Goal: Task Accomplishment & Management: Manage account settings

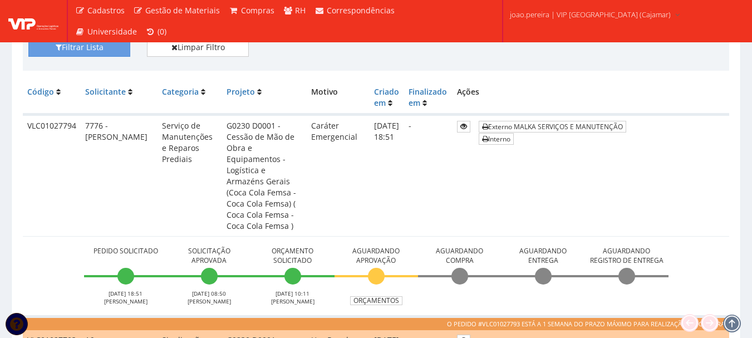
scroll to position [247, 0]
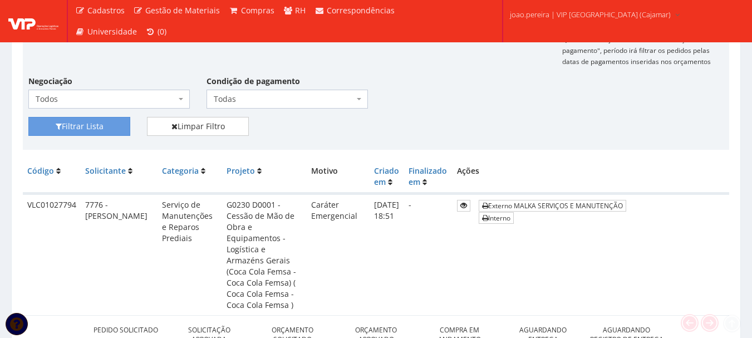
scroll to position [247, 0]
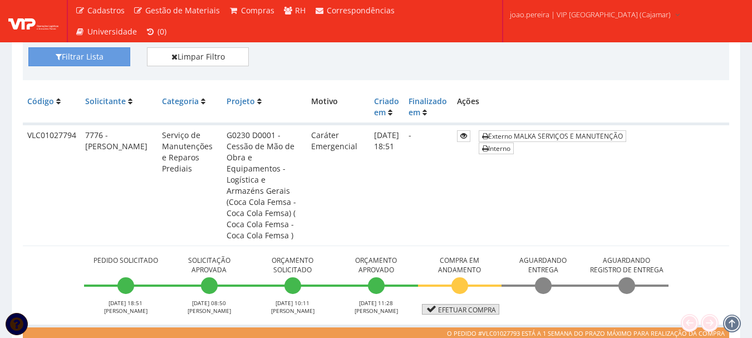
click at [454, 304] on link "Efetuar Compra" at bounding box center [460, 309] width 77 height 11
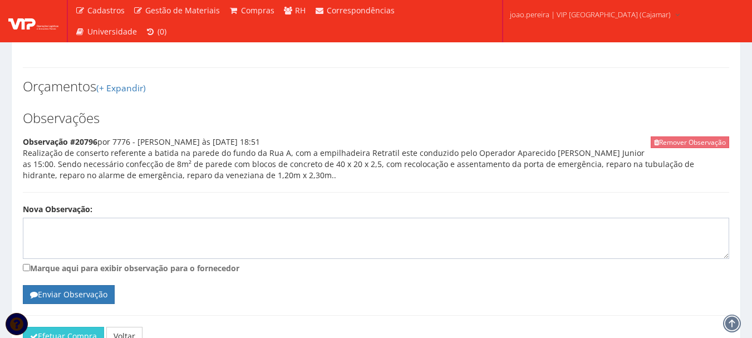
scroll to position [553, 0]
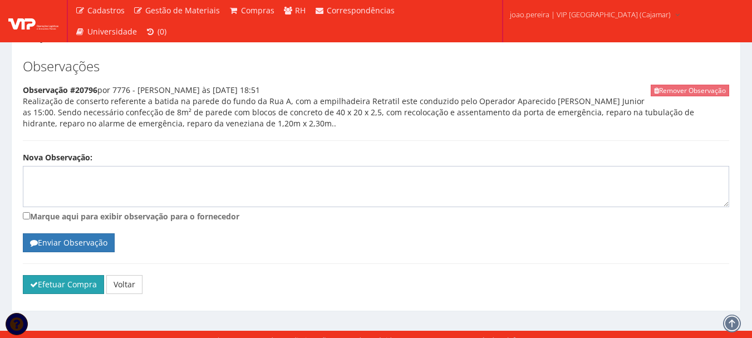
click at [52, 275] on button "Efetuar Compra" at bounding box center [63, 284] width 81 height 19
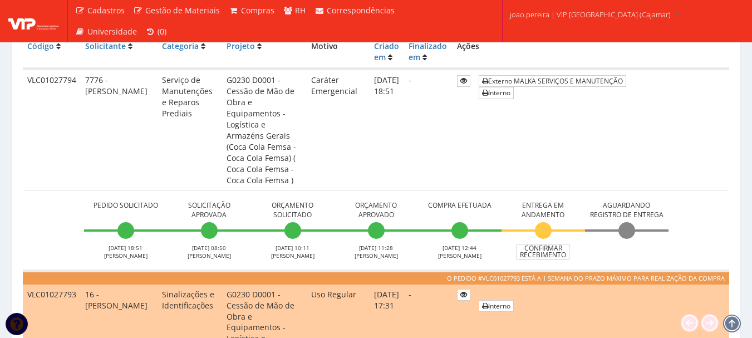
scroll to position [278, 0]
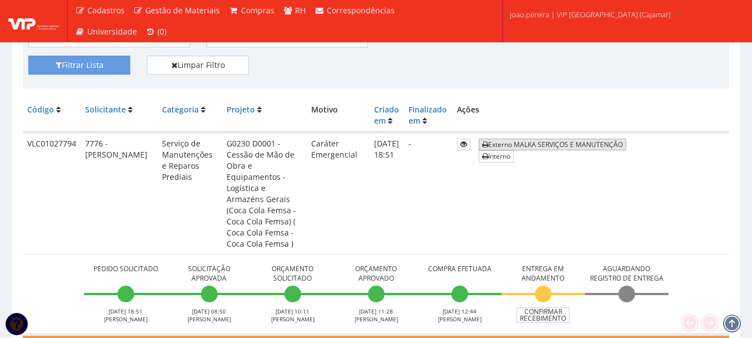
click at [580, 145] on link "Externo MALKA SERVIÇOS E MANUTENÇÃO" at bounding box center [552, 145] width 147 height 12
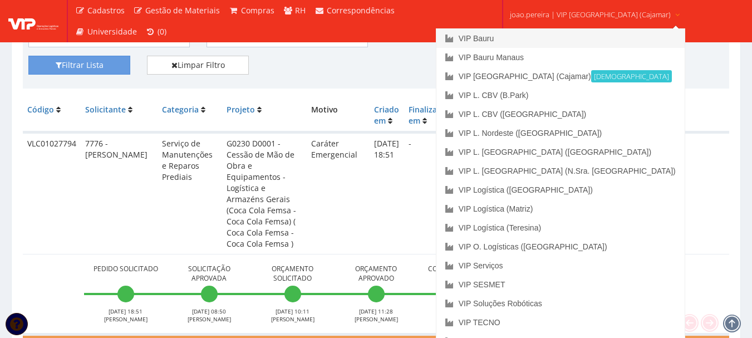
click at [528, 34] on link "VIP Bauru" at bounding box center [560, 38] width 248 height 19
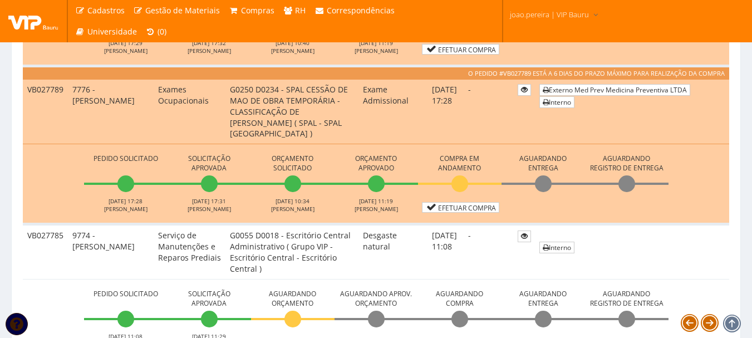
scroll to position [779, 0]
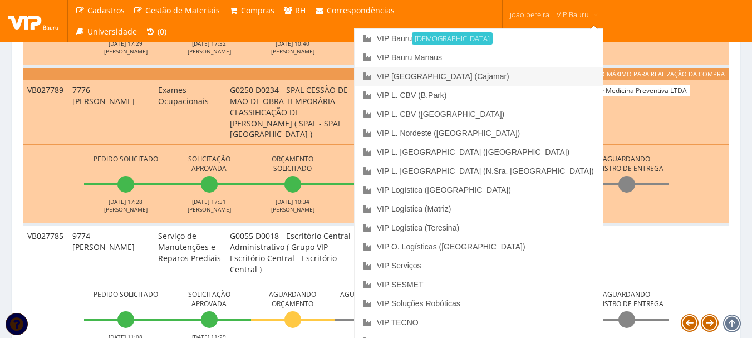
click at [510, 77] on link "VIP [GEOGRAPHIC_DATA] (Cajamar)" at bounding box center [478, 76] width 248 height 19
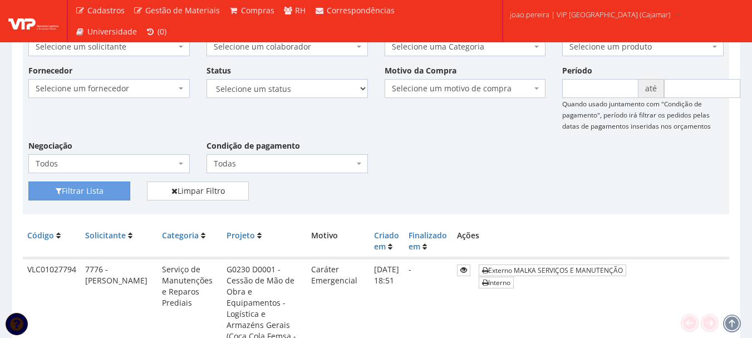
scroll to position [111, 0]
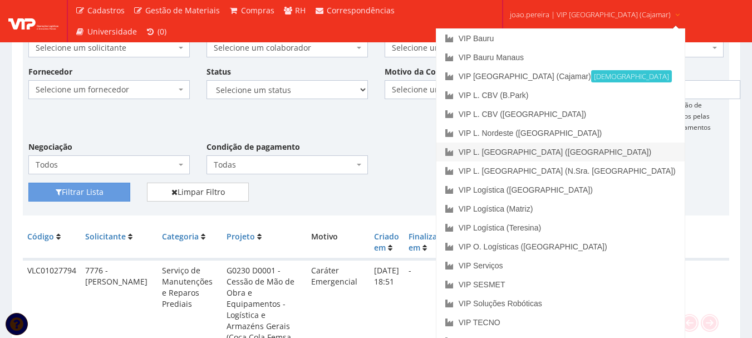
click at [564, 154] on link "VIP L. [GEOGRAPHIC_DATA] ([GEOGRAPHIC_DATA])" at bounding box center [560, 151] width 248 height 19
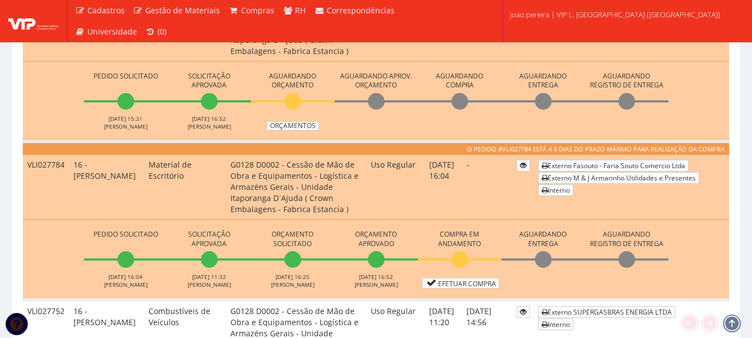
scroll to position [334, 0]
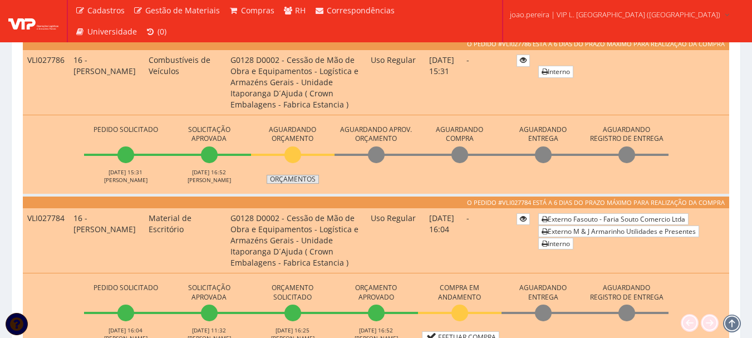
click at [300, 179] on link "Orçamentos" at bounding box center [293, 179] width 52 height 9
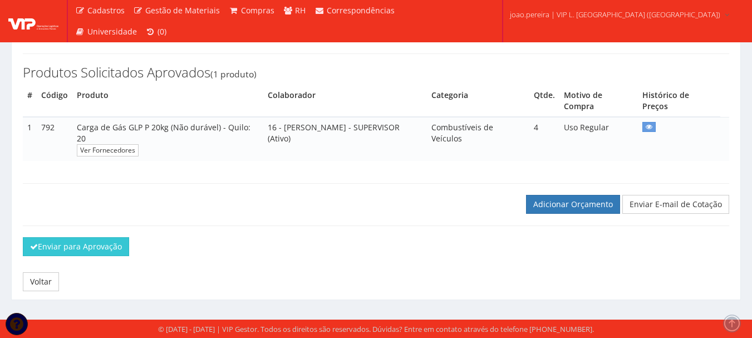
scroll to position [157, 0]
click at [568, 205] on link "Adicionar Orçamento" at bounding box center [573, 204] width 94 height 19
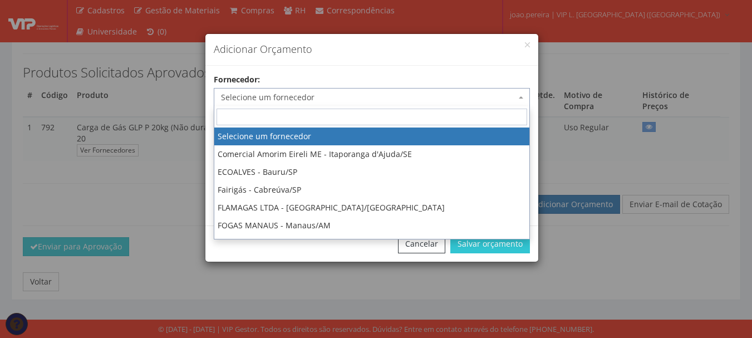
click at [298, 94] on span "Selecione um fornecedor" at bounding box center [368, 97] width 295 height 11
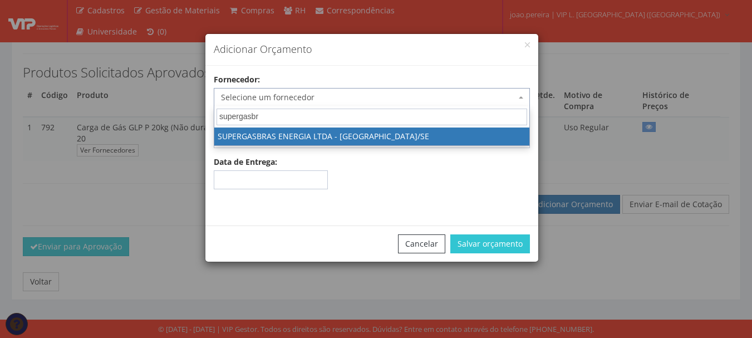
type input "supergasbra"
select select "1629"
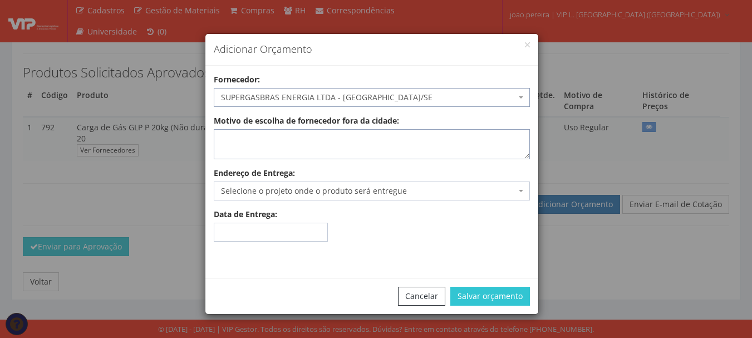
click at [325, 146] on textarea "Motivo de escolha de fornecedor fora da cidade:" at bounding box center [372, 144] width 316 height 30
type textarea "atende no local"
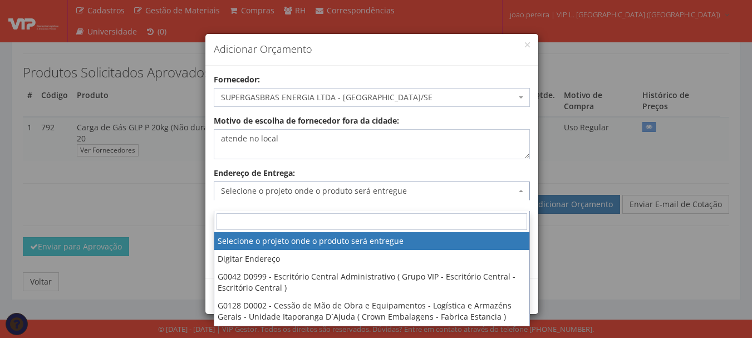
click at [332, 188] on span "Selecione o projeto onde o produto será entregue" at bounding box center [368, 190] width 295 height 11
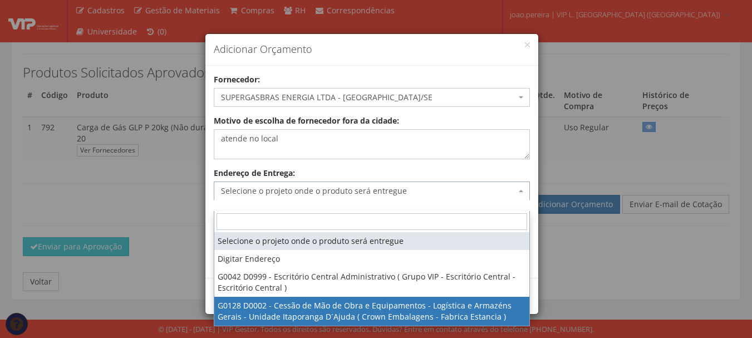
select select "128"
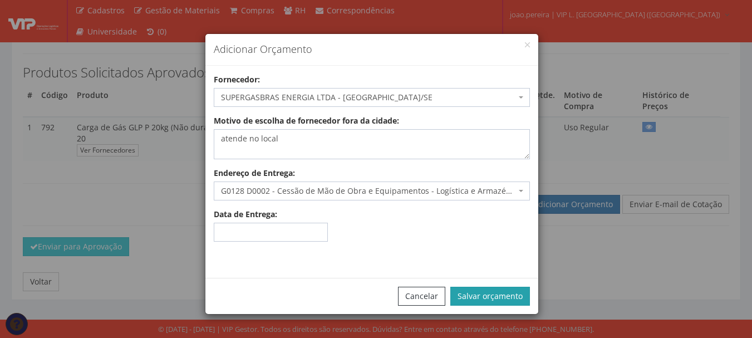
click at [505, 295] on button "Salvar orçamento" at bounding box center [490, 296] width 80 height 19
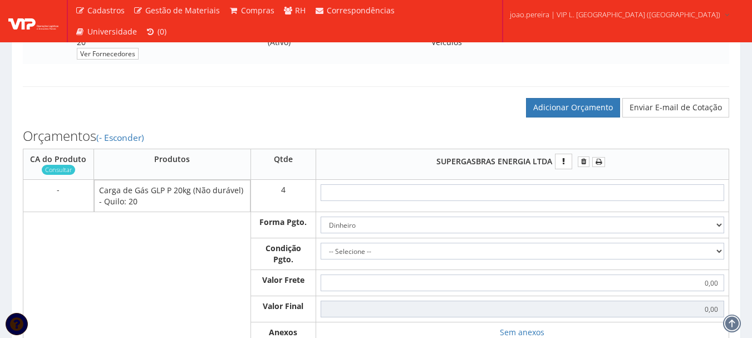
scroll to position [278, 0]
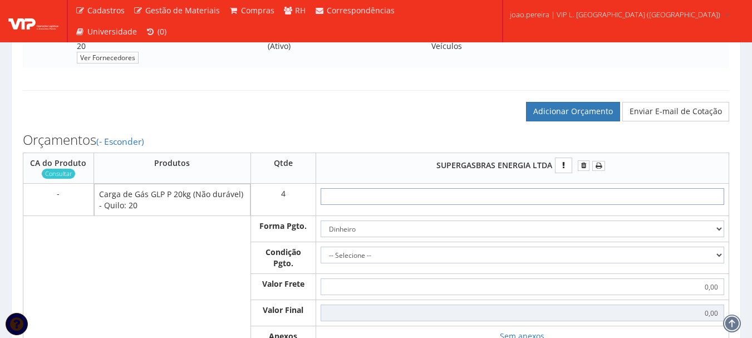
click at [575, 203] on input "text" at bounding box center [522, 196] width 403 height 17
type input "1"
type input "4,00"
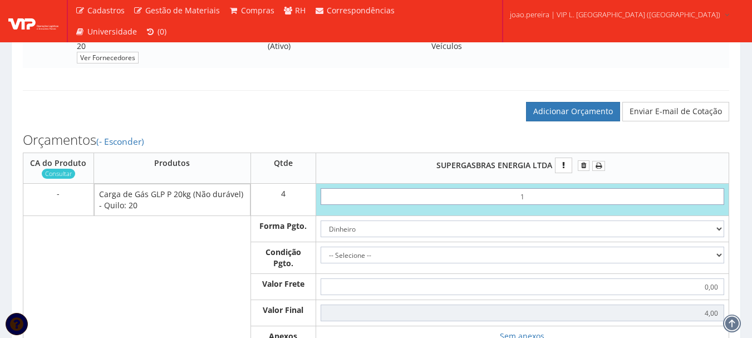
type input "19"
type input "76,00"
type input "1,99"
type input "7,96"
type input "19,93"
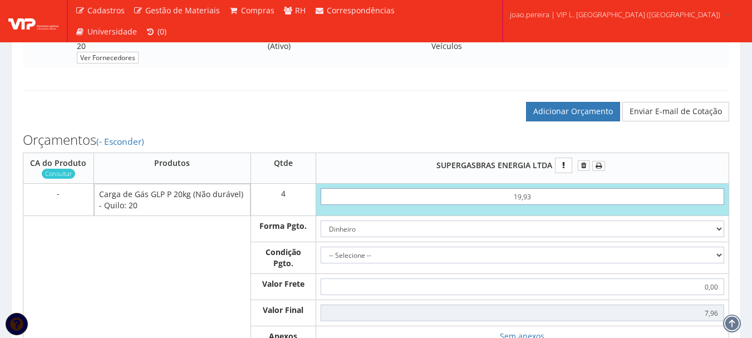
type input "79,72"
type input "199,33"
type input "797,32"
type input "199,33"
click at [713, 263] on select "-- Selecione -- À vista 7 dias 10 dias" at bounding box center [522, 255] width 403 height 17
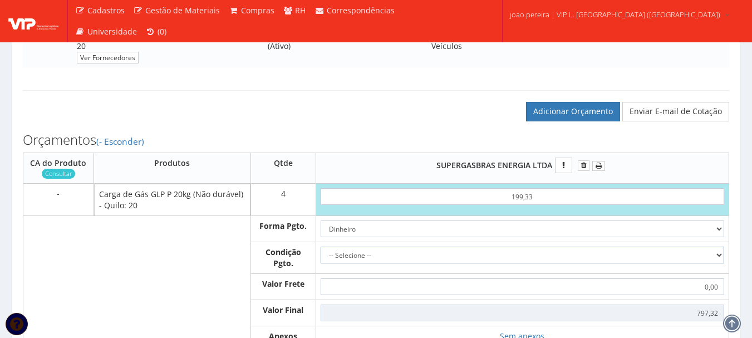
select select "30"
click at [321, 258] on select "-- Selecione -- À vista 7 dias 10 dias" at bounding box center [522, 255] width 403 height 17
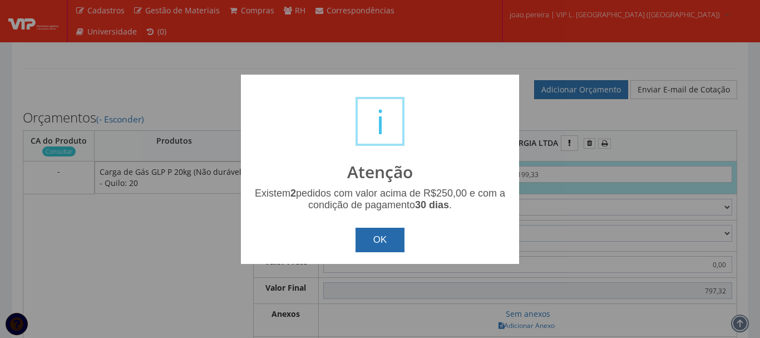
click at [384, 231] on button "OK" at bounding box center [381, 240] width 50 height 24
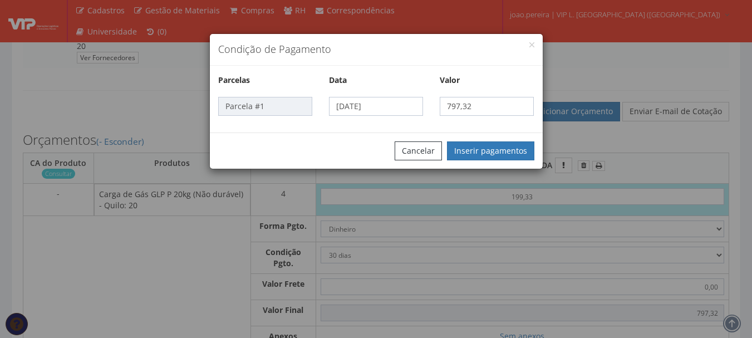
click at [494, 139] on div "Cancelar Inserir pagamentos" at bounding box center [376, 150] width 333 height 36
click at [494, 145] on button "Inserir pagamentos" at bounding box center [490, 150] width 87 height 19
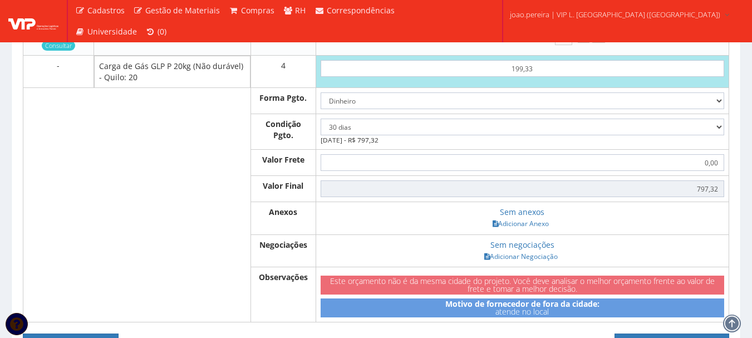
scroll to position [445, 0]
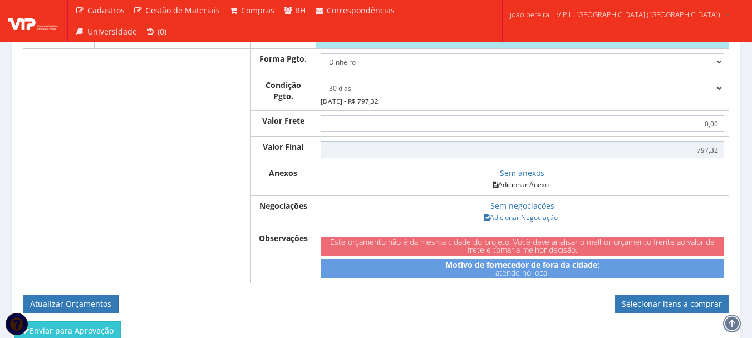
click at [529, 190] on link "Adicionar Anexo" at bounding box center [520, 185] width 63 height 12
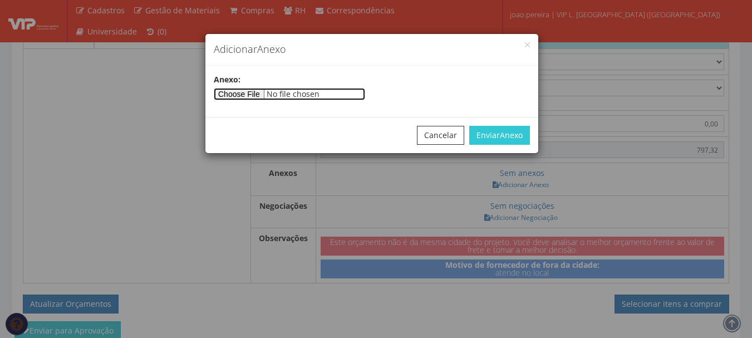
click at [238, 90] on input"] "file" at bounding box center [289, 94] width 151 height 12
type input"] "C:\fakepath\28251019791896015558550110000074541327285769.pdf"
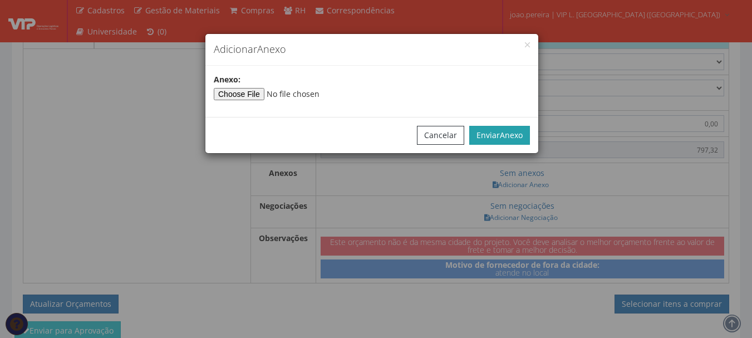
click at [509, 137] on span "Anexo" at bounding box center [511, 135] width 23 height 11
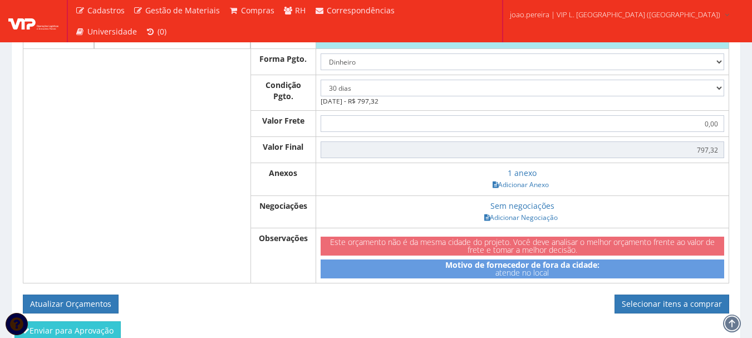
scroll to position [540, 0]
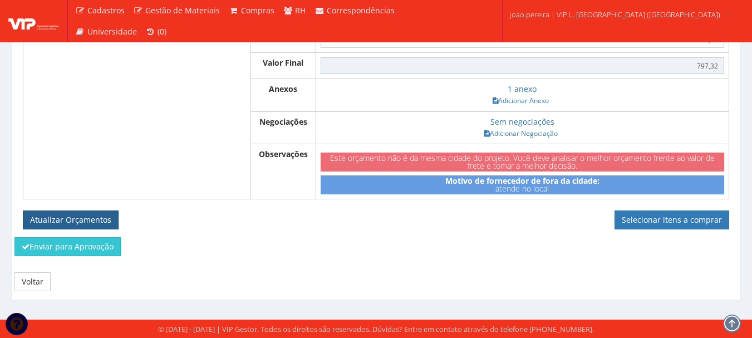
click at [61, 221] on button "Atualizar Orçamentos" at bounding box center [71, 219] width 96 height 19
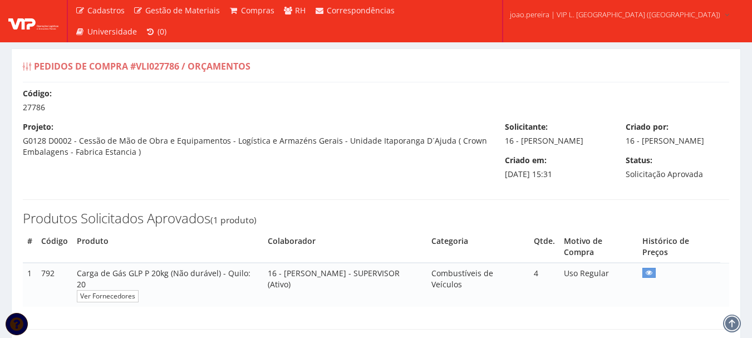
select select "30"
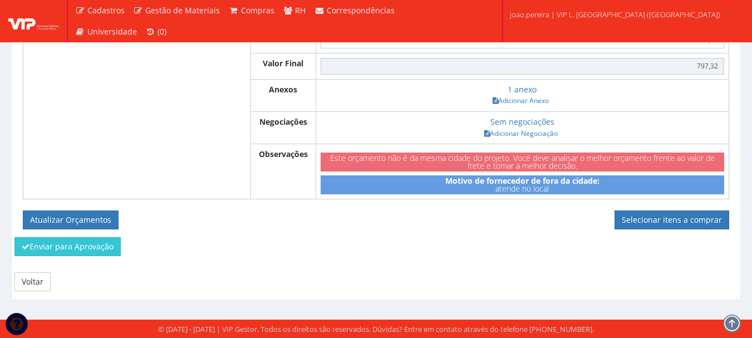
scroll to position [500, 0]
click at [688, 220] on link "Selecionar itens a comprar" at bounding box center [671, 219] width 115 height 19
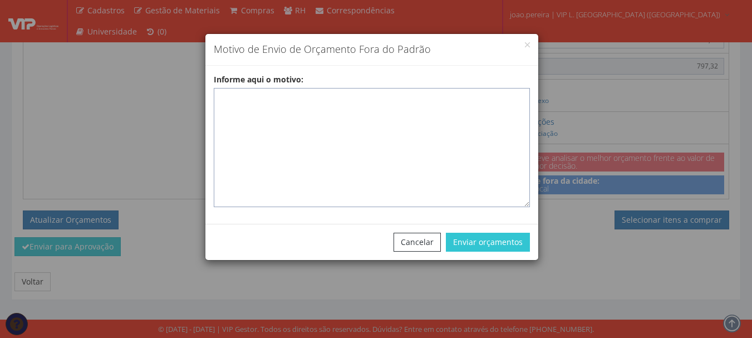
click at [234, 100] on textarea "Informe aqui o motivo:" at bounding box center [372, 147] width 316 height 119
paste textarea "GLP - Fornecedor Homologado responsável pelo abastecimento de gás GLP para uso …"
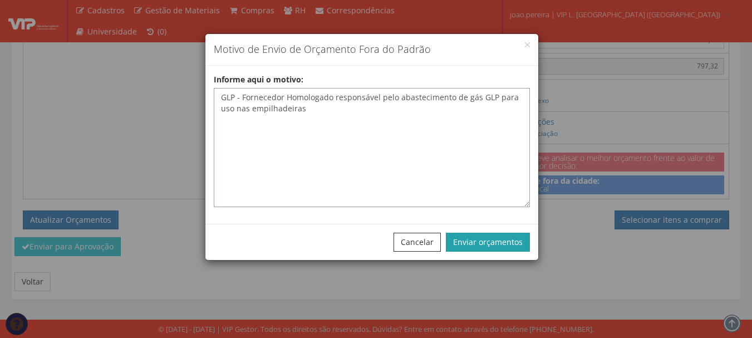
type textarea "GLP - Fornecedor Homologado responsável pelo abastecimento de gás GLP para uso …"
click at [498, 238] on button "Enviar orçamentos" at bounding box center [488, 242] width 84 height 19
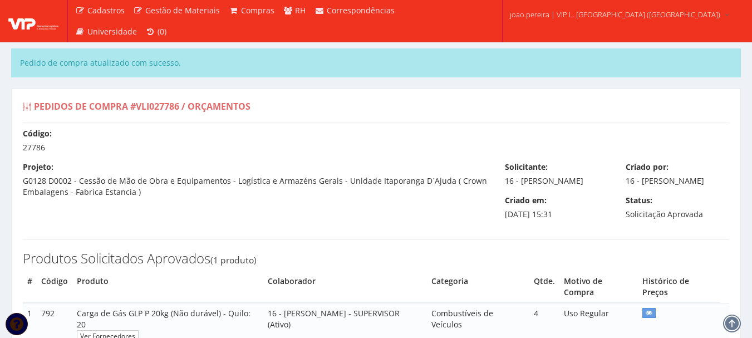
select select "30"
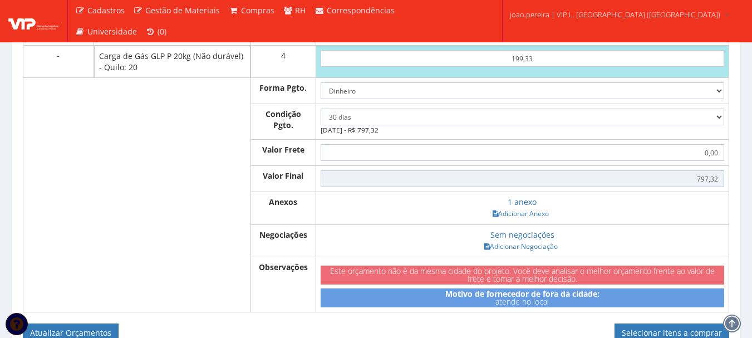
scroll to position [501, 0]
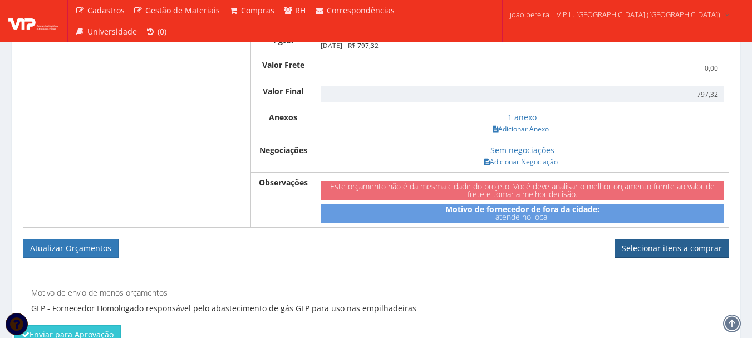
click at [671, 258] on link "Selecionar itens a comprar" at bounding box center [671, 248] width 115 height 19
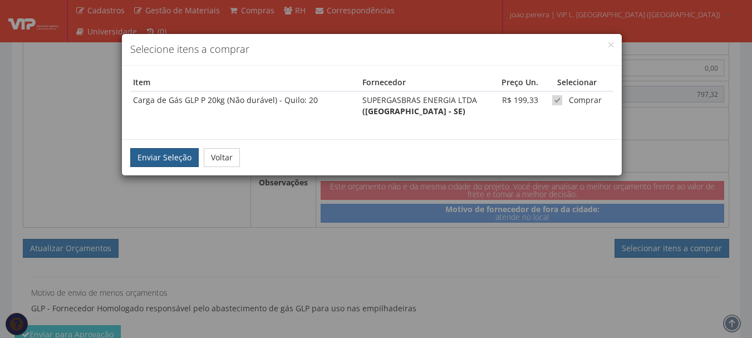
click at [171, 165] on button "Enviar Seleção" at bounding box center [164, 157] width 68 height 19
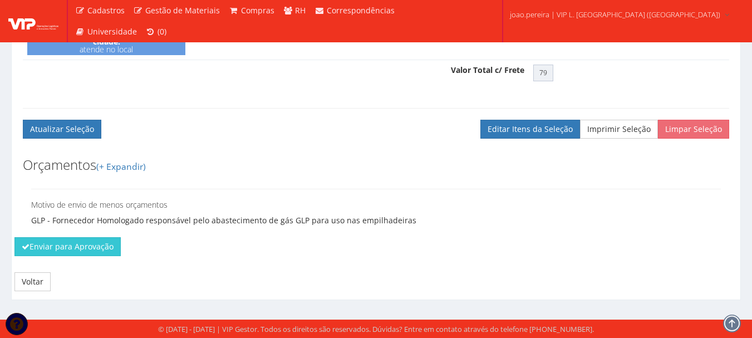
scroll to position [468, 0]
click at [50, 236] on div "Motivo de envio de menos orçamentos GLP - Fornecedor Homologado responsável pel…" at bounding box center [376, 207] width 706 height 59
click at [53, 243] on button "Enviar para Aprovação" at bounding box center [67, 246] width 106 height 19
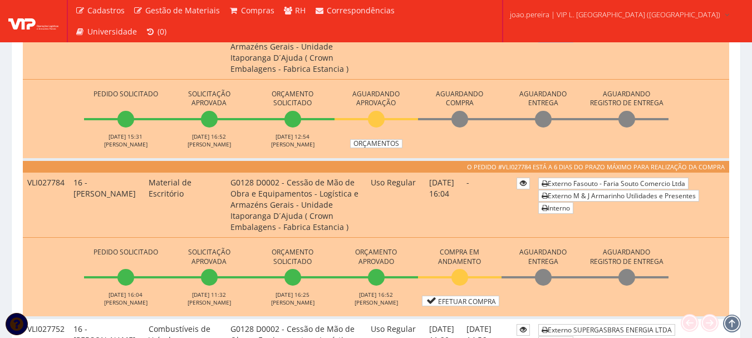
scroll to position [390, 0]
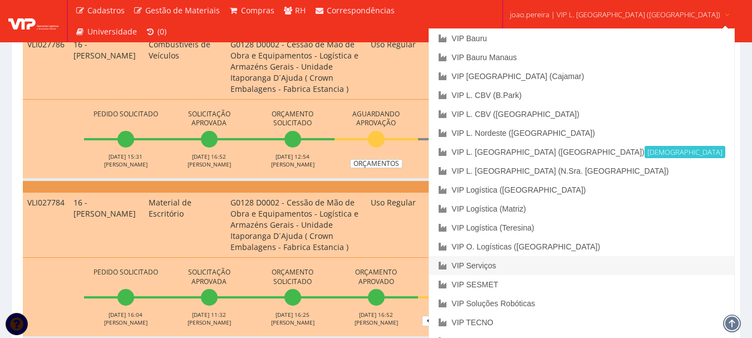
click at [547, 263] on link "VIP Serviços" at bounding box center [581, 265] width 304 height 19
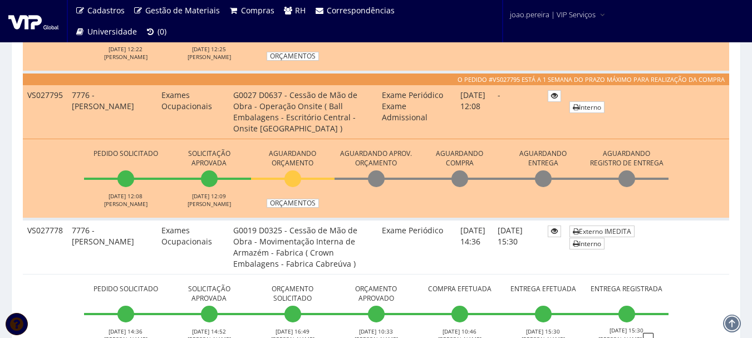
scroll to position [445, 0]
click at [303, 205] on link "Orçamentos" at bounding box center [293, 203] width 52 height 9
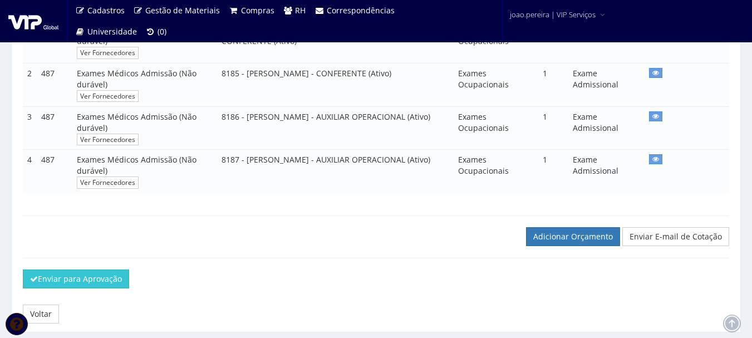
scroll to position [311, 0]
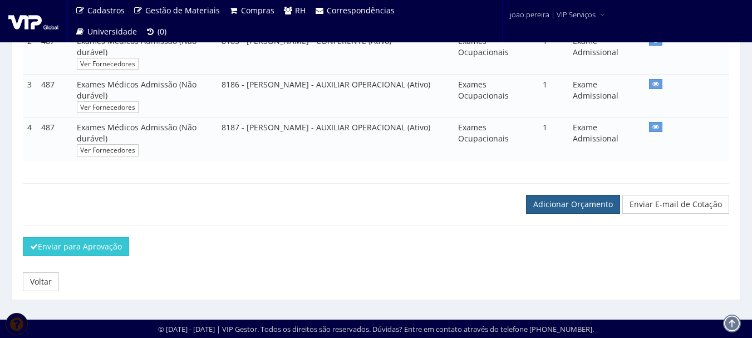
click at [564, 206] on link "Adicionar Orçamento" at bounding box center [573, 204] width 94 height 19
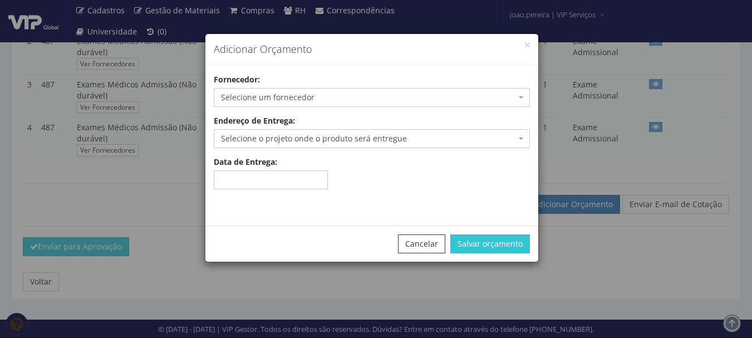
click at [342, 95] on span "Selecione um fornecedor" at bounding box center [368, 97] width 295 height 11
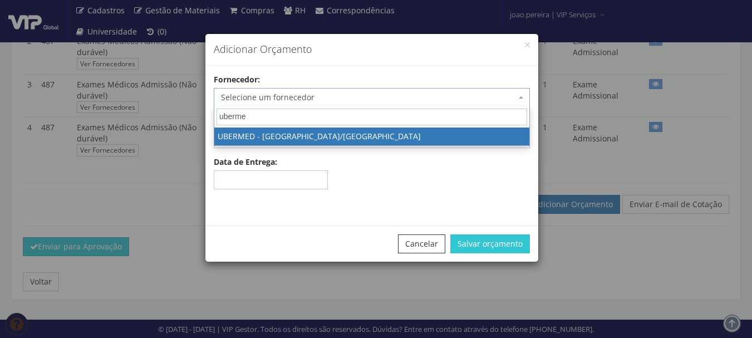
type input "ubermed"
select select "1846"
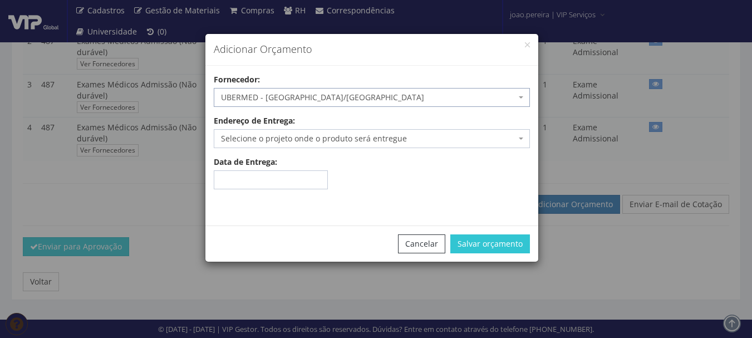
click at [397, 142] on span "Selecione o projeto onde o produto será entregue" at bounding box center [368, 138] width 295 height 11
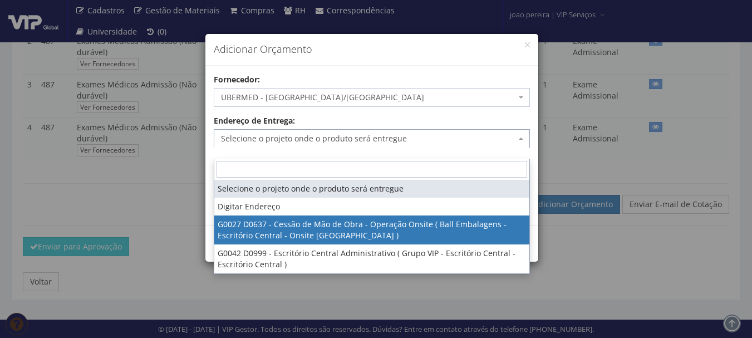
select select "27"
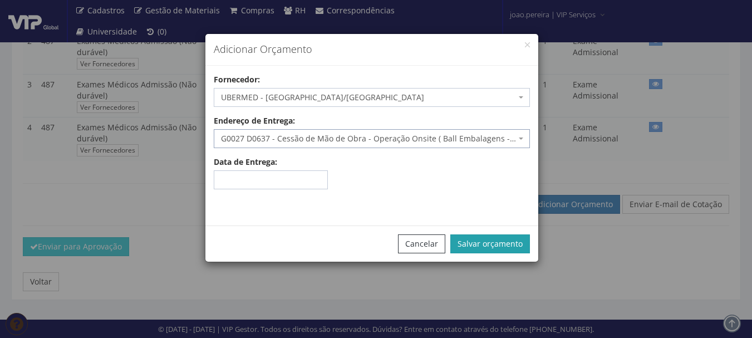
click at [521, 244] on button "Salvar orçamento" at bounding box center [490, 243] width 80 height 19
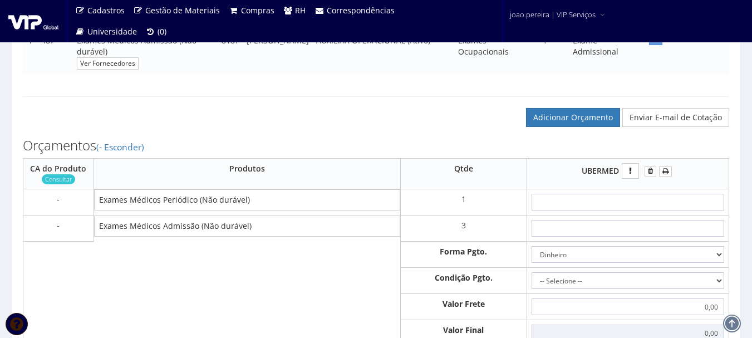
scroll to position [445, 0]
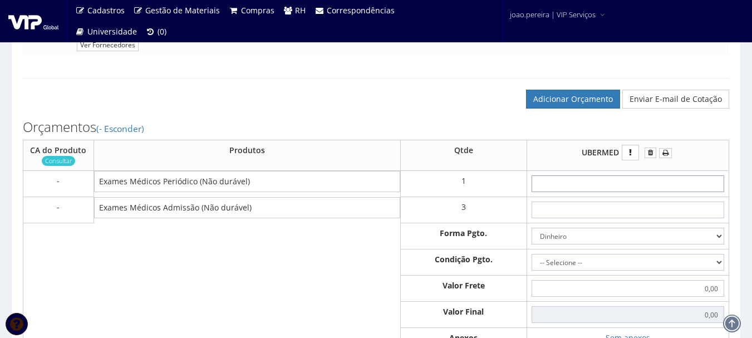
click at [622, 190] on input "text" at bounding box center [627, 183] width 193 height 17
type input "9"
type input "9,00"
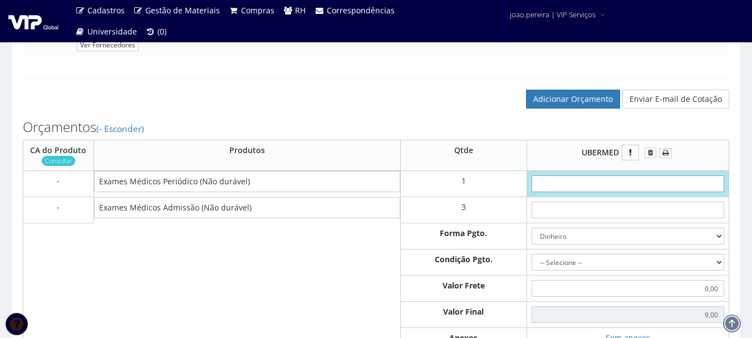
type input "0,00"
type input "8"
type input "8,00"
type input "80"
type input "80,00"
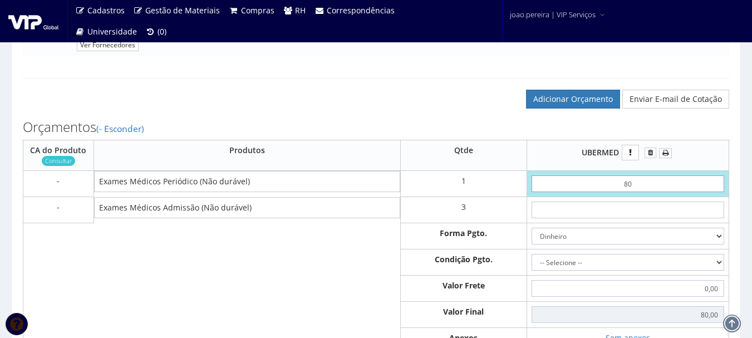
type input "8,00"
type input "80,00"
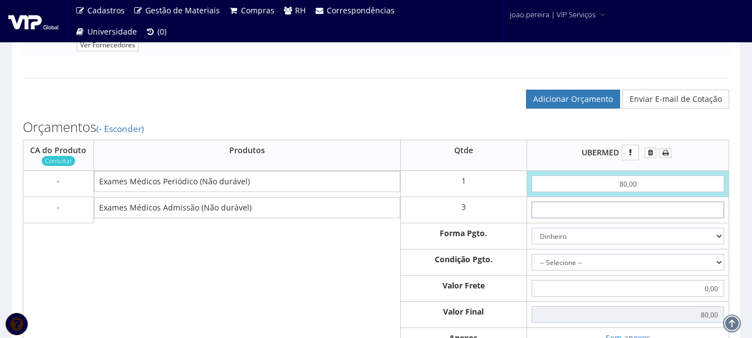
type input "9"
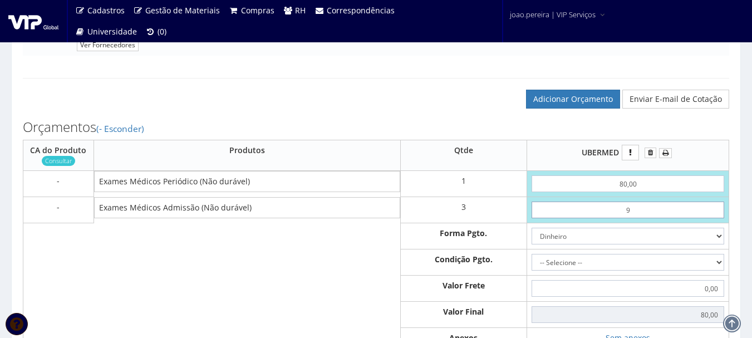
type input "107,00"
type input "97"
type input "371,00"
type input "9,70"
type input "109,10"
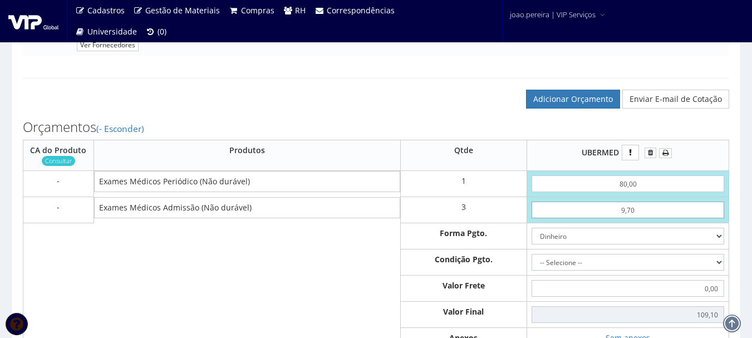
type input "97,00"
type input "371,00"
type input "97,00"
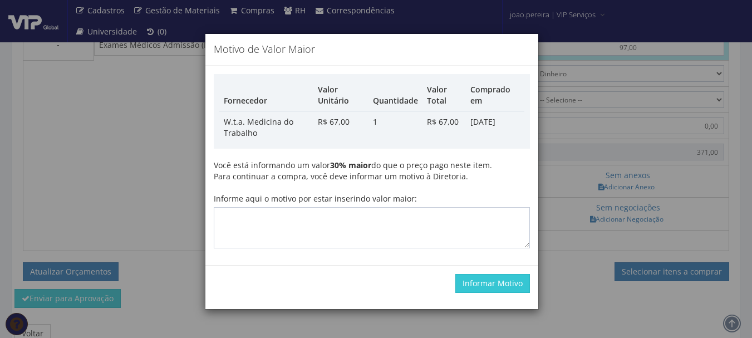
scroll to position [612, 0]
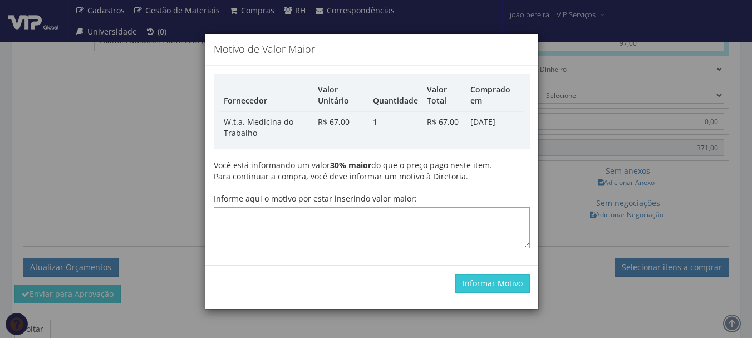
click at [465, 230] on textarea "Informe aqui o motivo por estar inserindo valor maior:" at bounding box center [372, 227] width 316 height 41
type textarea "atualização"
click at [491, 287] on button "Informar Motivo" at bounding box center [492, 283] width 75 height 19
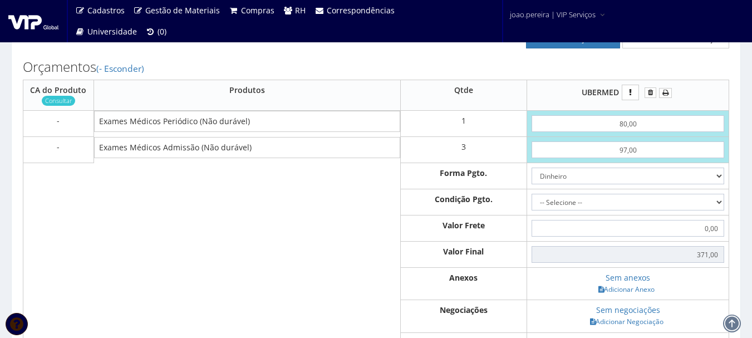
scroll to position [501, 0]
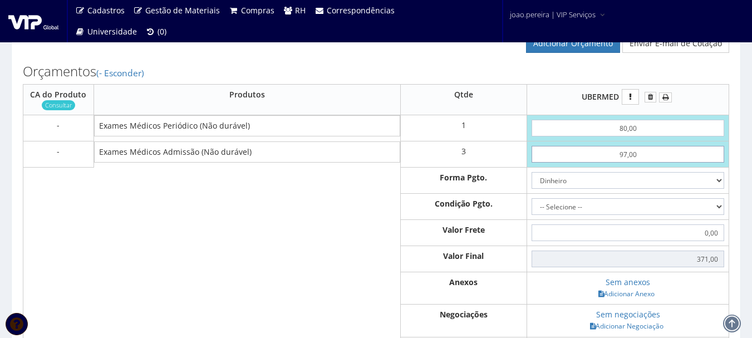
drag, startPoint x: 615, startPoint y: 162, endPoint x: 725, endPoint y: 163, distance: 109.6
click at [722, 162] on input "97,00" at bounding box center [627, 154] width 193 height 17
type input "1"
type input "83,00"
type input "10"
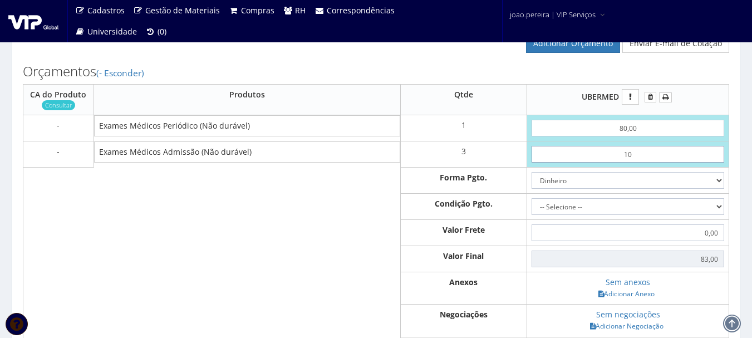
type input "110,00"
type input "1,07"
type input "83,21"
type input "10,70"
type input "112,10"
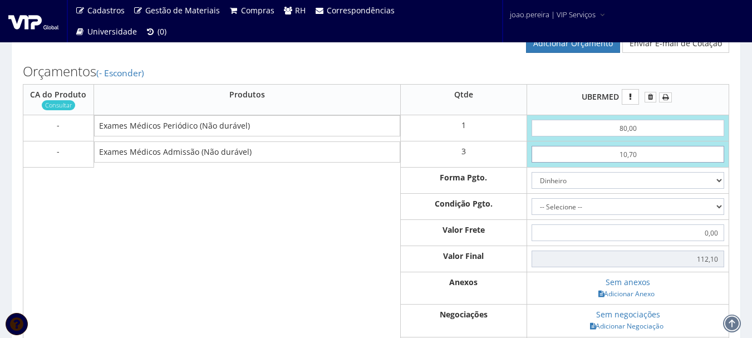
type input "107,00"
type input "401,00"
type input "107,00"
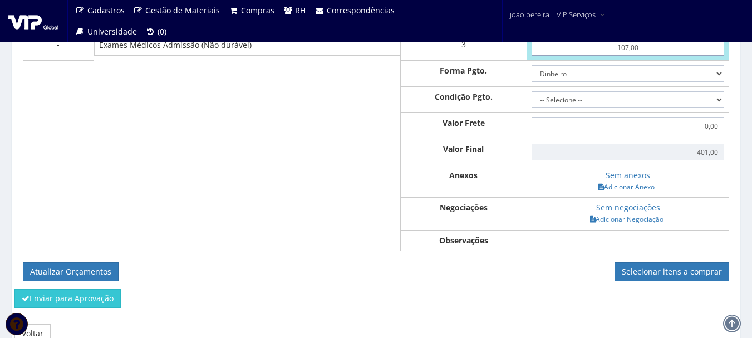
scroll to position [612, 0]
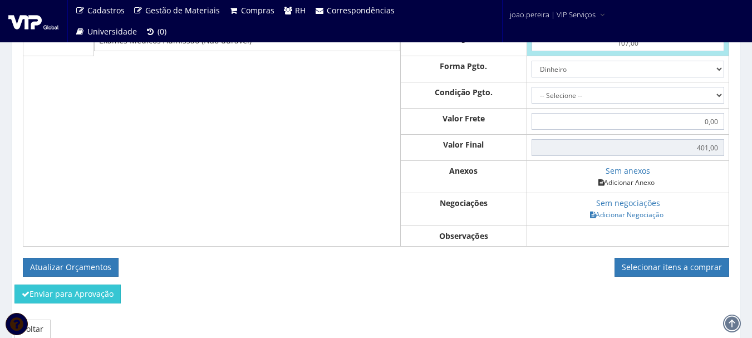
click at [628, 188] on link "Adicionar Anexo" at bounding box center [626, 182] width 63 height 12
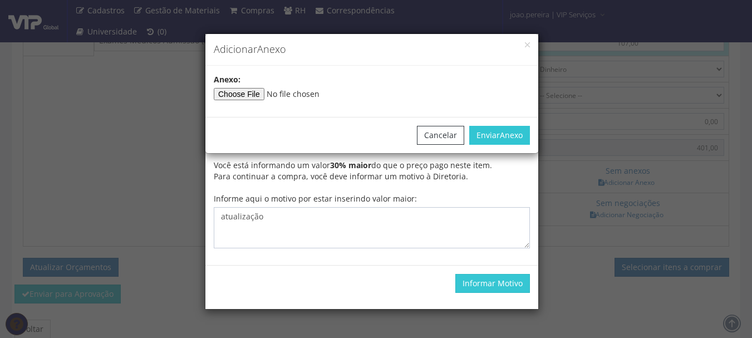
click at [241, 91] on input"] "file" at bounding box center [289, 94] width 151 height 12
click at [506, 284] on div "Adicionar Anexo Anexo : Cancelar Enviar Anexo" at bounding box center [376, 169] width 752 height 338
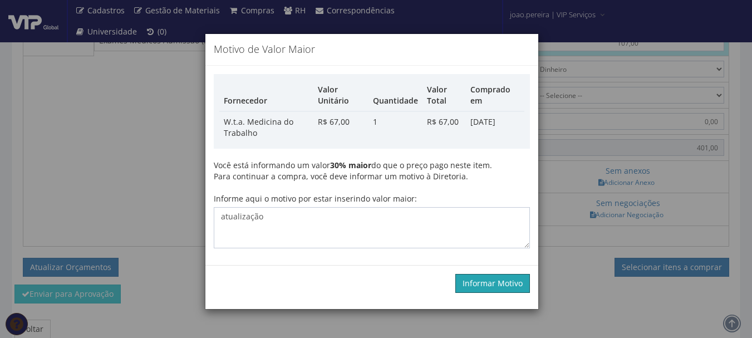
click at [506, 284] on button "Informar Motivo" at bounding box center [492, 283] width 75 height 19
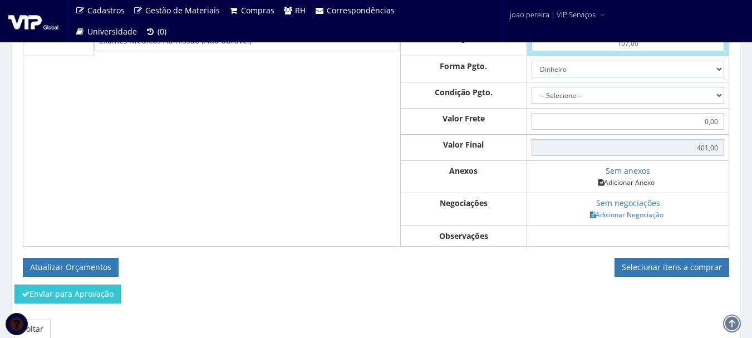
click at [644, 188] on link "Adicionar Anexo" at bounding box center [626, 182] width 63 height 12
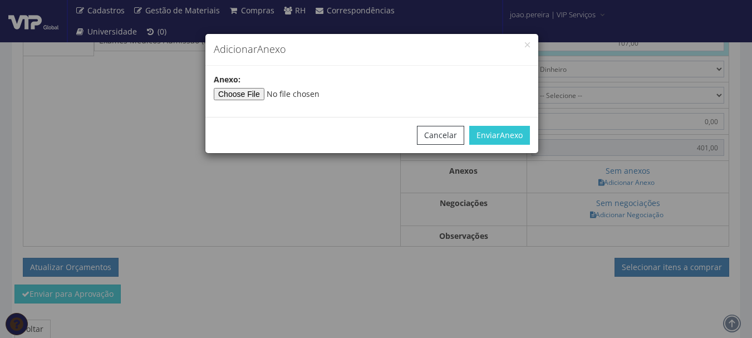
type input"] "C:\fakepath\rodrigo.jpg"
click at [519, 133] on span "Anexo" at bounding box center [511, 135] width 23 height 11
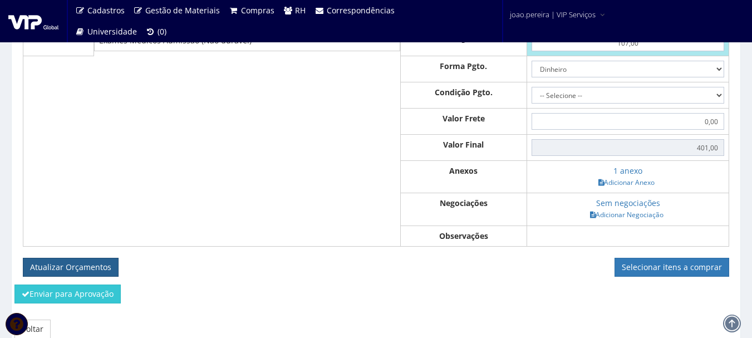
click at [78, 277] on button "Atualizar Orçamentos" at bounding box center [71, 267] width 96 height 19
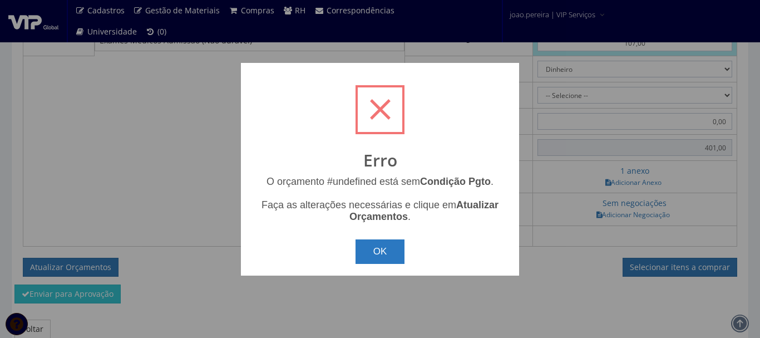
click at [377, 253] on button "OK" at bounding box center [381, 251] width 50 height 24
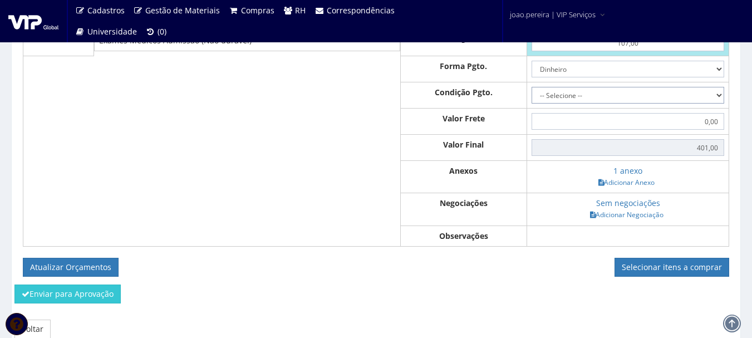
click at [720, 103] on select "-- Selecione -- À vista 7 dias 10 dias" at bounding box center [627, 95] width 193 height 17
select select "0"
click at [532, 98] on select "-- Selecione -- À vista 7 dias 10 dias" at bounding box center [627, 95] width 193 height 17
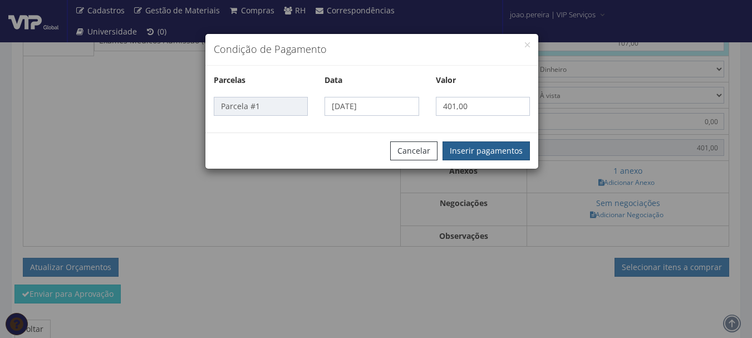
click at [486, 151] on button "Inserir pagamentos" at bounding box center [485, 150] width 87 height 19
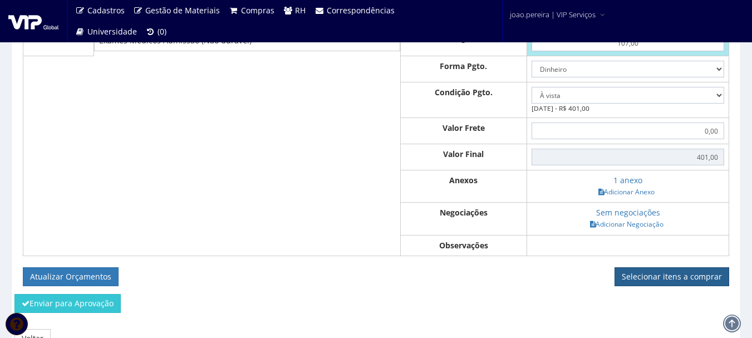
click at [686, 286] on link "Selecionar itens a comprar" at bounding box center [671, 276] width 115 height 19
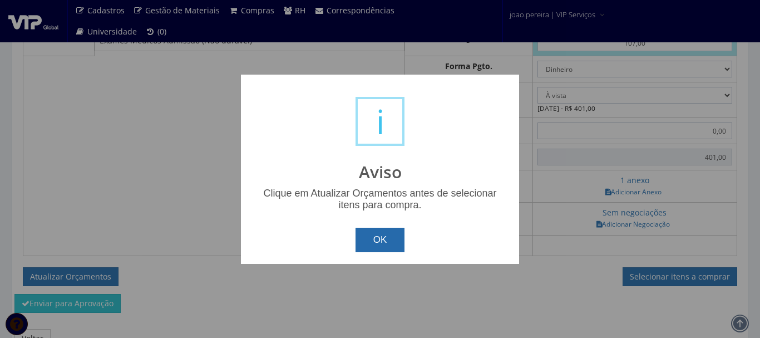
drag, startPoint x: 392, startPoint y: 236, endPoint x: 321, endPoint y: 237, distance: 71.8
click at [390, 236] on button "OK" at bounding box center [381, 240] width 50 height 24
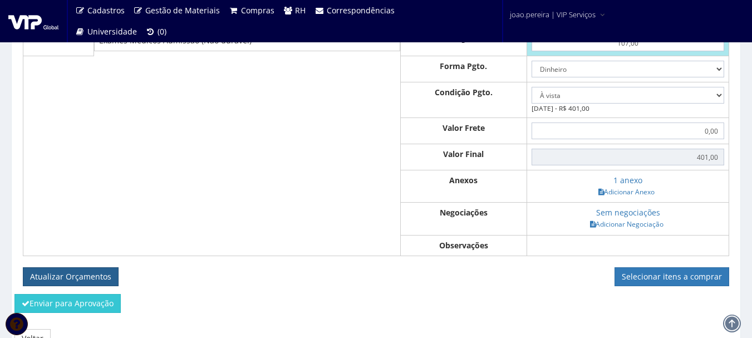
click at [97, 282] on button "Atualizar Orçamentos" at bounding box center [71, 276] width 96 height 19
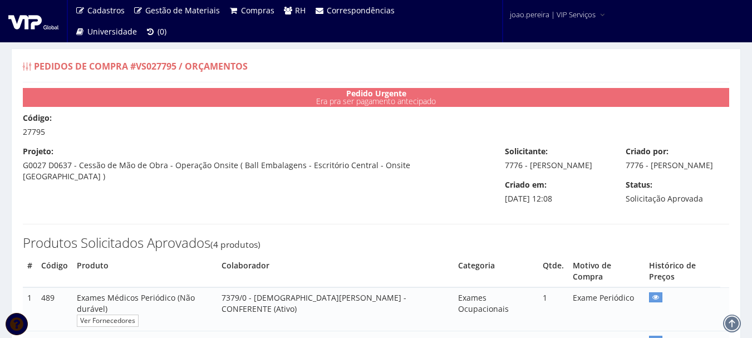
select select "0"
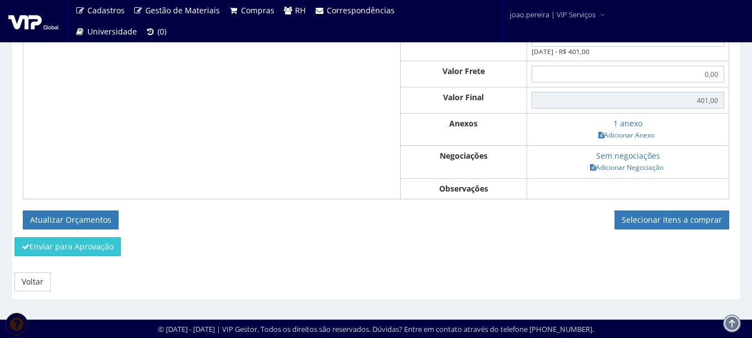
scroll to position [640, 0]
click at [699, 225] on link "Selecionar itens a comprar" at bounding box center [671, 219] width 115 height 19
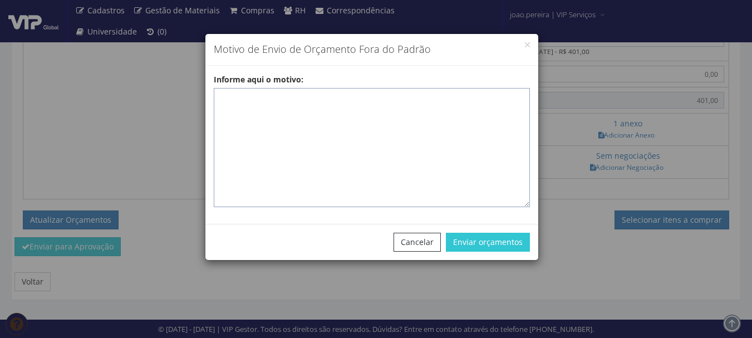
click at [265, 109] on textarea "Informe aqui o motivo:" at bounding box center [372, 147] width 316 height 119
paste textarea "EXAMES ASO - Exames realizados em clinica homologada que atende na região."
drag, startPoint x: 528, startPoint y: 98, endPoint x: 372, endPoint y: 98, distance: 155.8
click at [372, 98] on textarea "EXAMES ASO - Exames realizados em clinica homologada que atende na região." at bounding box center [372, 147] width 316 height 119
click at [466, 239] on button "Enviar orçamentos" at bounding box center [488, 242] width 84 height 19
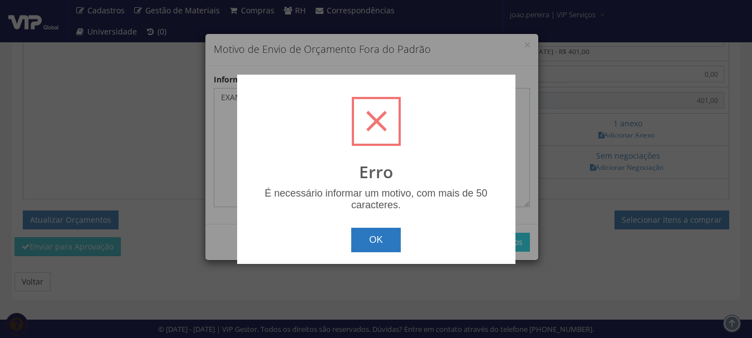
click at [387, 247] on button "OK" at bounding box center [376, 240] width 50 height 24
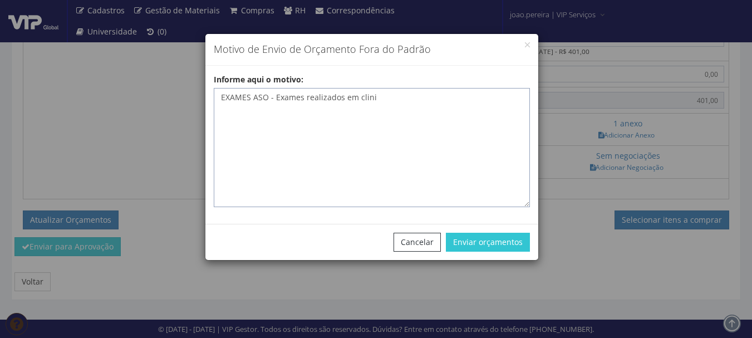
drag, startPoint x: 417, startPoint y: 98, endPoint x: 164, endPoint y: 93, distance: 252.7
click at [164, 93] on div "Motivo de Envio de Orçamento Fora do Padrão Informe aqui o motivo: EXAMES ASO -…" at bounding box center [376, 169] width 752 height 338
paste textarea "ca homologada que atende na região."
type textarea "EXAMES ASO - Exames realizados em clinica homologada que atende na região."
click at [507, 243] on button "Enviar orçamentos" at bounding box center [488, 242] width 84 height 19
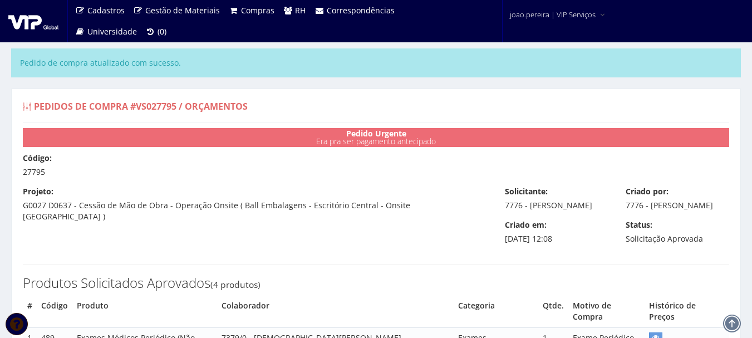
select select "0"
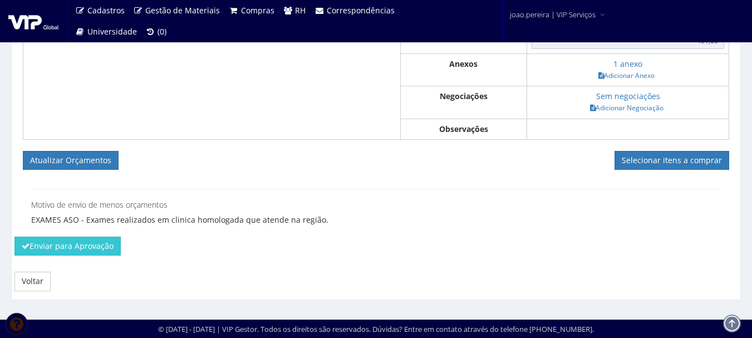
scroll to position [740, 0]
click at [675, 160] on link "Selecionar itens a comprar" at bounding box center [671, 160] width 115 height 19
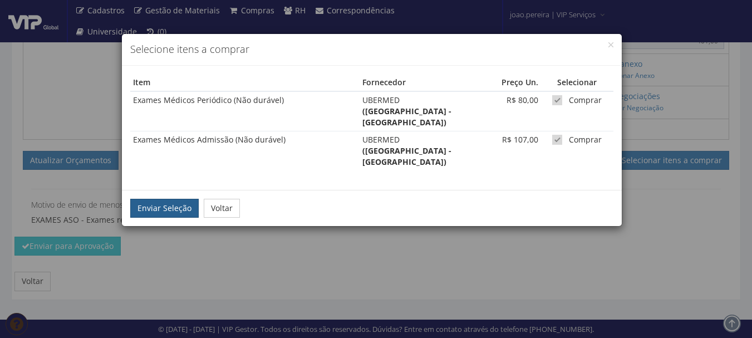
click at [175, 199] on button "Enviar Seleção" at bounding box center [164, 208] width 68 height 19
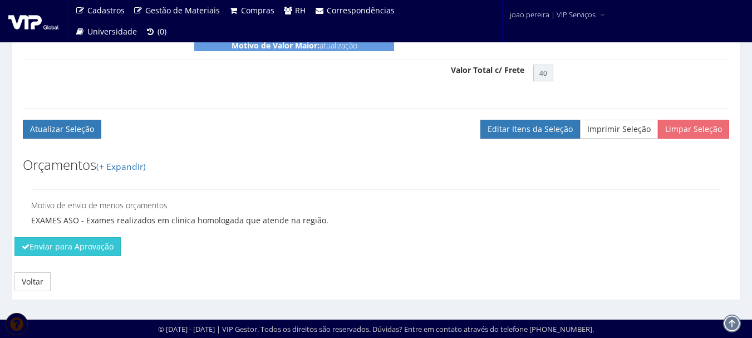
scroll to position [671, 0]
click at [56, 249] on button "Enviar para Aprovação" at bounding box center [67, 246] width 106 height 19
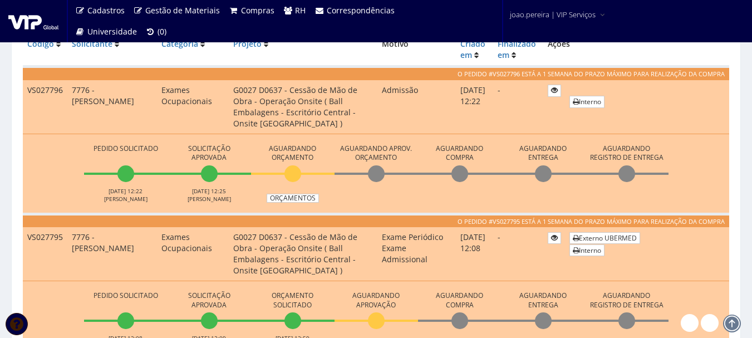
scroll to position [334, 0]
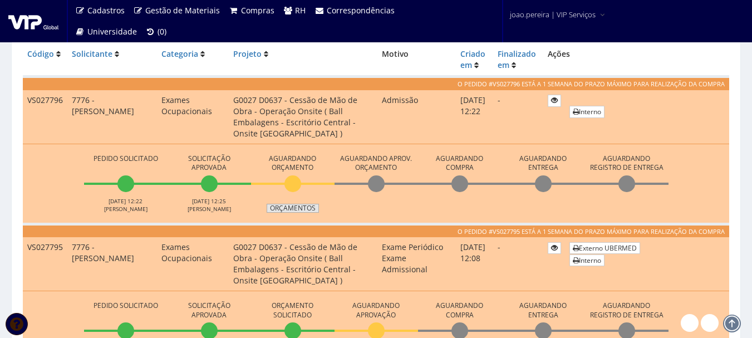
click at [288, 204] on link "Orçamentos" at bounding box center [293, 208] width 52 height 9
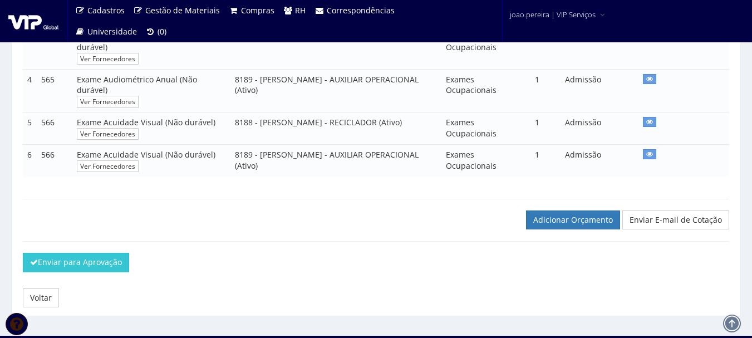
scroll to position [353, 0]
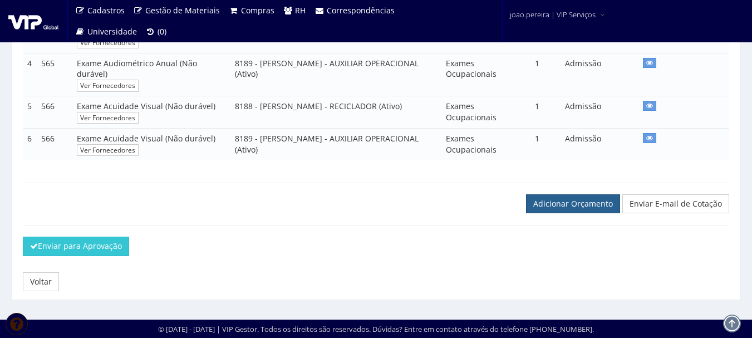
click at [591, 212] on link "Adicionar Orçamento" at bounding box center [573, 203] width 94 height 19
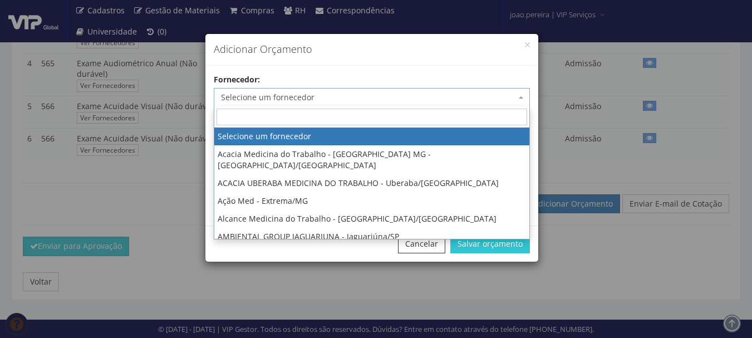
click at [421, 102] on span "Selecione um fornecedor" at bounding box center [368, 97] width 295 height 11
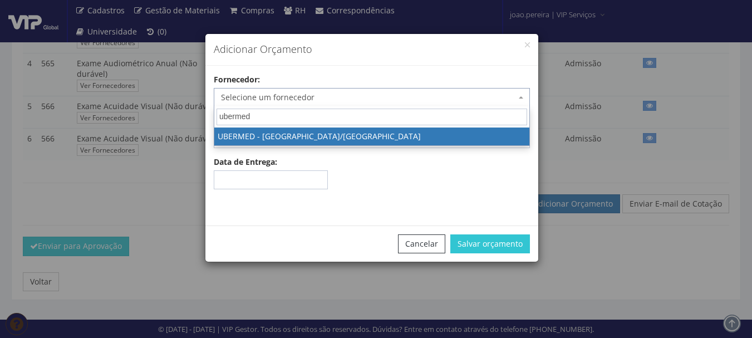
type input "ubermed"
select select "1846"
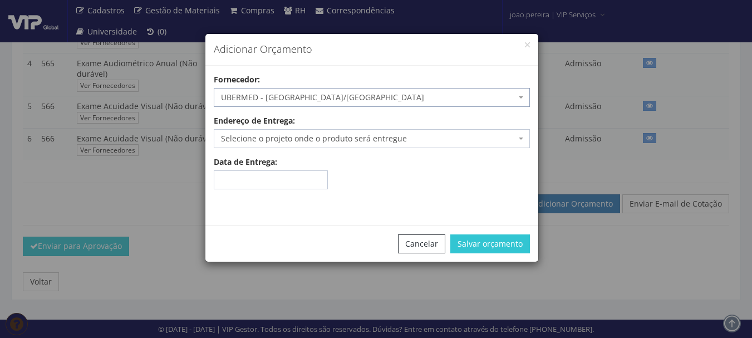
click at [316, 137] on span "Selecione o projeto onde o produto será entregue" at bounding box center [368, 138] width 295 height 11
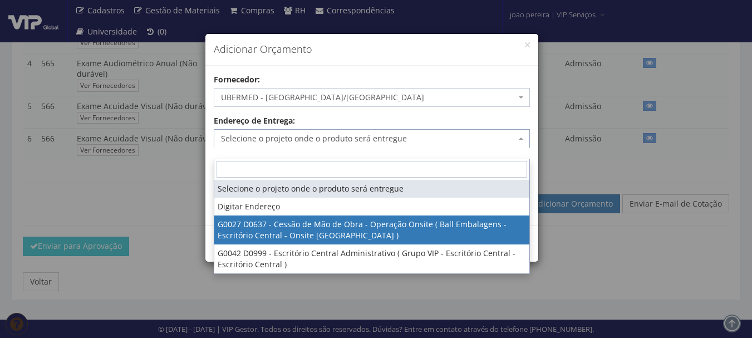
select select "27"
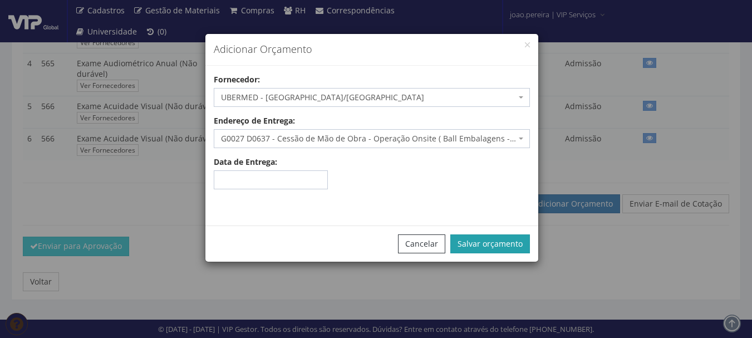
click at [496, 245] on button "Salvar orçamento" at bounding box center [490, 243] width 80 height 19
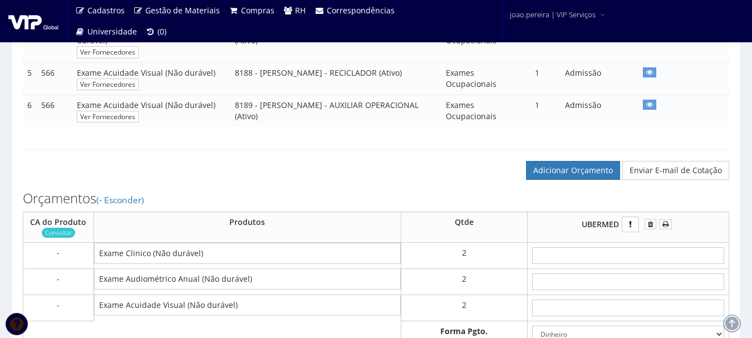
scroll to position [501, 0]
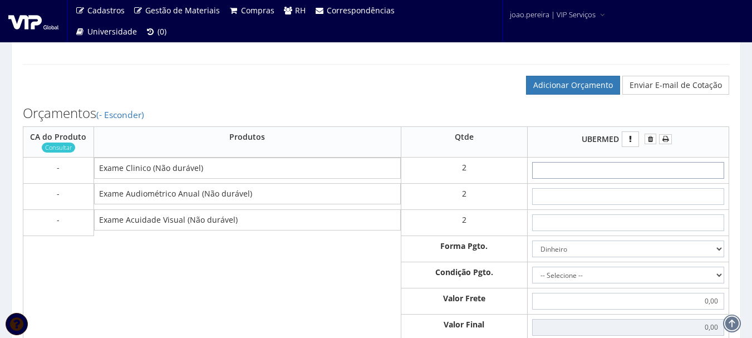
click at [650, 179] on input "text" at bounding box center [628, 170] width 192 height 17
type input "5"
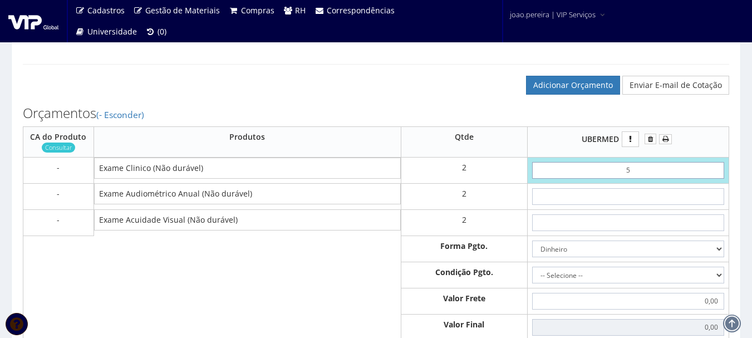
type input "10,00"
type input "50"
type input "100,00"
type input "5,00"
type input "10,00"
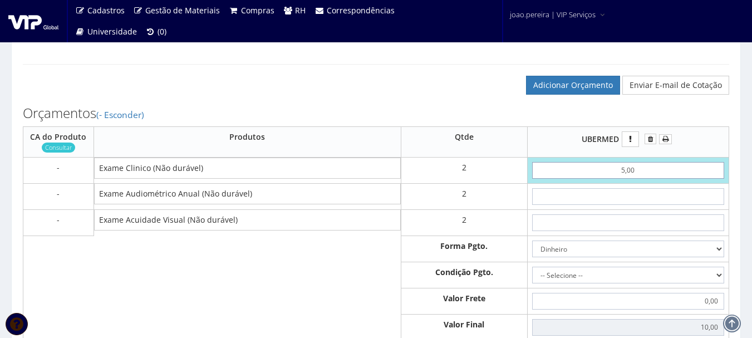
type input "50,00"
type input "100,00"
type input "50,00"
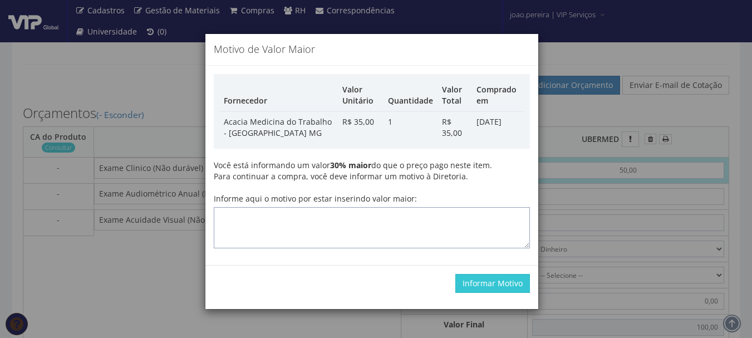
click at [356, 226] on textarea "Informe aqui o motivo por estar inserindo valor maior:" at bounding box center [372, 227] width 316 height 41
type textarea "atualização"
click at [491, 284] on button "Informar Motivo" at bounding box center [492, 283] width 75 height 19
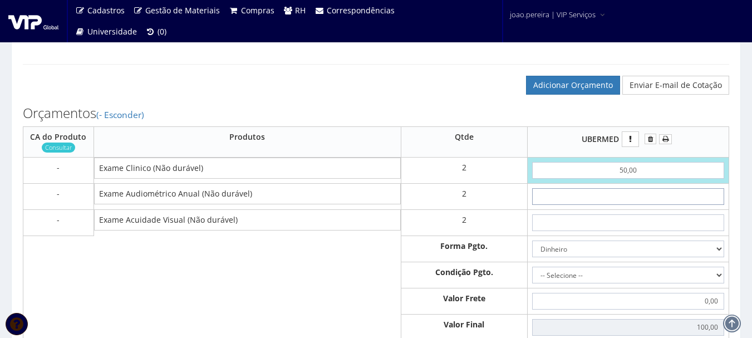
click at [643, 205] on input "text" at bounding box center [628, 196] width 192 height 17
type input "3"
type input "106,00"
type input "30"
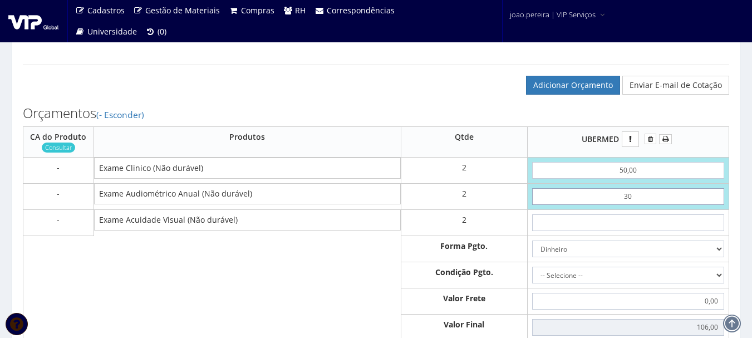
type input "160,00"
type input "3,00"
type input "106,00"
type input "30,00"
type input "160,00"
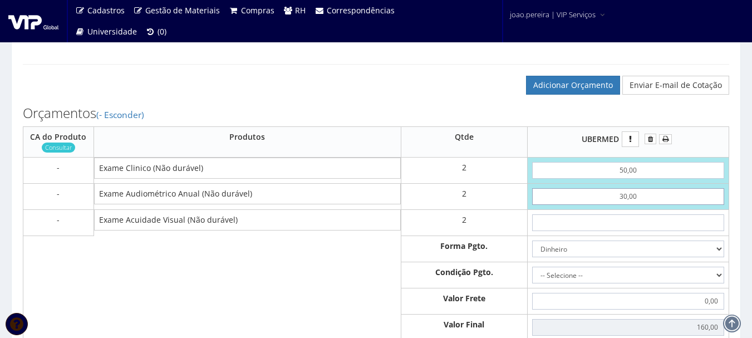
type input "30,00"
click at [637, 235] on td at bounding box center [627, 222] width 201 height 26
click at [637, 231] on input "text" at bounding box center [628, 222] width 192 height 17
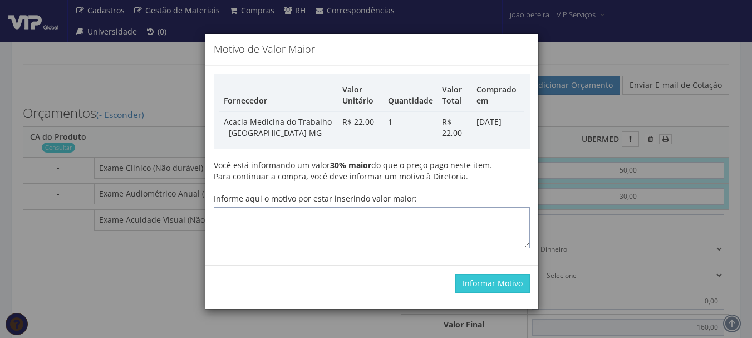
click at [293, 218] on textarea "Informe aqui o motivo por estar inserindo valor maior:" at bounding box center [372, 227] width 316 height 41
type textarea "atualização"
click at [487, 282] on button "Informar Motivo" at bounding box center [492, 283] width 75 height 19
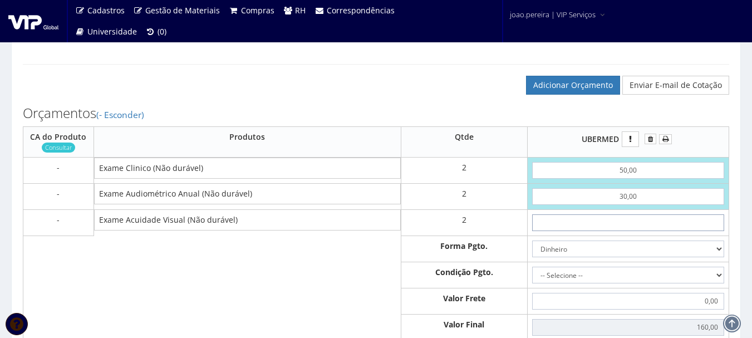
click at [647, 231] on input "text" at bounding box center [628, 222] width 192 height 17
type input "2"
type input "164,00"
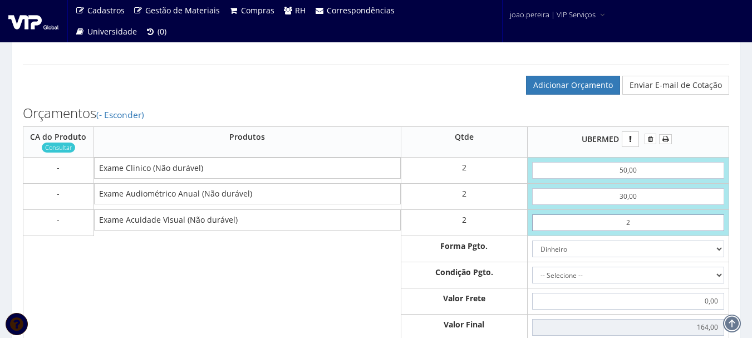
type input "27"
type input "214,00"
type input "2,70"
type input "165,40"
type input "27,00"
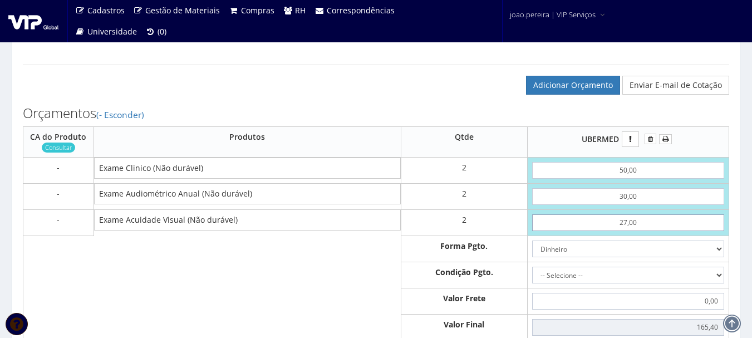
type input "214,00"
type input "27,00"
click at [715, 283] on select "-- Selecione -- À vista 7 dias 10 dias" at bounding box center [628, 275] width 192 height 17
select select "0"
click at [533, 277] on select "-- Selecione -- À vista 7 dias 10 dias" at bounding box center [628, 275] width 192 height 17
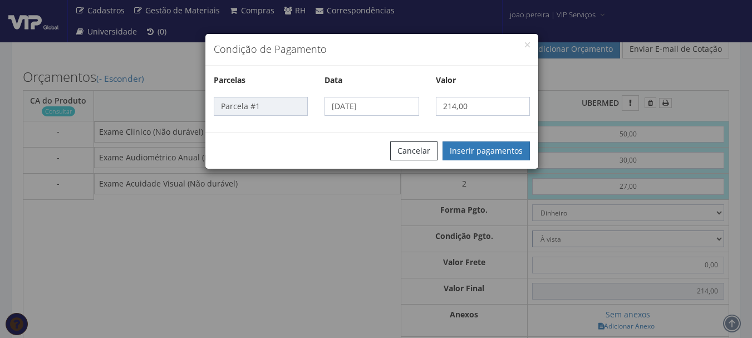
scroll to position [556, 0]
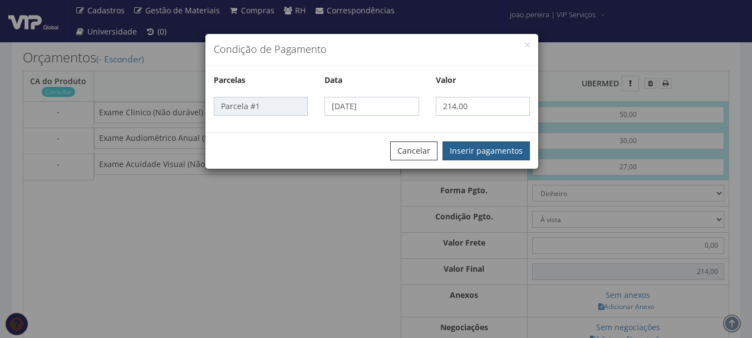
click at [487, 146] on button "Inserir pagamentos" at bounding box center [485, 150] width 87 height 19
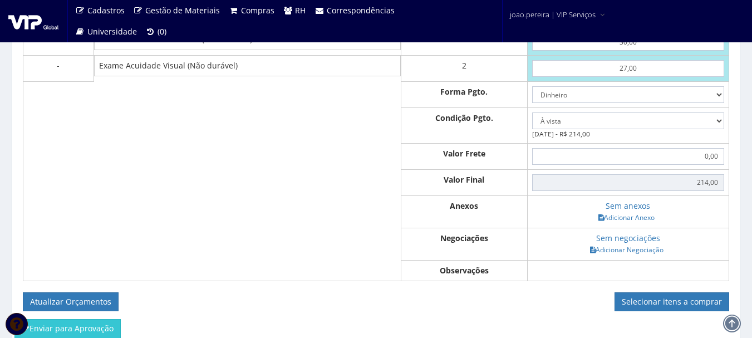
scroll to position [668, 0]
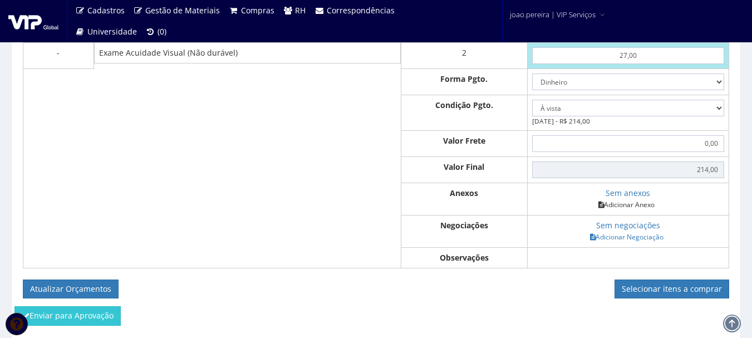
click at [638, 210] on link "Adicionar Anexo" at bounding box center [626, 205] width 63 height 12
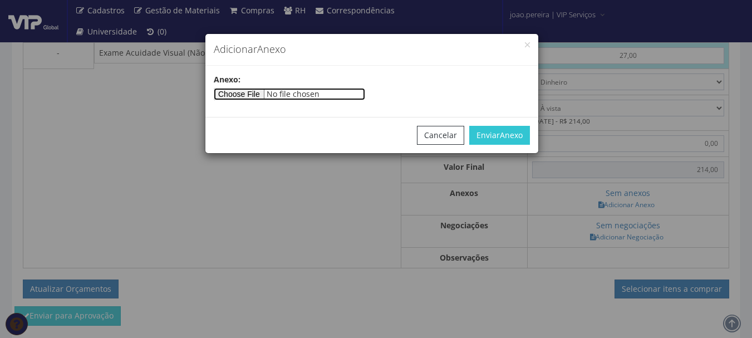
click at [255, 90] on input"] "file" at bounding box center [289, 94] width 151 height 12
type input"] "C:\fakepath\rodrigo.jpg"
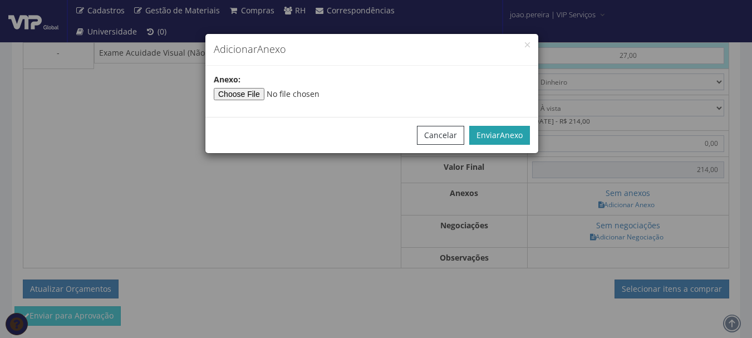
click at [488, 127] on button "Enviar Anexo" at bounding box center [499, 135] width 61 height 19
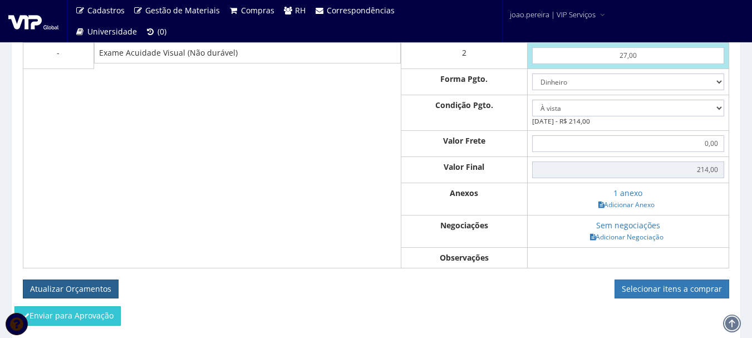
click at [81, 298] on button "Atualizar Orçamentos" at bounding box center [71, 288] width 96 height 19
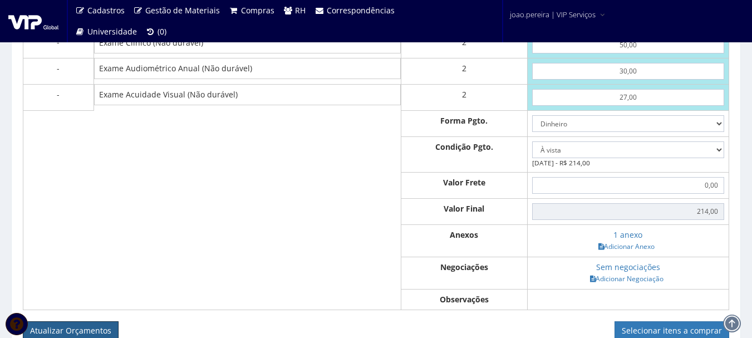
scroll to position [556, 0]
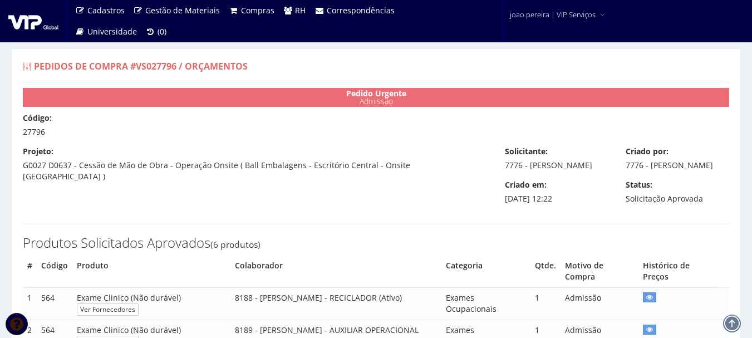
select select "0"
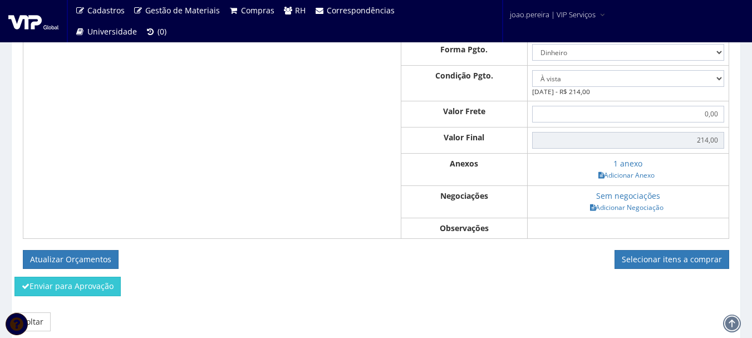
scroll to position [668, 0]
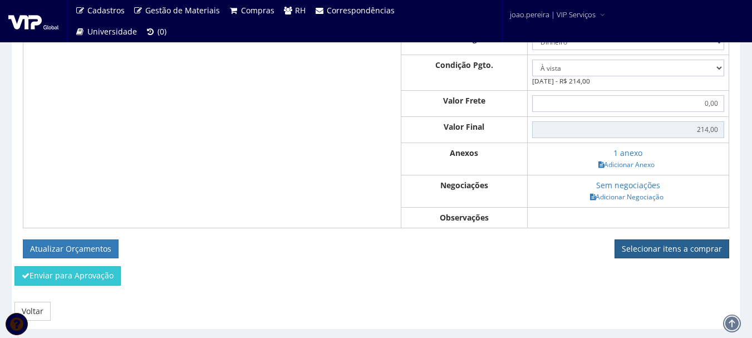
click at [683, 258] on link "Selecionar itens a comprar" at bounding box center [671, 248] width 115 height 19
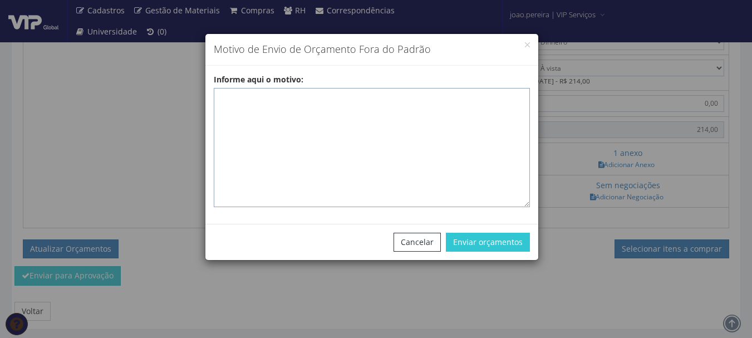
click at [265, 105] on textarea "Informe aqui o motivo:" at bounding box center [372, 147] width 316 height 119
paste textarea "EXAMES ASO - Exames realizados em clinica homologada que atende na região."
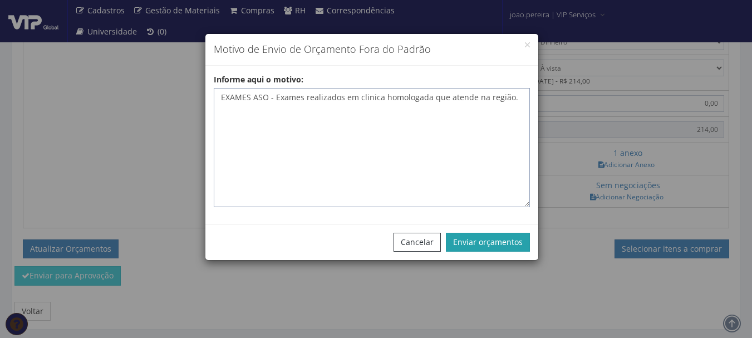
type textarea "EXAMES ASO - Exames realizados em clinica homologada que atende na região."
click at [498, 248] on button "Enviar orçamentos" at bounding box center [488, 242] width 84 height 19
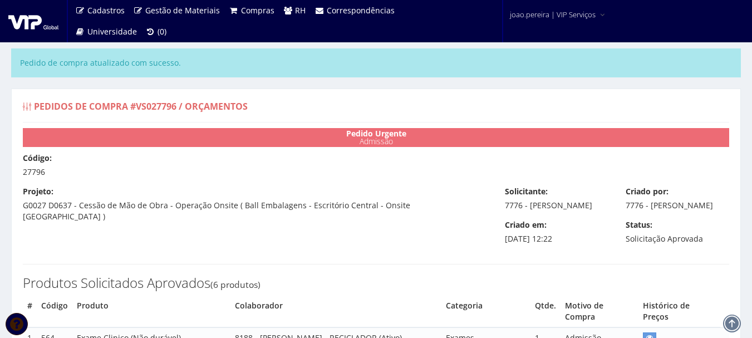
select select "0"
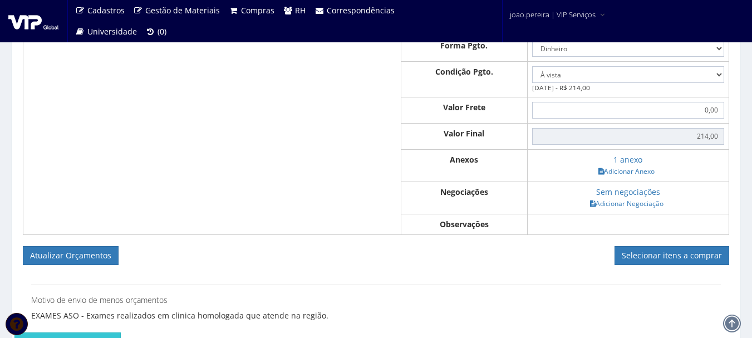
scroll to position [723, 0]
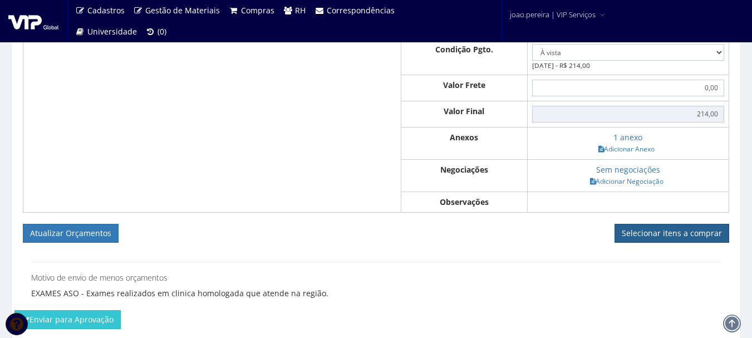
click at [666, 243] on link "Selecionar itens a comprar" at bounding box center [671, 233] width 115 height 19
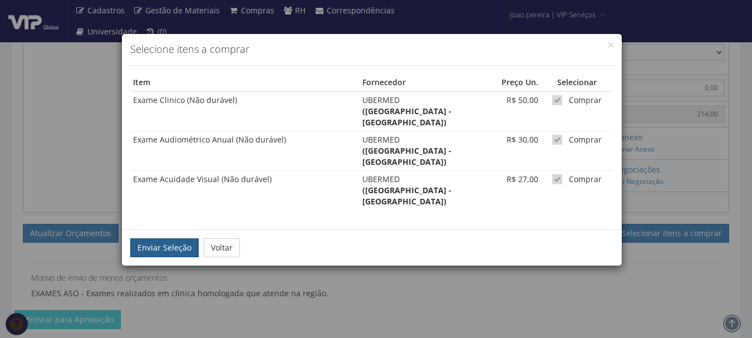
click at [148, 238] on button "Enviar Seleção" at bounding box center [164, 247] width 68 height 19
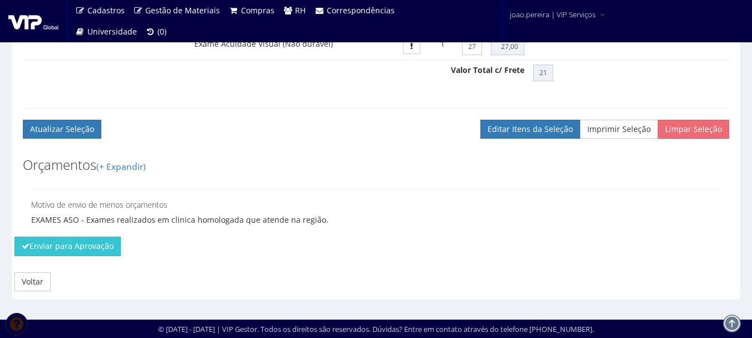
scroll to position [779, 0]
click at [55, 247] on button "Enviar para Aprovação" at bounding box center [67, 245] width 106 height 19
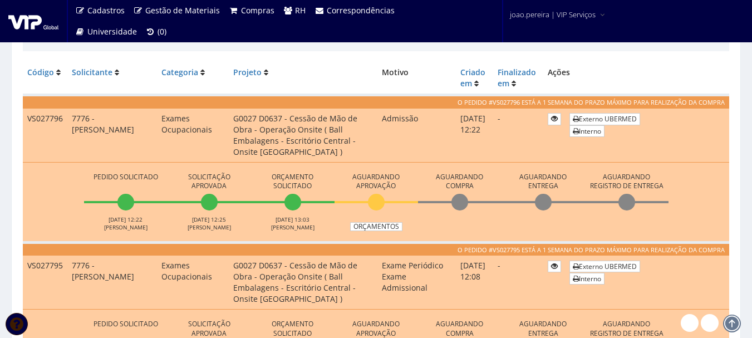
scroll to position [278, 0]
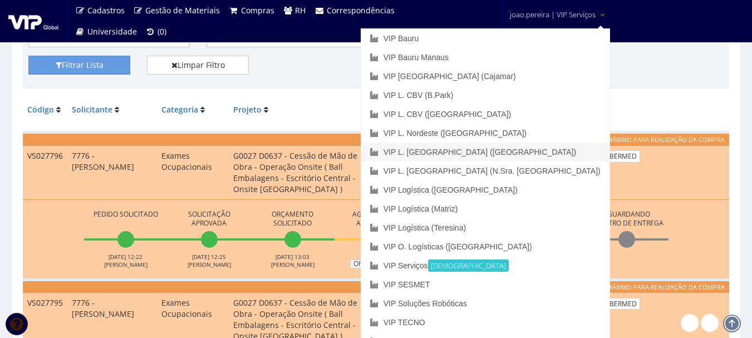
click at [533, 149] on link "VIP L. [GEOGRAPHIC_DATA] ([GEOGRAPHIC_DATA])" at bounding box center [485, 151] width 248 height 19
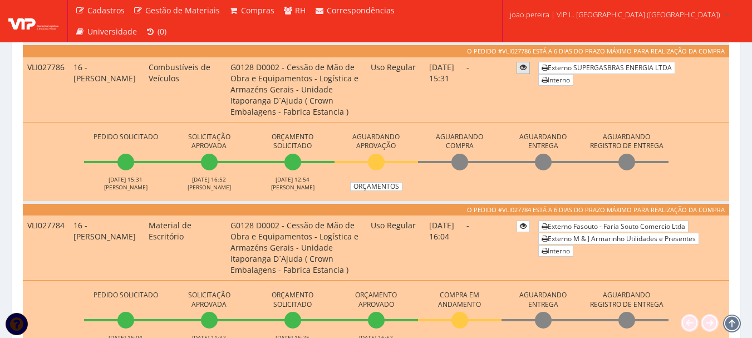
scroll to position [445, 0]
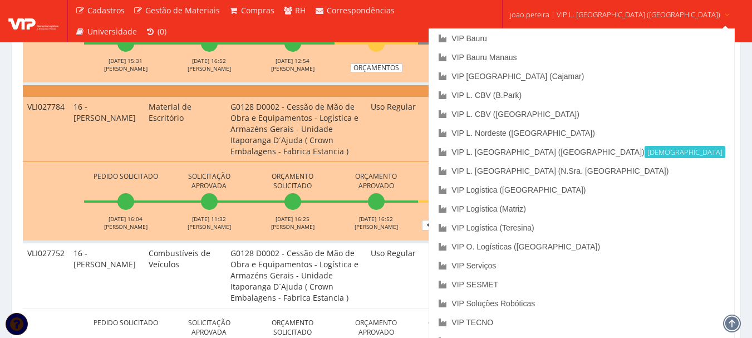
click at [583, 13] on span "joao.pereira | VIP L. [GEOGRAPHIC_DATA] ([GEOGRAPHIC_DATA])" at bounding box center [615, 14] width 210 height 11
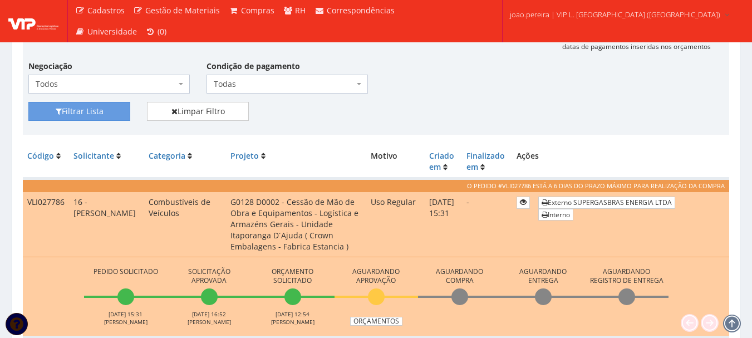
scroll to position [167, 0]
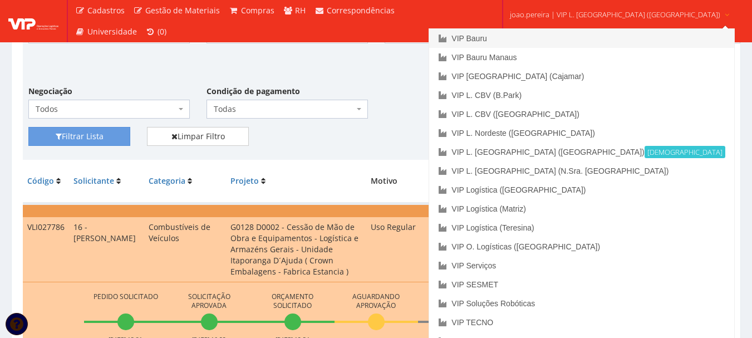
click at [534, 32] on link "VIP Bauru" at bounding box center [581, 38] width 304 height 19
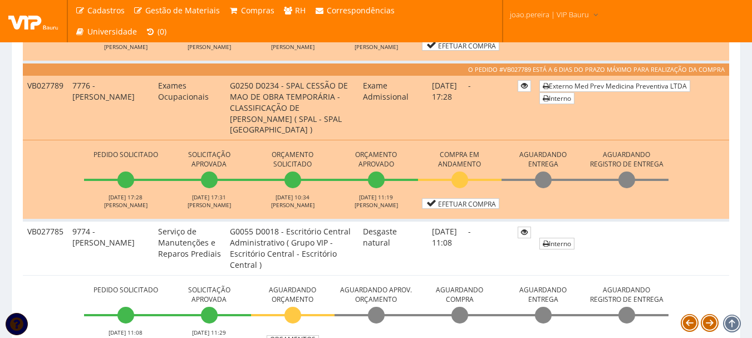
scroll to position [779, 0]
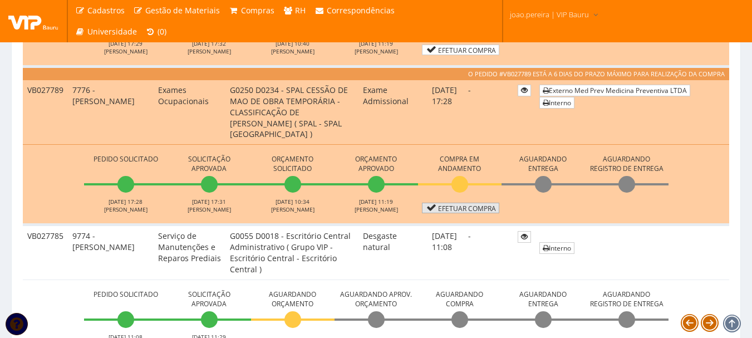
click at [469, 209] on link "Efetuar Compra" at bounding box center [460, 208] width 77 height 11
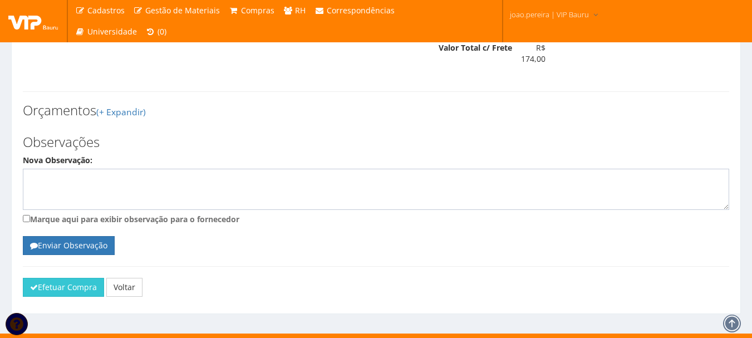
scroll to position [651, 0]
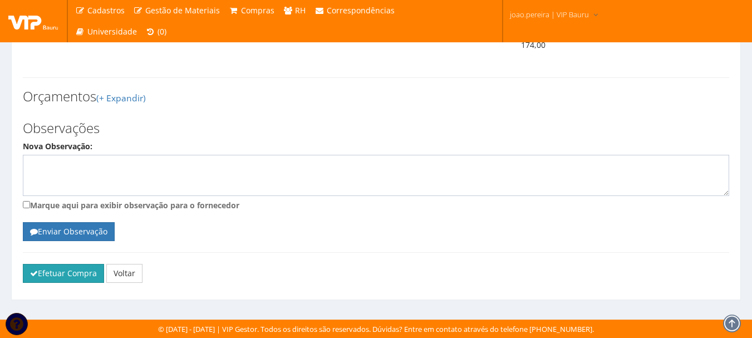
click at [71, 277] on button "Efetuar Compra" at bounding box center [63, 273] width 81 height 19
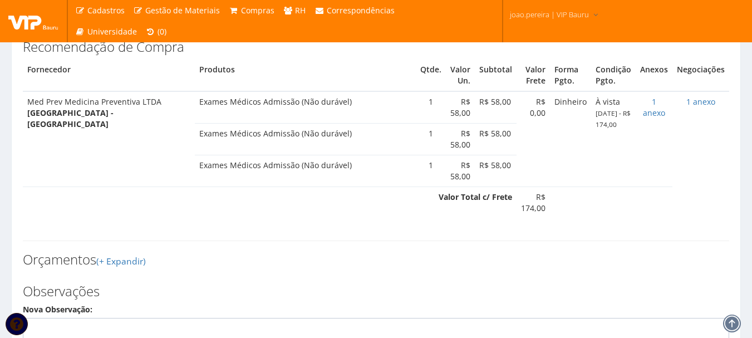
scroll to position [484, 0]
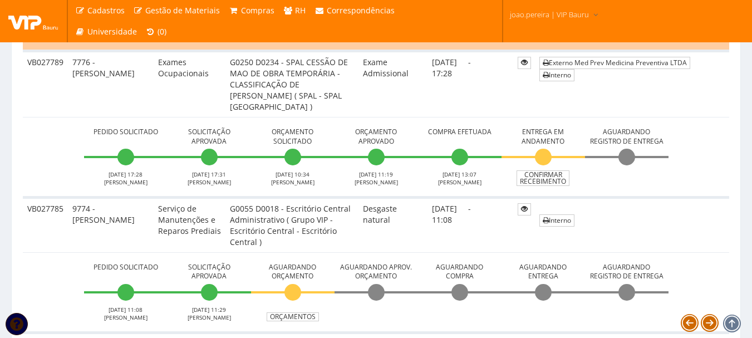
scroll to position [779, 0]
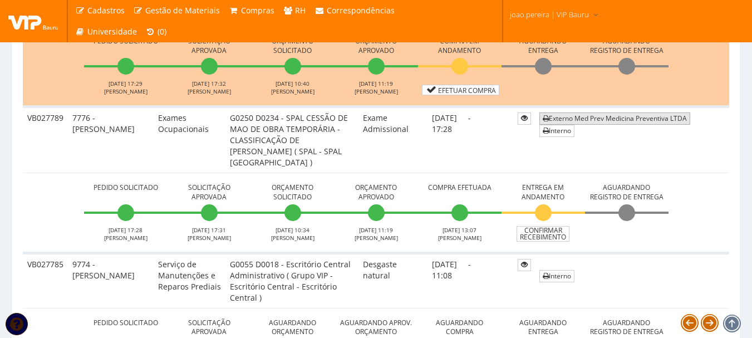
click at [599, 120] on link "Externo Med Prev Medicina Preventiva LTDA" at bounding box center [614, 118] width 151 height 12
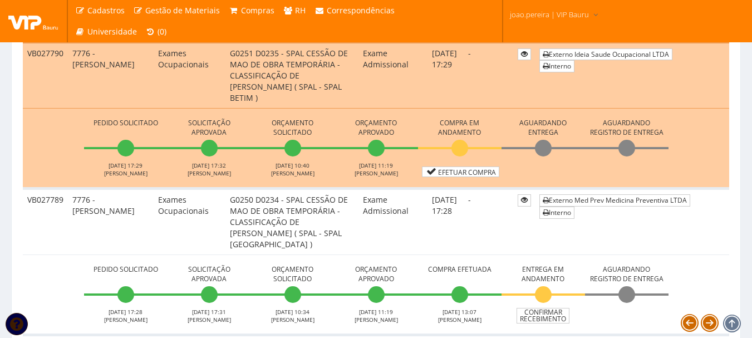
scroll to position [668, 0]
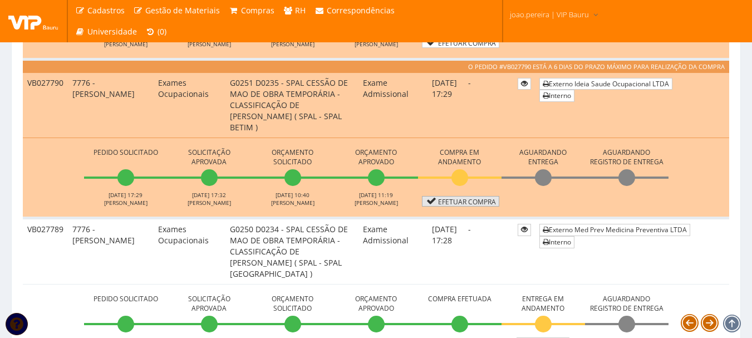
click at [473, 199] on link "Efetuar Compra" at bounding box center [460, 201] width 77 height 11
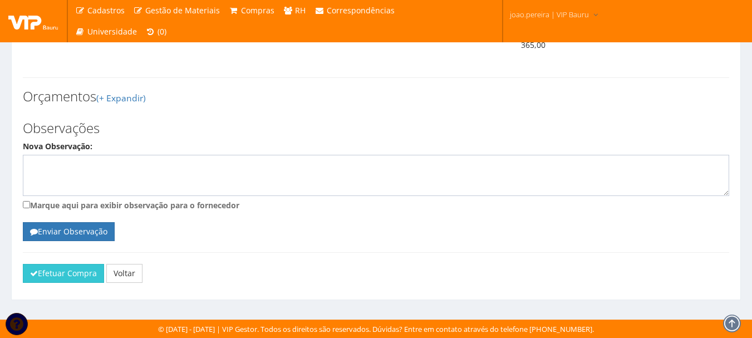
scroll to position [822, 0]
click at [75, 271] on button "Efetuar Compra" at bounding box center [63, 273] width 81 height 19
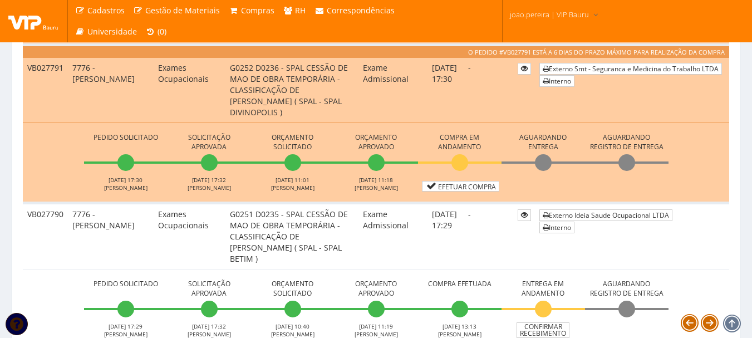
scroll to position [556, 0]
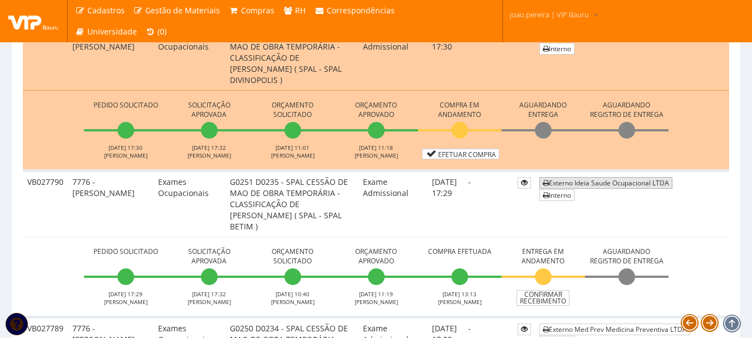
click at [624, 178] on link "Externo Ideia Saude Ocupacional LTDA" at bounding box center [605, 183] width 133 height 12
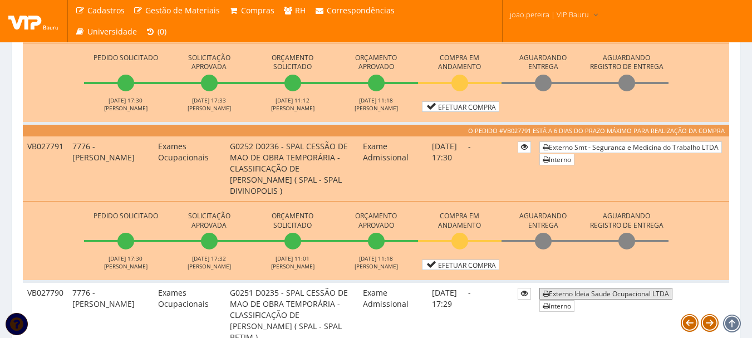
scroll to position [445, 0]
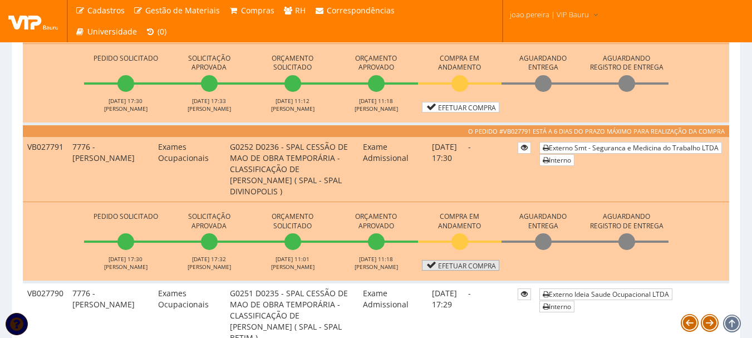
click at [469, 265] on link "Efetuar Compra" at bounding box center [460, 265] width 77 height 11
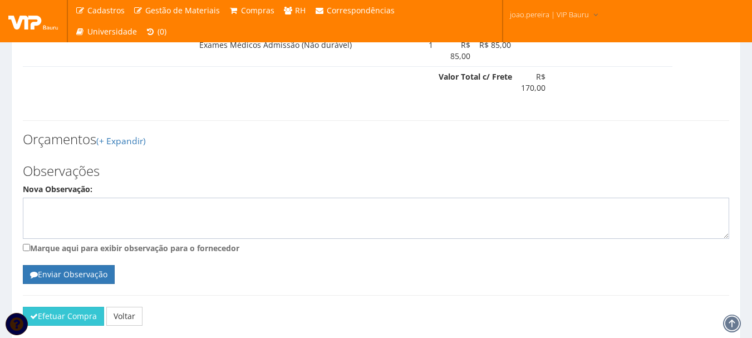
scroll to position [565, 0]
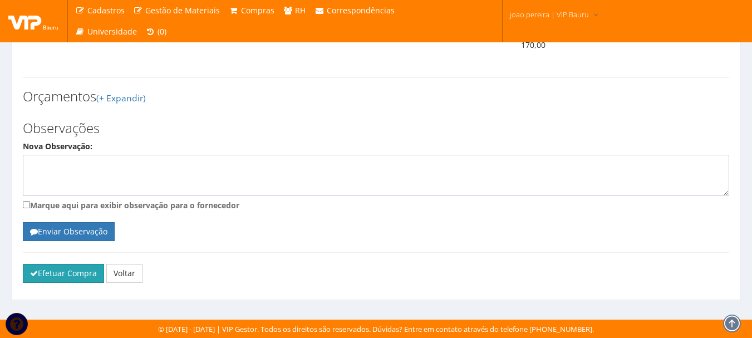
click at [68, 272] on button "Efetuar Compra" at bounding box center [63, 273] width 81 height 19
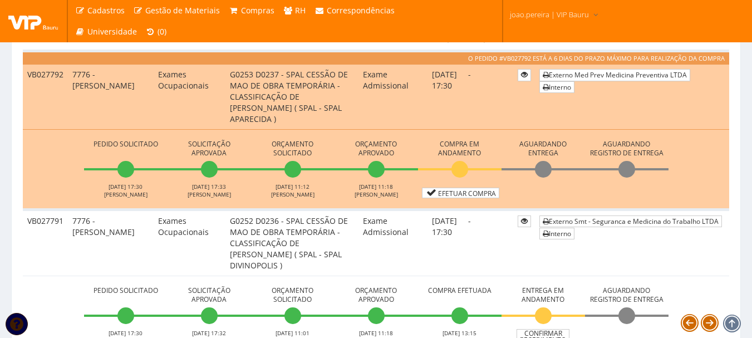
scroll to position [334, 0]
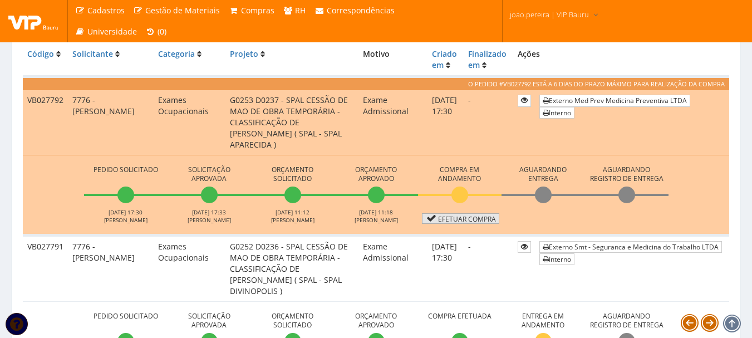
click at [471, 218] on link "Efetuar Compra" at bounding box center [460, 218] width 77 height 11
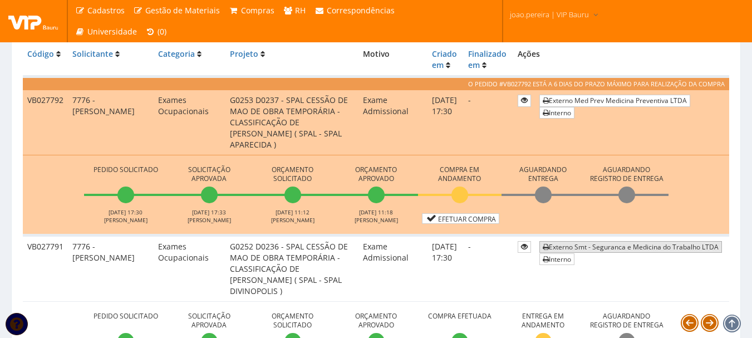
click at [629, 245] on link "Externo Smt - Seguranca e Medicina do Trabalho LTDA" at bounding box center [630, 247] width 183 height 12
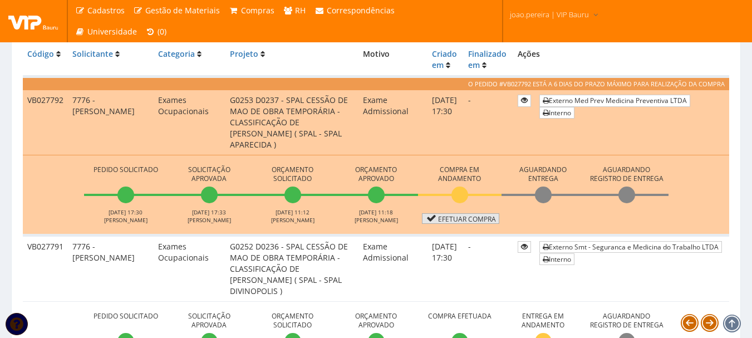
click at [469, 218] on link "Efetuar Compra" at bounding box center [460, 218] width 77 height 11
click at [462, 218] on link "Efetuar Compra" at bounding box center [460, 218] width 77 height 11
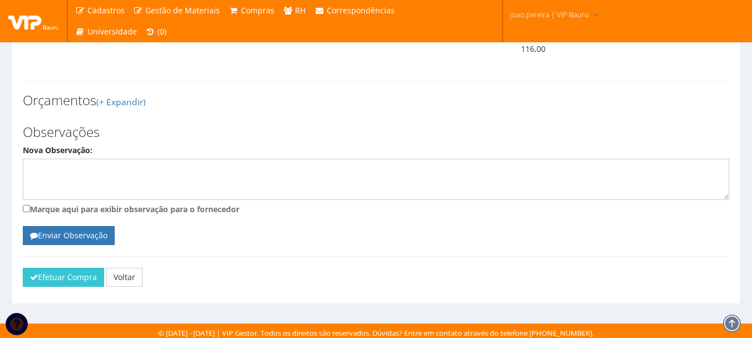
scroll to position [556, 0]
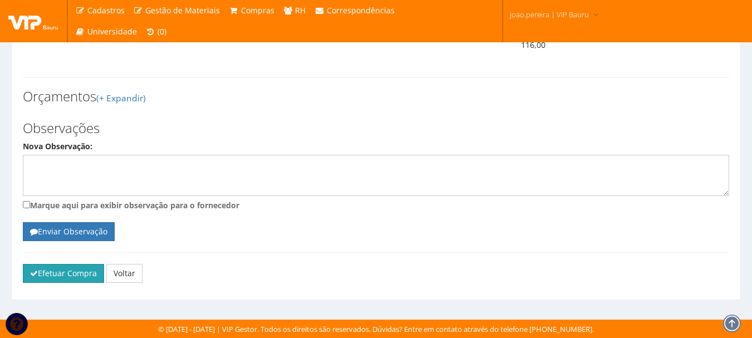
click at [71, 283] on button "Efetuar Compra" at bounding box center [63, 273] width 81 height 19
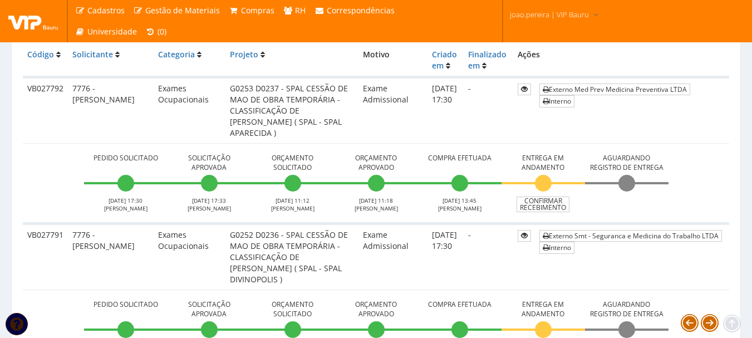
scroll to position [334, 0]
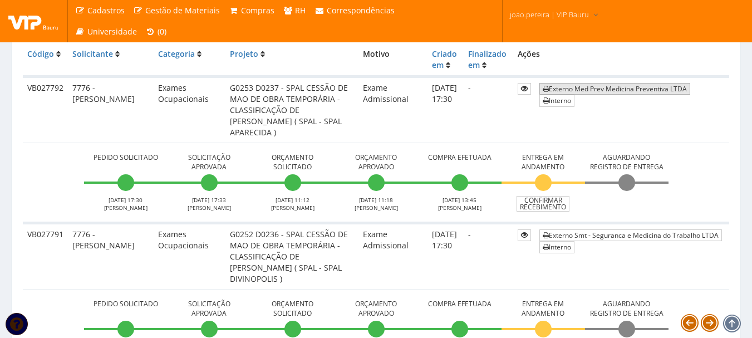
click at [607, 87] on link "Externo Med Prev Medicina Preventiva LTDA" at bounding box center [614, 89] width 151 height 12
click at [719, 63] on th "Ações" at bounding box center [621, 60] width 216 height 32
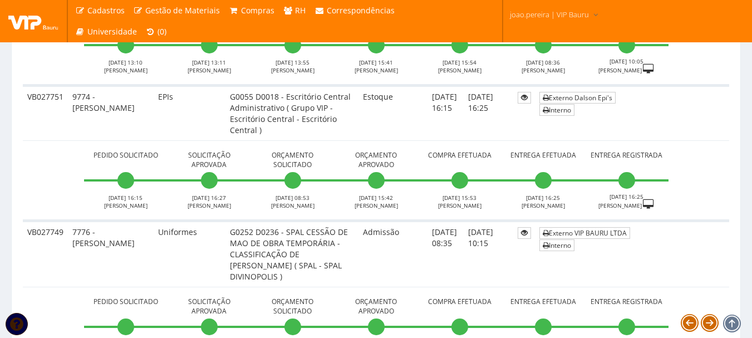
scroll to position [4517, 0]
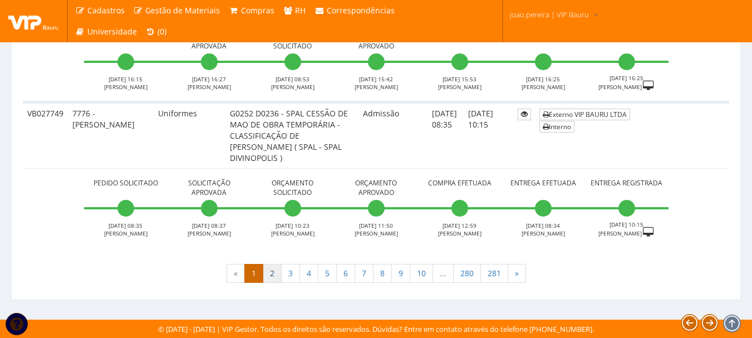
click at [273, 277] on link "2" at bounding box center [272, 273] width 19 height 19
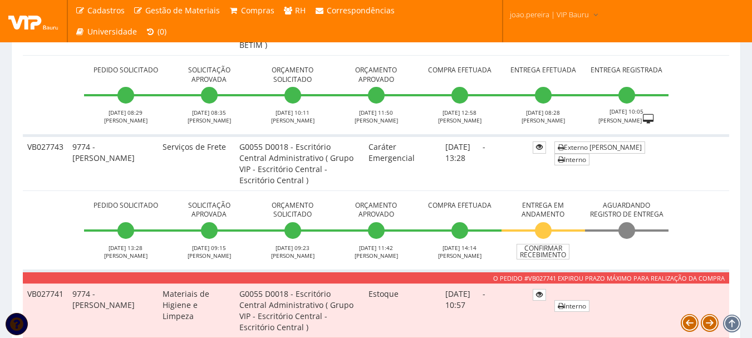
scroll to position [668, 0]
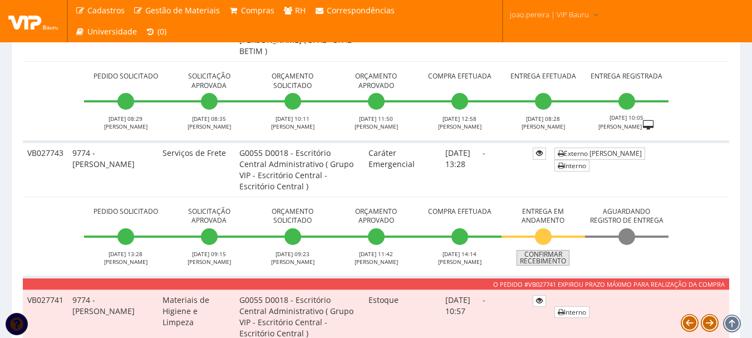
click at [537, 253] on link "Confirmar Recebimento" at bounding box center [542, 258] width 53 height 16
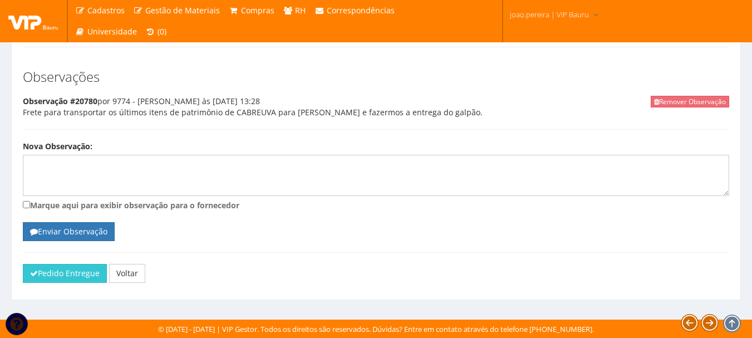
scroll to position [727, 0]
click at [51, 275] on button "Pedido Entregue" at bounding box center [65, 273] width 84 height 19
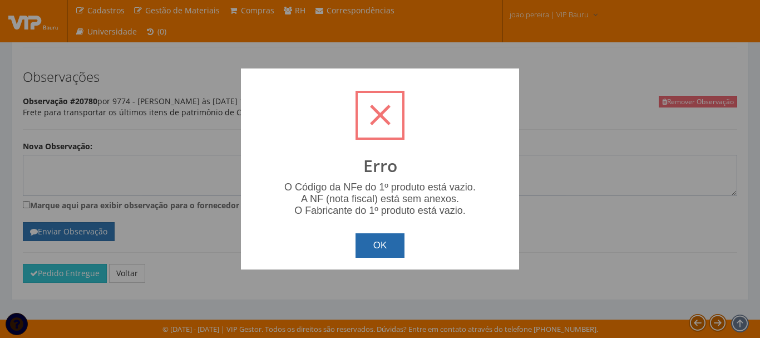
click at [379, 248] on button "OK" at bounding box center [381, 245] width 50 height 24
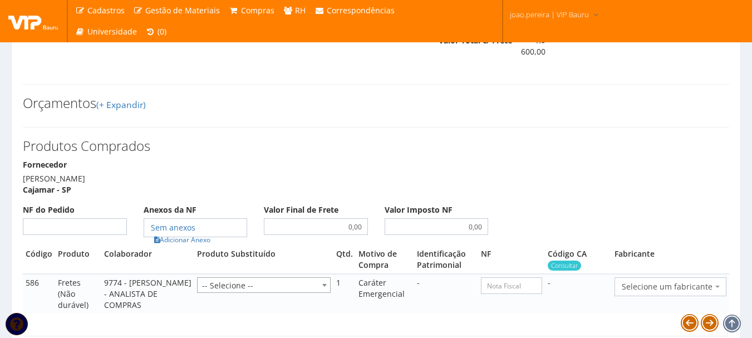
scroll to position [505, 0]
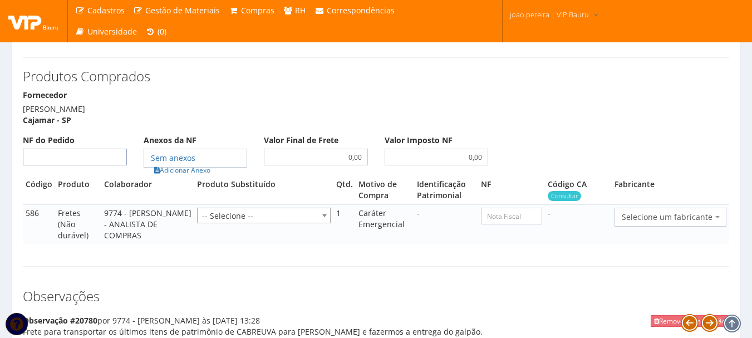
click at [102, 159] on input "NF do Pedido" at bounding box center [75, 157] width 104 height 17
type input "00"
click at [171, 173] on link "Adicionar Anexo" at bounding box center [182, 170] width 63 height 12
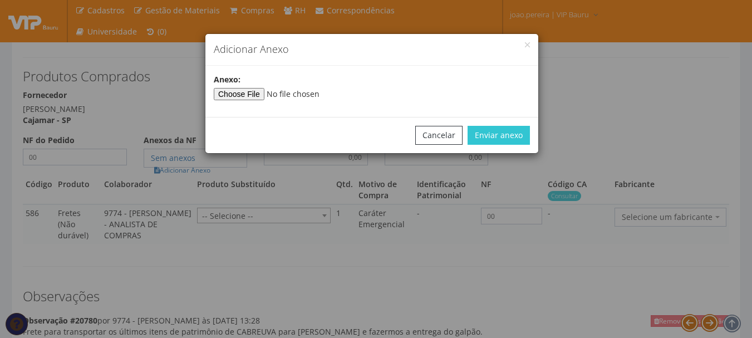
type input"] "C:\fakepath\Comprovante_08-10-2025_083816.pdf"
click at [503, 133] on button "Enviar anexo" at bounding box center [498, 135] width 62 height 19
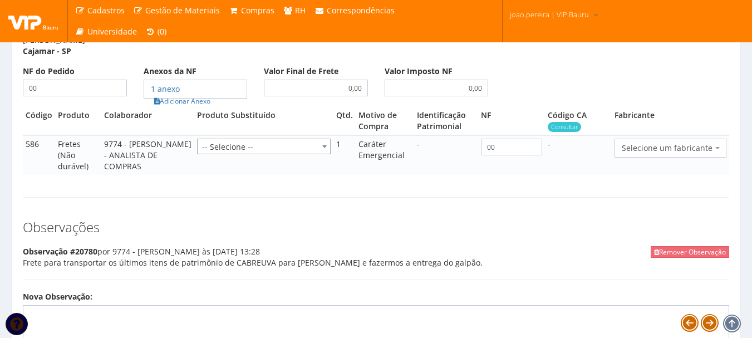
scroll to position [727, 0]
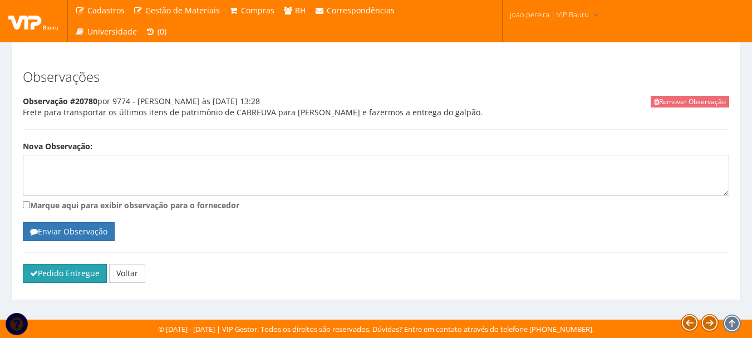
click at [53, 279] on button "Pedido Entregue" at bounding box center [65, 273] width 84 height 19
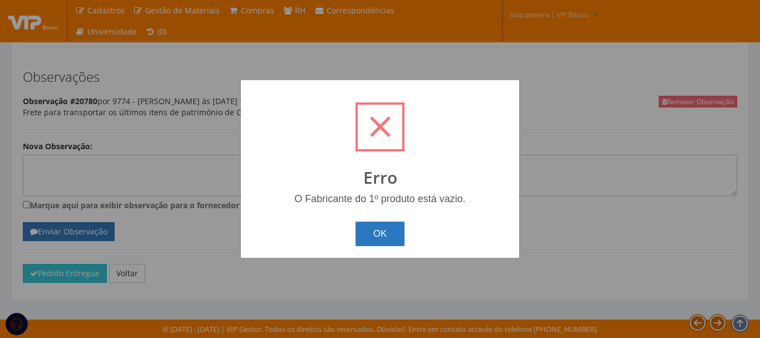
click at [377, 231] on button "OK" at bounding box center [381, 233] width 50 height 24
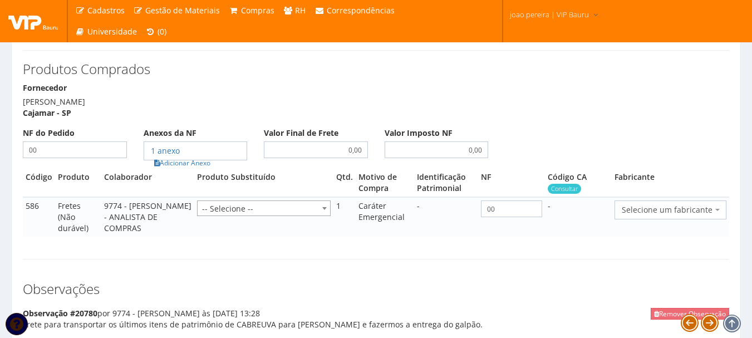
scroll to position [505, 0]
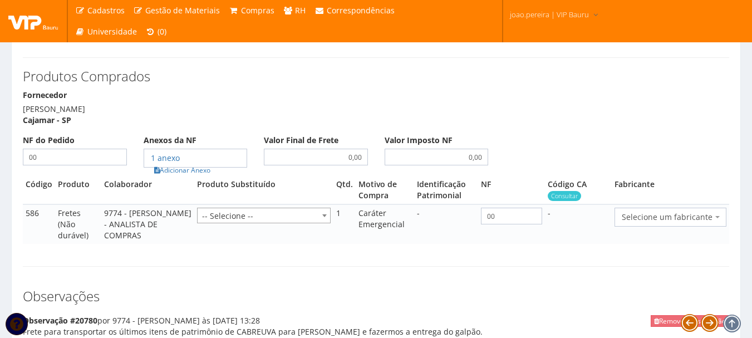
click at [714, 226] on span "Selecione um fabricante" at bounding box center [670, 217] width 112 height 19
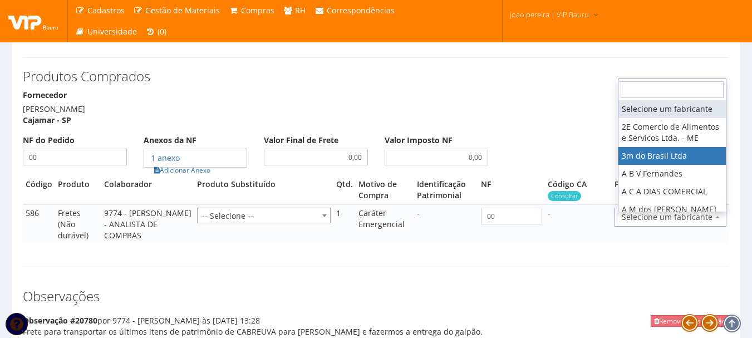
select select "19"
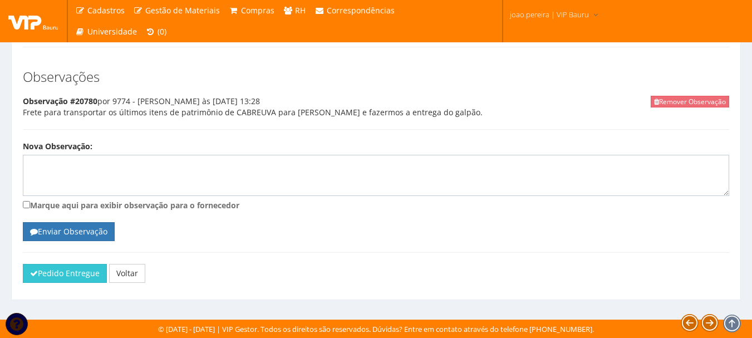
scroll to position [727, 0]
click at [61, 267] on button "Pedido Entregue" at bounding box center [65, 273] width 84 height 19
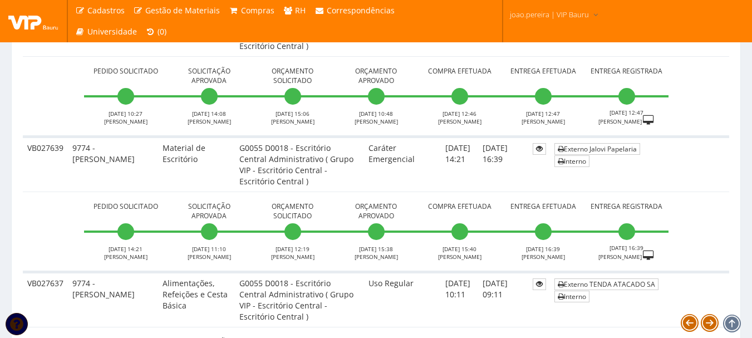
scroll to position [4308, 0]
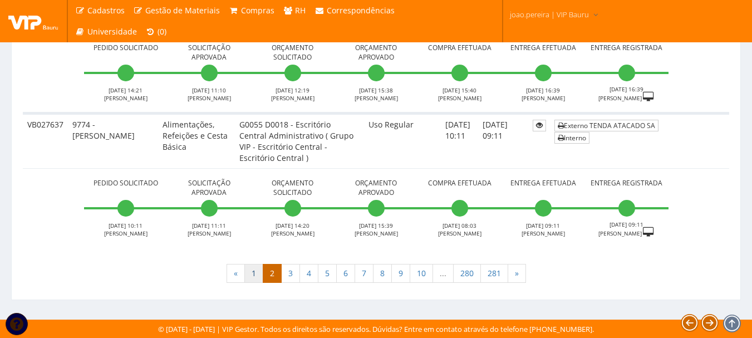
click at [255, 278] on link "1" at bounding box center [253, 273] width 19 height 19
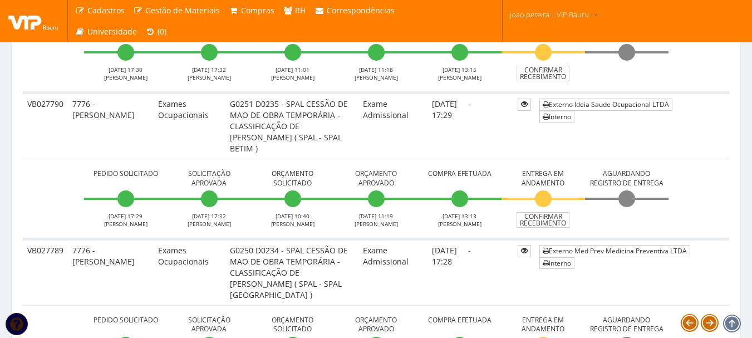
scroll to position [723, 0]
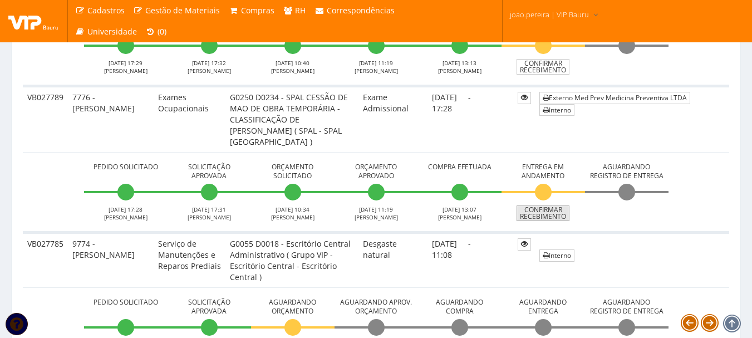
click at [554, 215] on link "Confirmar Recebimento" at bounding box center [542, 213] width 53 height 16
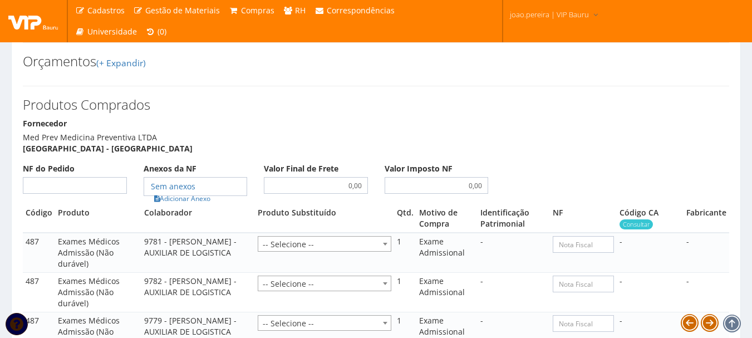
scroll to position [668, 0]
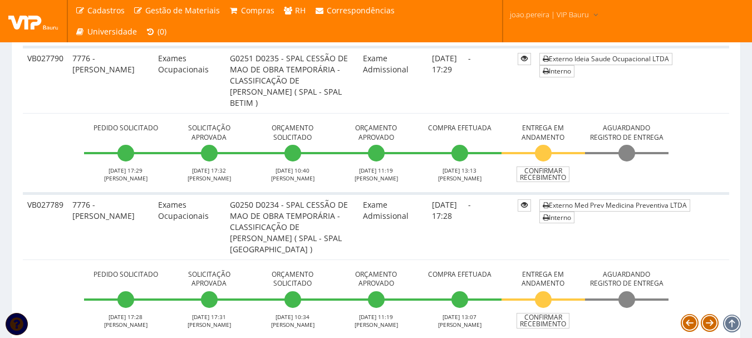
scroll to position [612, 0]
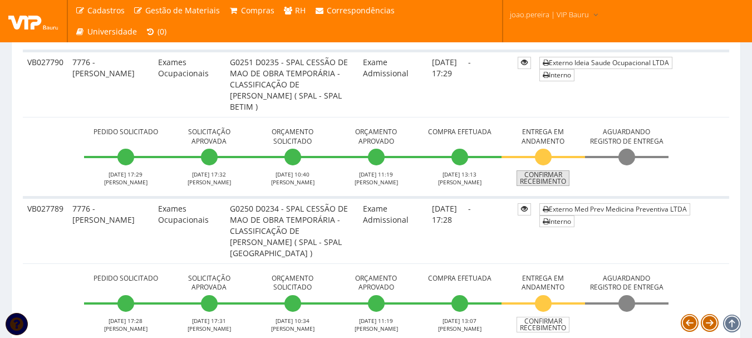
click at [548, 176] on link "Confirmar Recebimento" at bounding box center [542, 178] width 53 height 16
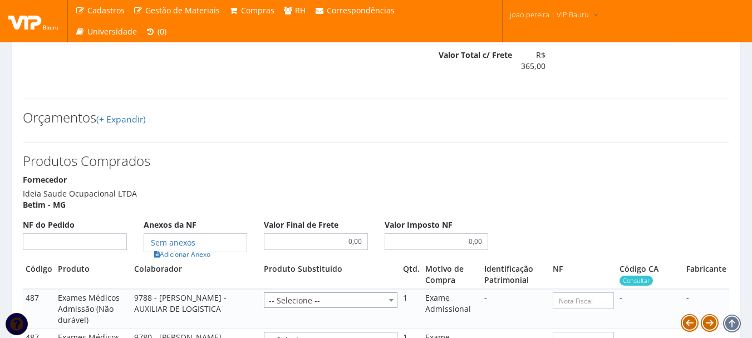
scroll to position [835, 0]
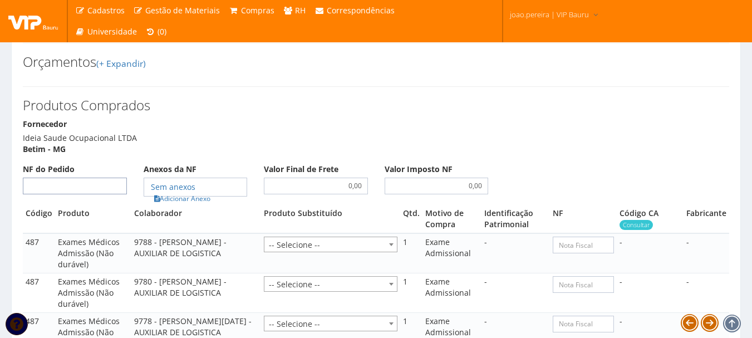
click at [88, 194] on input "NF do Pedido" at bounding box center [75, 186] width 104 height 17
type input "00"
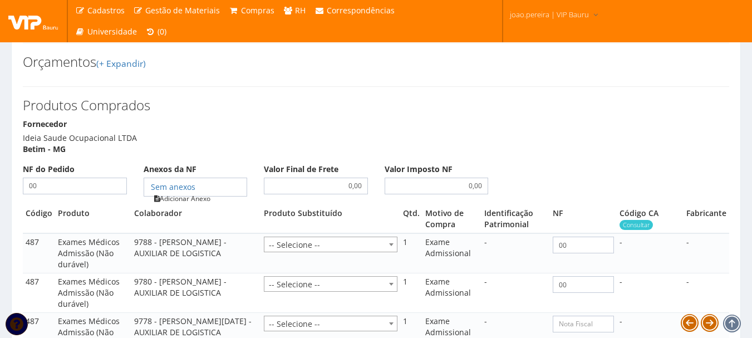
type input "00"
click at [189, 204] on link "Adicionar Anexo" at bounding box center [182, 199] width 63 height 12
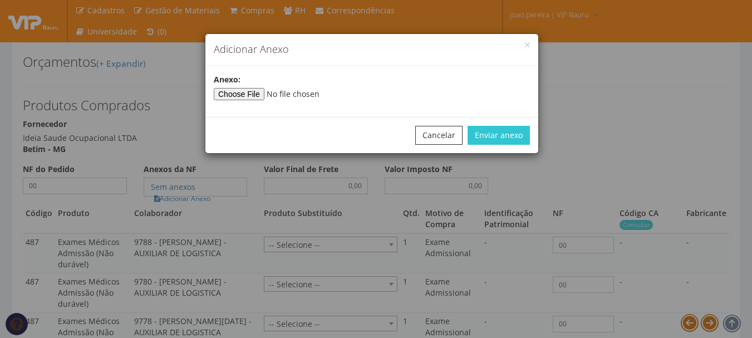
click at [255, 85] on div "Anexo:" at bounding box center [371, 87] width 333 height 26
click at [254, 92] on input"] "file" at bounding box center [289, 94] width 151 height 12
click at [443, 137] on button "Cancelar" at bounding box center [438, 135] width 47 height 19
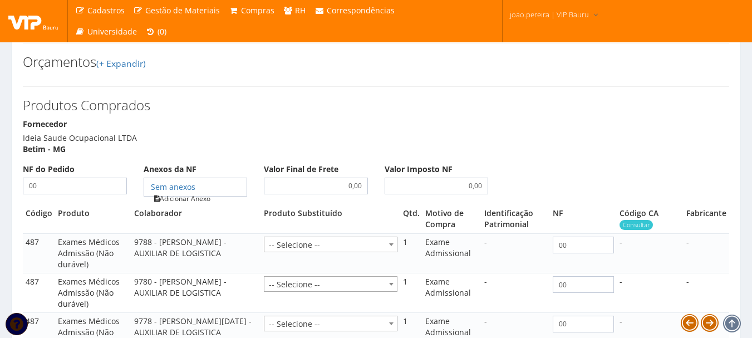
click at [196, 204] on link "Adicionar Anexo" at bounding box center [182, 199] width 63 height 12
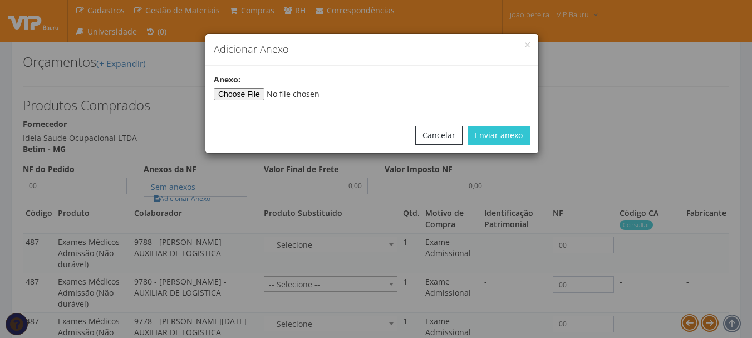
type input"] "C:\fakepath\NF BETIM.pdf"
click at [495, 134] on button "Enviar anexo" at bounding box center [498, 135] width 62 height 19
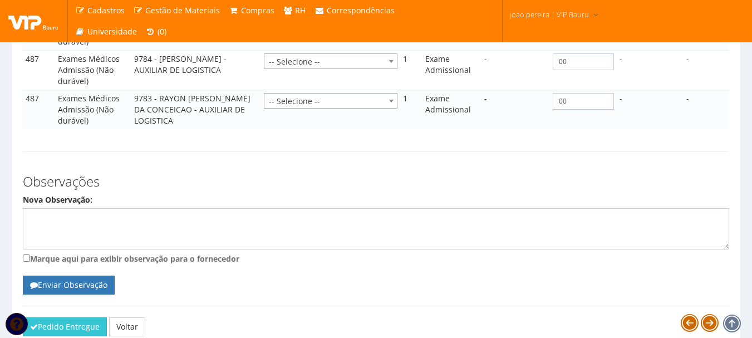
scroll to position [1212, 0]
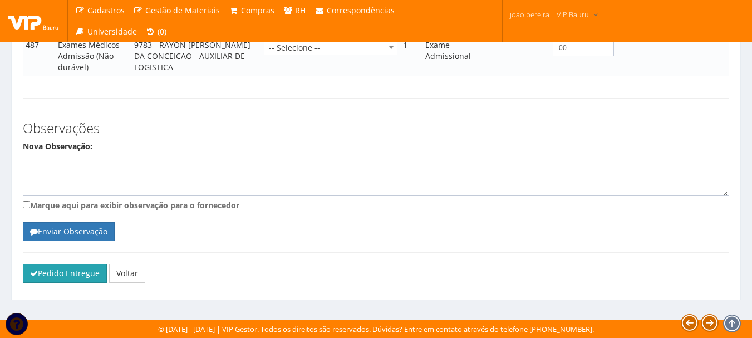
click at [50, 272] on button "Pedido Entregue" at bounding box center [65, 273] width 84 height 19
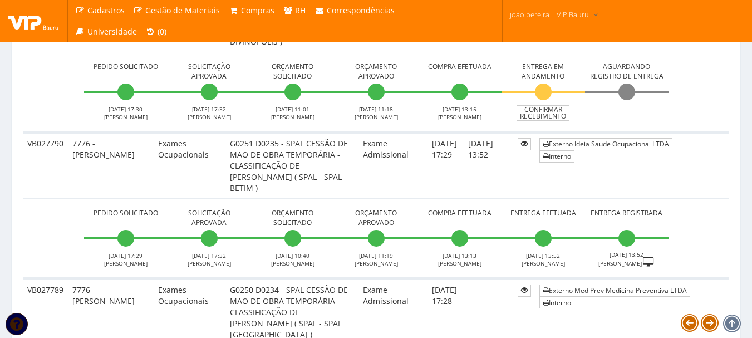
scroll to position [501, 0]
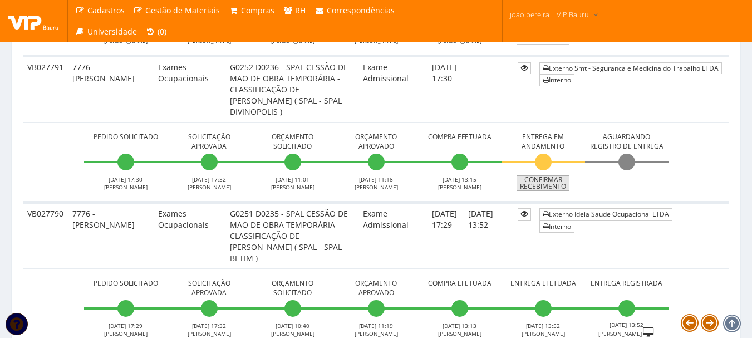
click at [542, 188] on link "Confirmar Recebimento" at bounding box center [542, 183] width 53 height 16
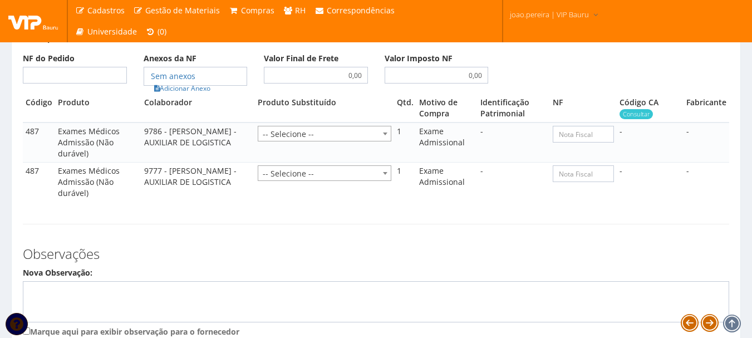
scroll to position [612, 0]
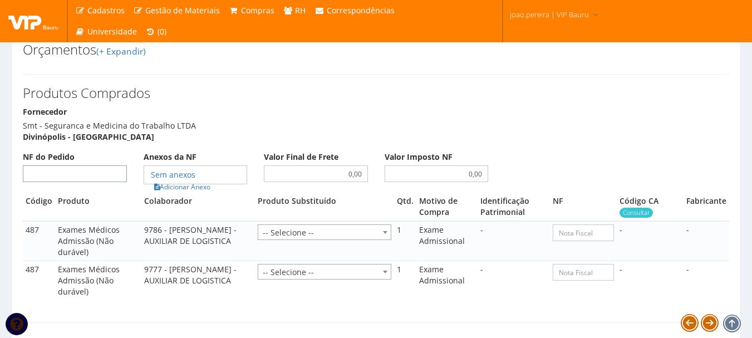
click at [70, 170] on input "NF do Pedido" at bounding box center [75, 173] width 104 height 17
type input "00"
click at [183, 185] on link "Adicionar Anexo" at bounding box center [182, 187] width 63 height 12
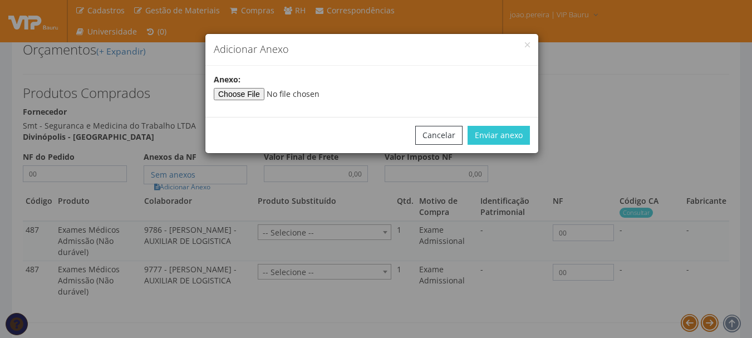
type input"] "C:\fakepath\NF DIVINOPOLIS.pdf"
click at [514, 136] on button "Enviar anexo" at bounding box center [498, 135] width 62 height 19
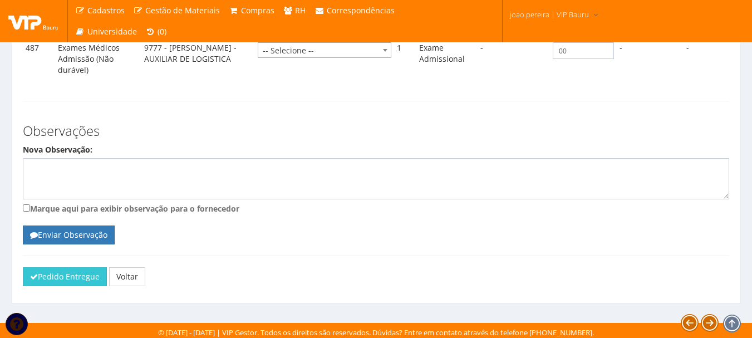
scroll to position [837, 0]
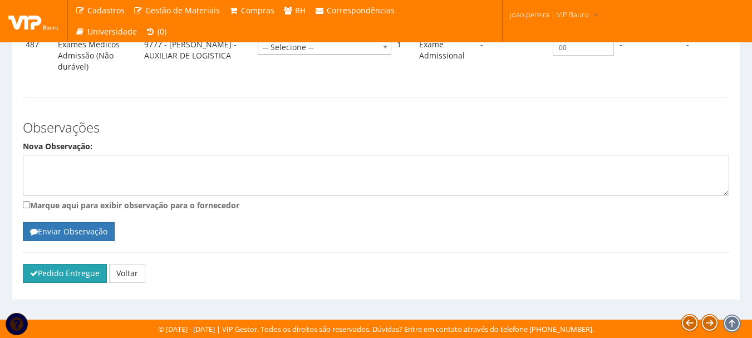
click at [56, 274] on button "Pedido Entregue" at bounding box center [65, 273] width 84 height 19
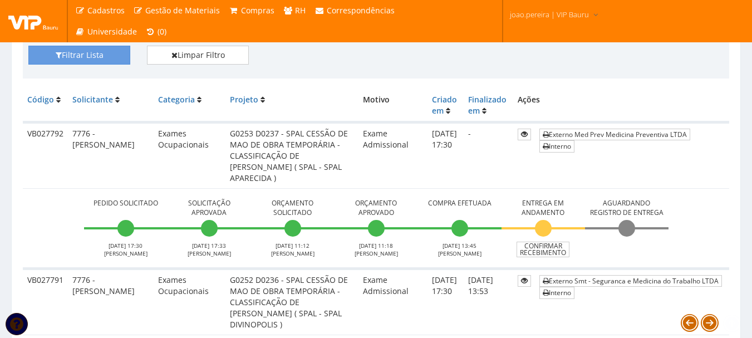
scroll to position [445, 0]
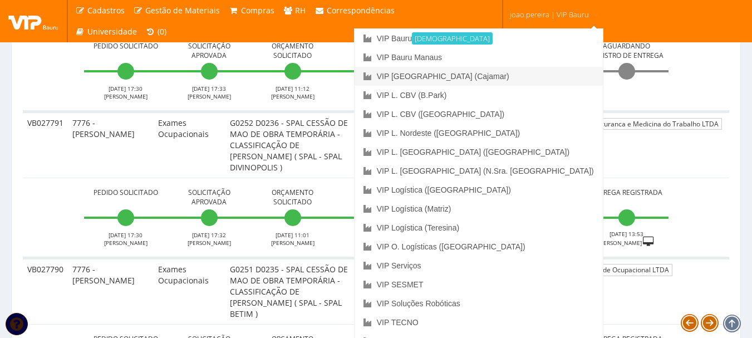
click at [529, 77] on link "VIP [GEOGRAPHIC_DATA] (Cajamar)" at bounding box center [478, 76] width 248 height 19
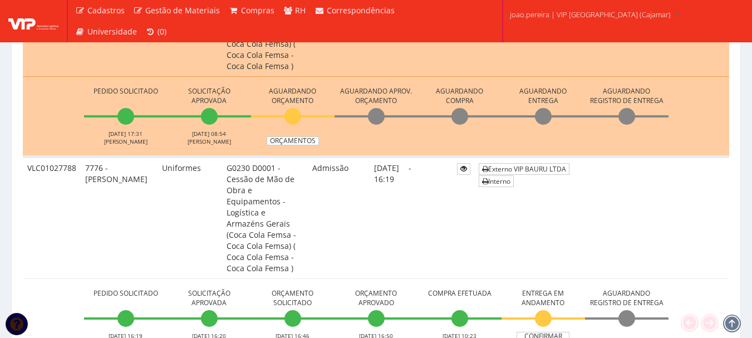
scroll to position [835, 0]
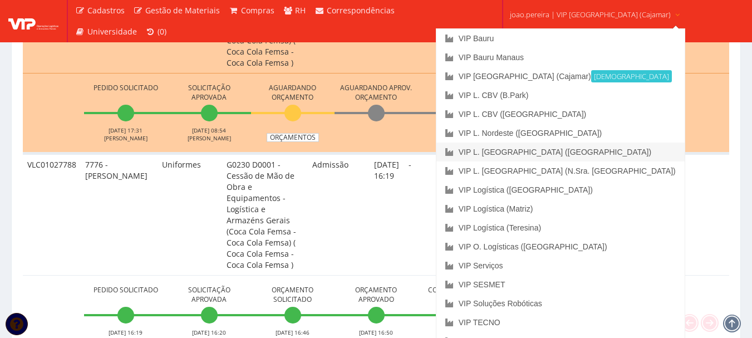
click at [576, 148] on link "VIP L. [GEOGRAPHIC_DATA] ([GEOGRAPHIC_DATA])" at bounding box center [560, 151] width 248 height 19
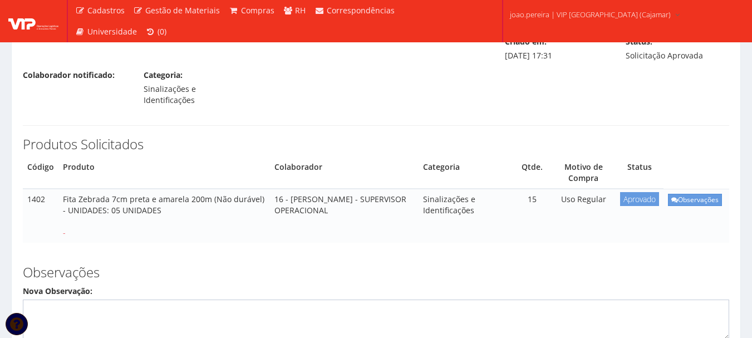
scroll to position [174, 0]
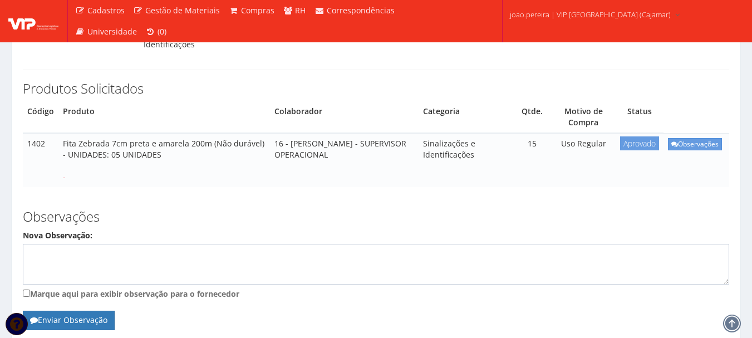
drag, startPoint x: 62, startPoint y: 110, endPoint x: 209, endPoint y: 116, distance: 147.0
click at [209, 133] on td "Fita Zebrada 7cm preta e amarela 200m (Não durável) - UNIDADES: 05 UNIDADES -" at bounding box center [163, 160] width 211 height 54
copy td "Fita Zebrada 7cm preta e amarela 200m"
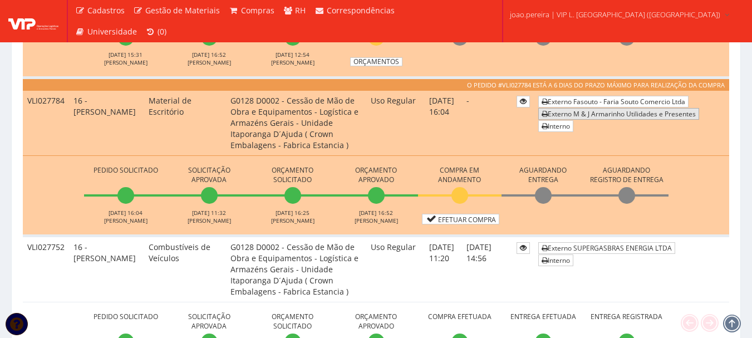
scroll to position [501, 0]
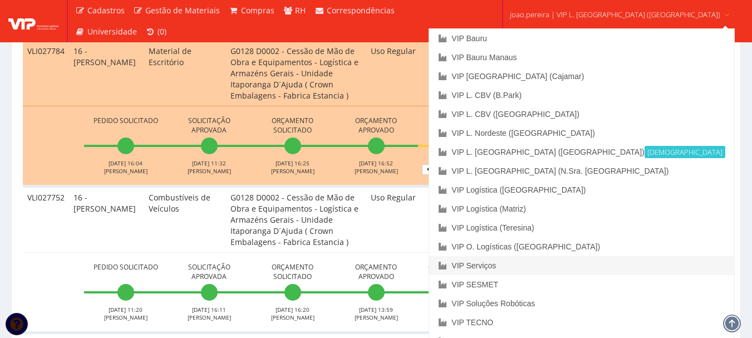
click at [556, 261] on link "VIP Serviços" at bounding box center [581, 265] width 304 height 19
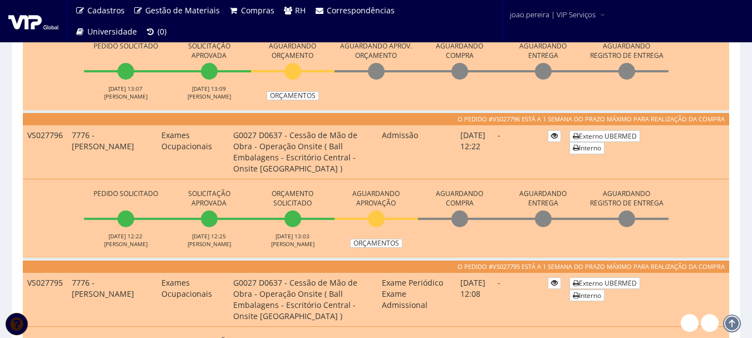
scroll to position [556, 0]
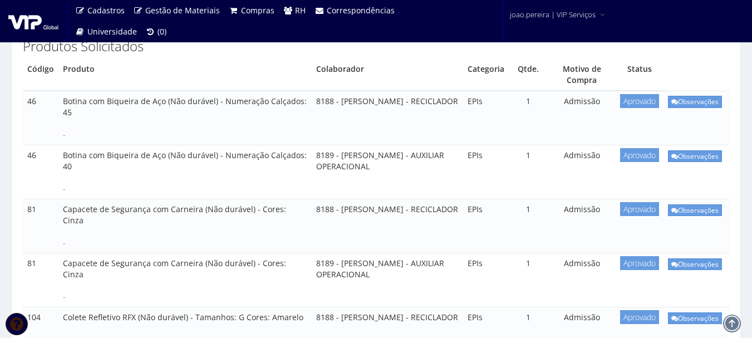
scroll to position [167, 0]
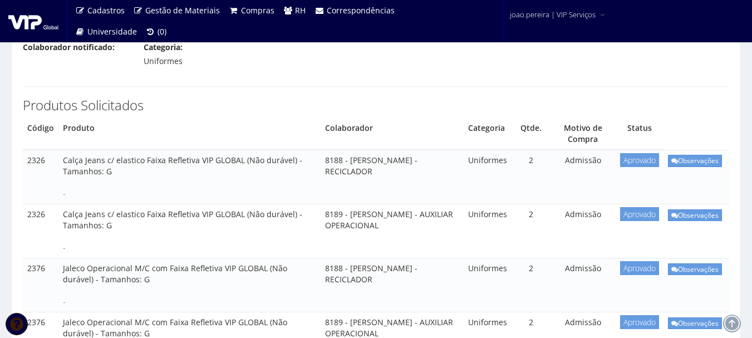
scroll to position [167, 0]
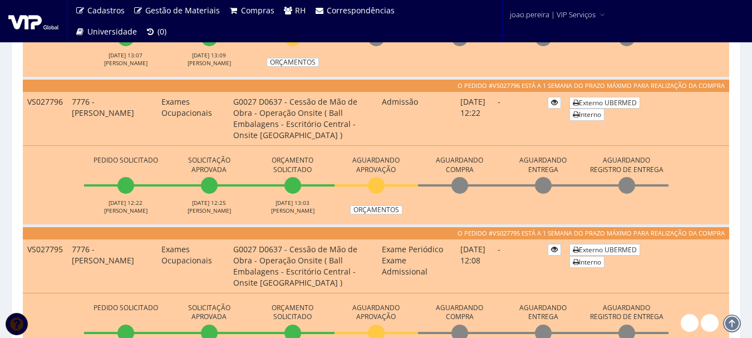
scroll to position [668, 0]
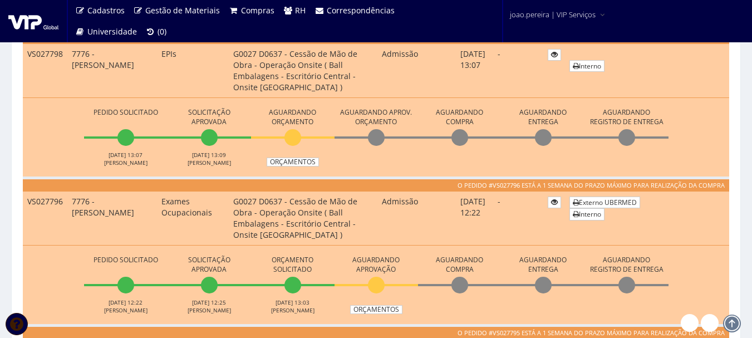
scroll to position [442, 0]
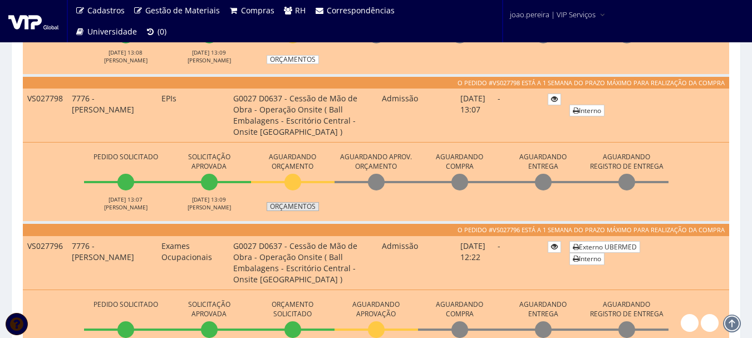
click at [282, 208] on link "Orçamentos" at bounding box center [293, 206] width 52 height 9
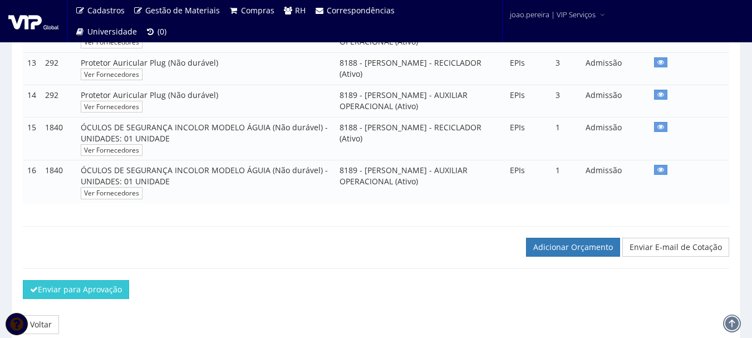
scroll to position [697, 0]
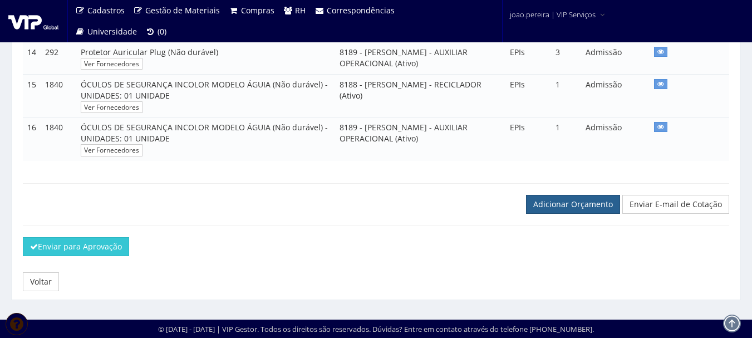
click at [578, 209] on link "Adicionar Orçamento" at bounding box center [573, 204] width 94 height 19
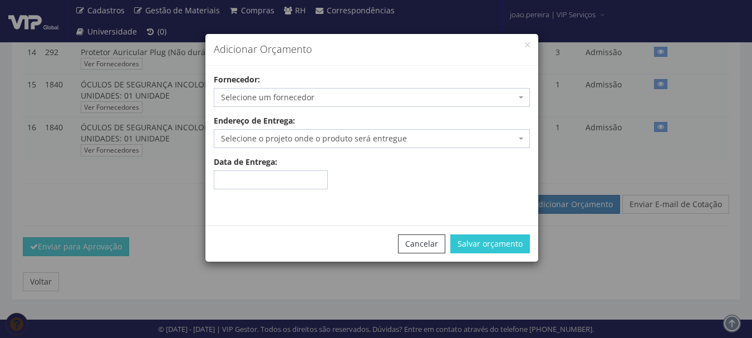
click at [338, 96] on span "Selecione um fornecedor" at bounding box center [368, 97] width 295 height 11
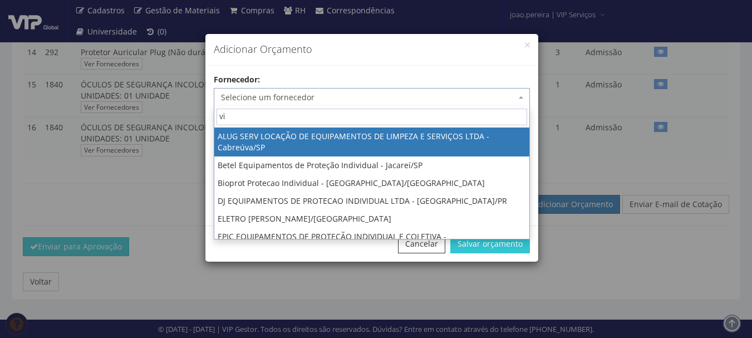
type input "vip"
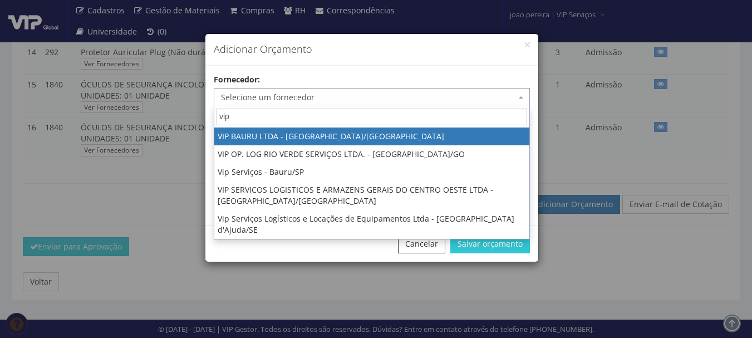
select select "532"
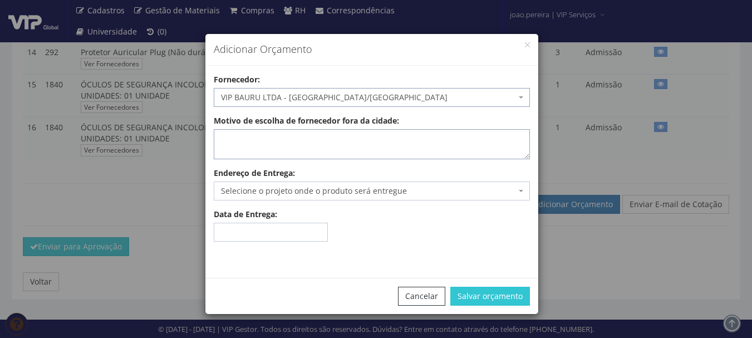
click at [308, 147] on textarea "Motivo de escolha de fornecedor fora da cidade:" at bounding box center [372, 144] width 316 height 30
click at [296, 136] on textarea "Motivo de escolha de fornecedor fora da cidade:" at bounding box center [372, 144] width 316 height 30
type textarea "estoque"
click at [274, 190] on span "Selecione o projeto onde o produto será entregue" at bounding box center [368, 190] width 295 height 11
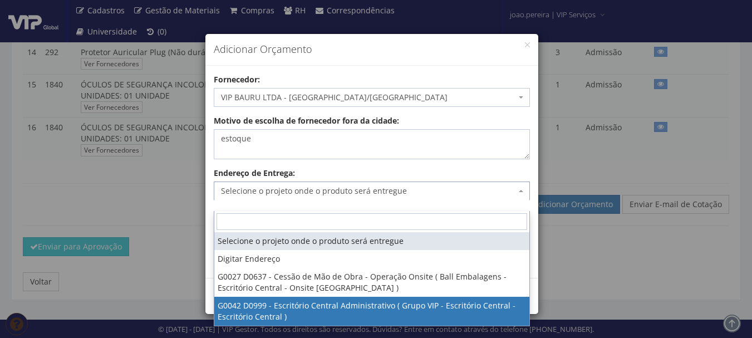
select select "42"
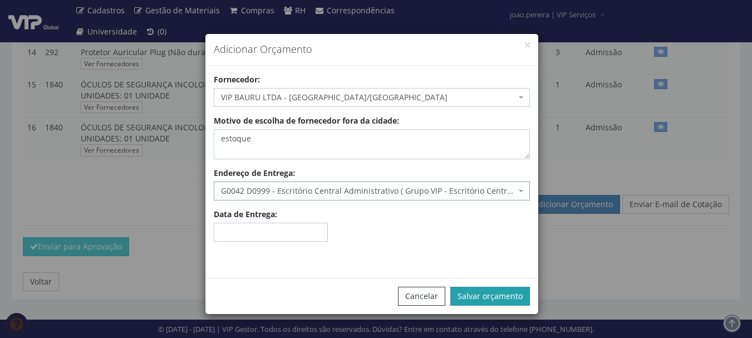
click at [520, 303] on button "Salvar orçamento" at bounding box center [490, 296] width 80 height 19
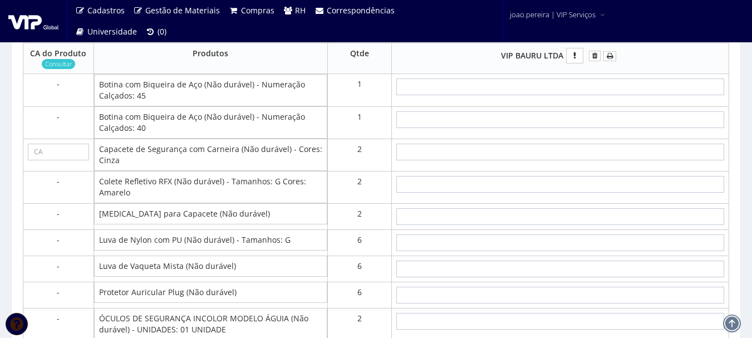
scroll to position [946, 0]
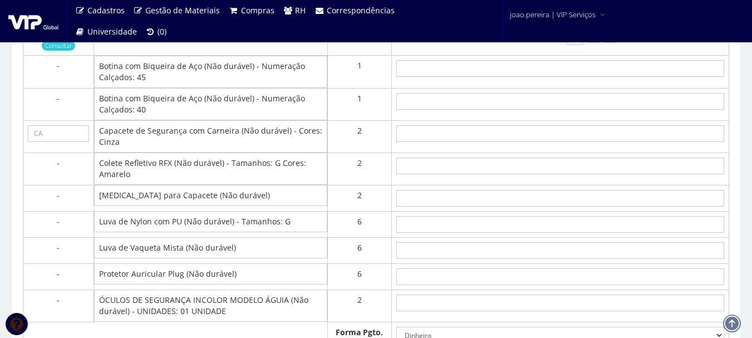
click at [100, 141] on td "Capacete de Segurança com Carneira (Não durável) - Cores: Cinza" at bounding box center [210, 136] width 233 height 32
drag, startPoint x: 101, startPoint y: 141, endPoint x: 234, endPoint y: 139, distance: 132.4
click at [234, 139] on td "Capacete de Segurança com Carneira (Não durável) - Cores: Cinza" at bounding box center [210, 136] width 233 height 32
copy td "Capacete de Segurança com Carneira"
click at [505, 280] on input "text" at bounding box center [560, 276] width 328 height 17
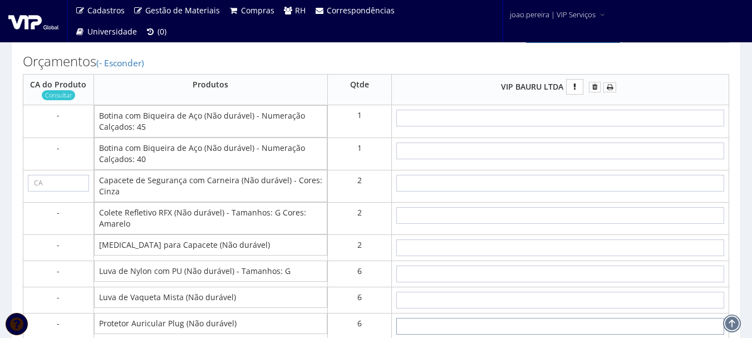
scroll to position [835, 0]
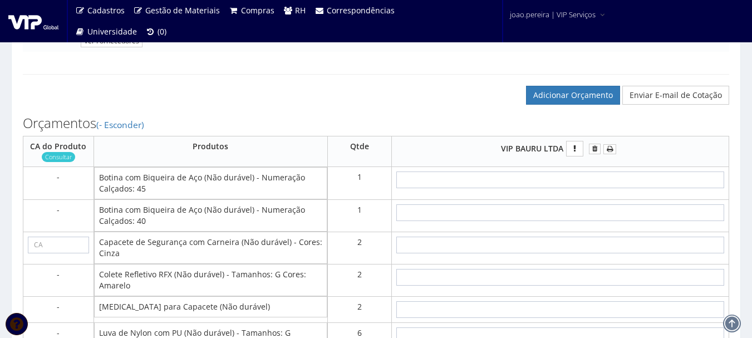
drag, startPoint x: 100, startPoint y: 188, endPoint x: 200, endPoint y: 187, distance: 99.6
click at [200, 187] on td "Botina com Biqueira de Aço (Não durável) - Numeração Calçados: 45" at bounding box center [210, 183] width 233 height 32
copy td "Botina com Biqueira de Aço"
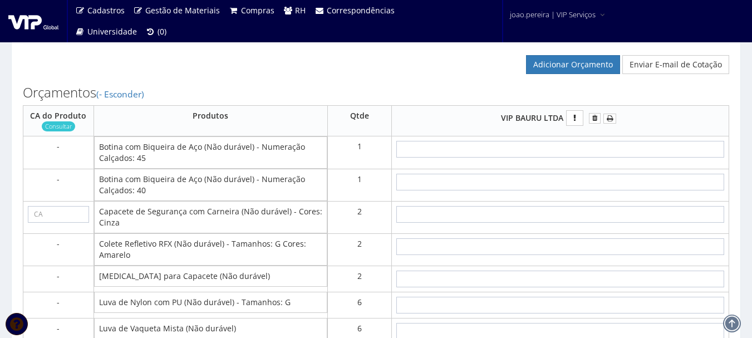
scroll to position [890, 0]
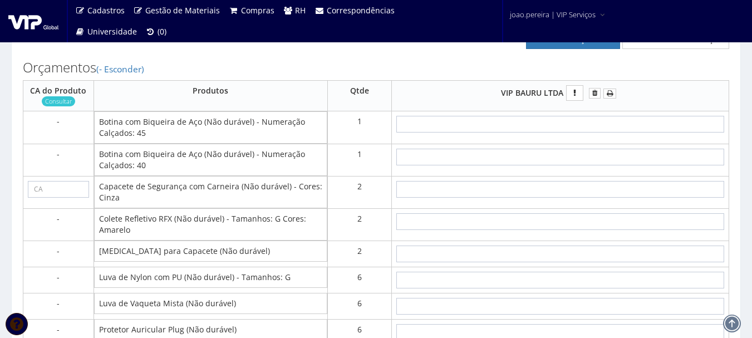
drag, startPoint x: 99, startPoint y: 196, endPoint x: 234, endPoint y: 199, distance: 135.2
click at [234, 199] on td "Capacete de Segurança com Carneira (Não durável) - Cores: Cinza" at bounding box center [210, 192] width 233 height 32
copy td "Capacete de Segurança com Carneira"
drag, startPoint x: 100, startPoint y: 228, endPoint x: 224, endPoint y: 233, distance: 124.2
click at [224, 233] on td "Colete Refletivo RFX (Não durável) - Tamanhos: G Cores: Amarelo" at bounding box center [210, 224] width 233 height 32
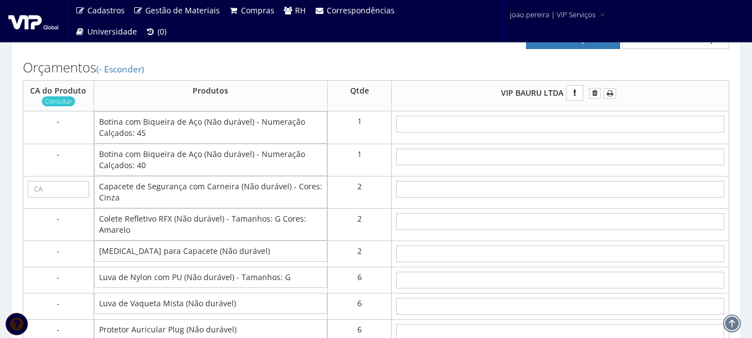
copy td "Colete Refletivo RFX (Não durável)"
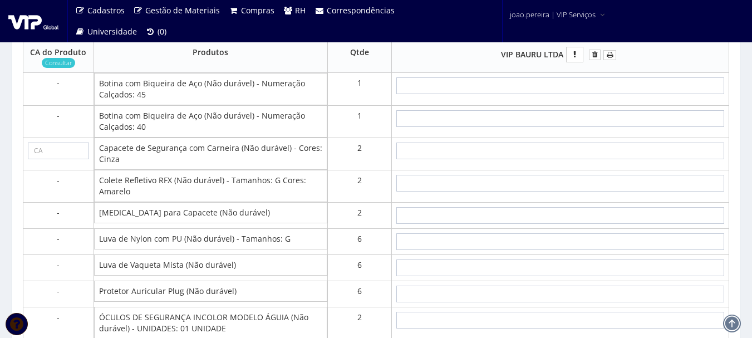
scroll to position [946, 0]
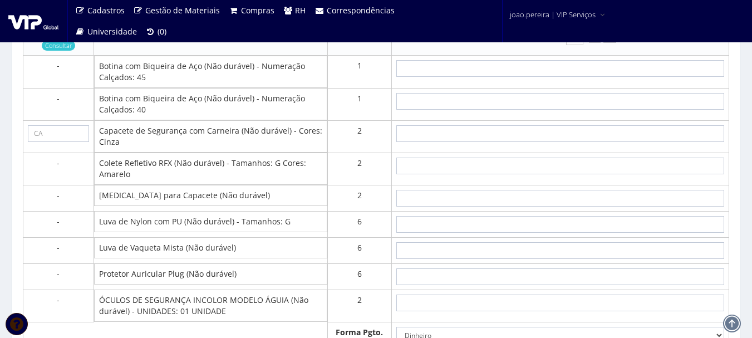
copy td "Colete Refletivo RFX (Não durável)"
drag, startPoint x: 99, startPoint y: 203, endPoint x: 179, endPoint y: 206, distance: 79.6
click at [179, 206] on td "[MEDICAL_DATA] para Capacete (Não durável)" at bounding box center [210, 195] width 233 height 21
copy td "Jugular para Capacete"
drag, startPoint x: 99, startPoint y: 233, endPoint x: 183, endPoint y: 231, distance: 84.0
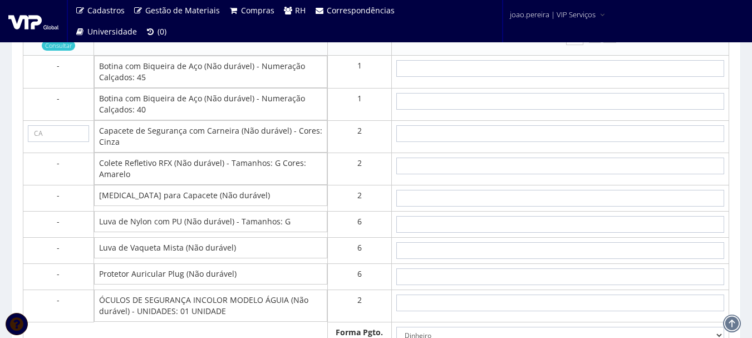
click at [183, 231] on td "Luva de Nylon com PU (Não durável) - Tamanhos: G" at bounding box center [210, 221] width 233 height 21
copy td "Luva de Nylon com PU"
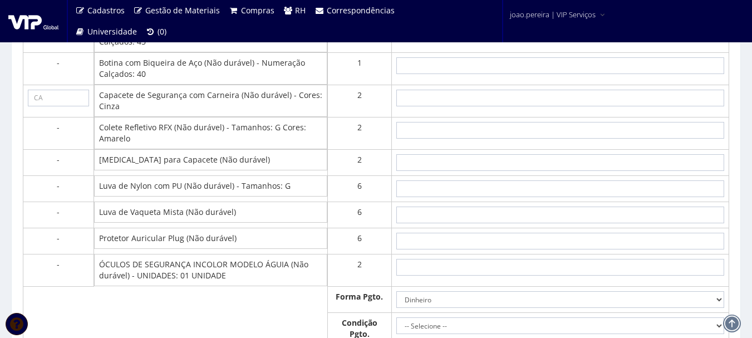
scroll to position [1002, 0]
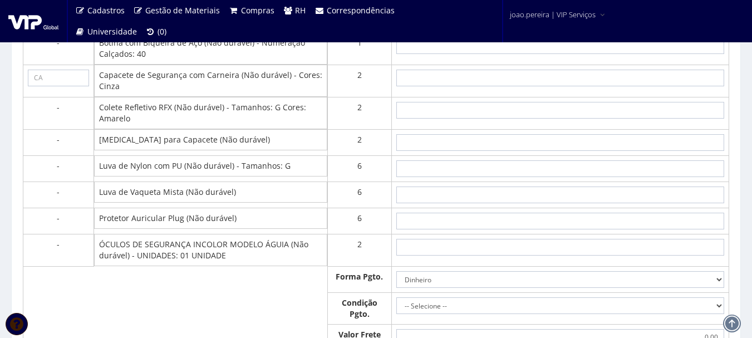
drag, startPoint x: 100, startPoint y: 203, endPoint x: 182, endPoint y: 199, distance: 81.9
click at [182, 199] on td "Luva de Vaqueta Mista (Não durável)" at bounding box center [210, 191] width 233 height 21
copy td "Luva de Vaqueta Mista"
drag, startPoint x: 100, startPoint y: 230, endPoint x: 181, endPoint y: 230, distance: 80.7
click at [181, 229] on td "Protetor Auricular Plug (Não durável)" at bounding box center [210, 218] width 233 height 21
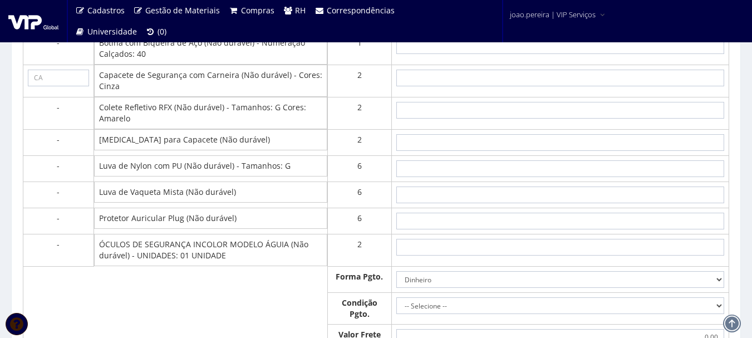
copy td "Protetor Auricular Plug"
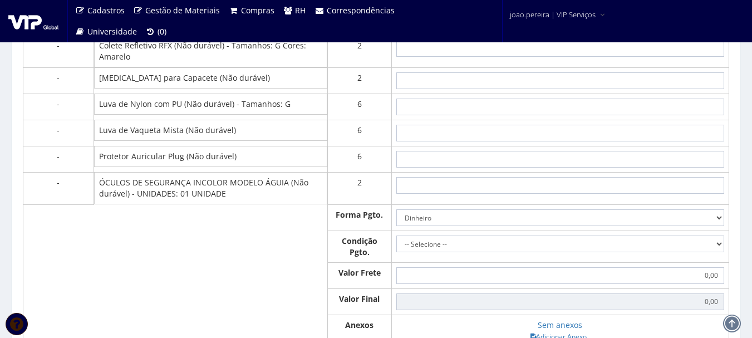
scroll to position [1113, 0]
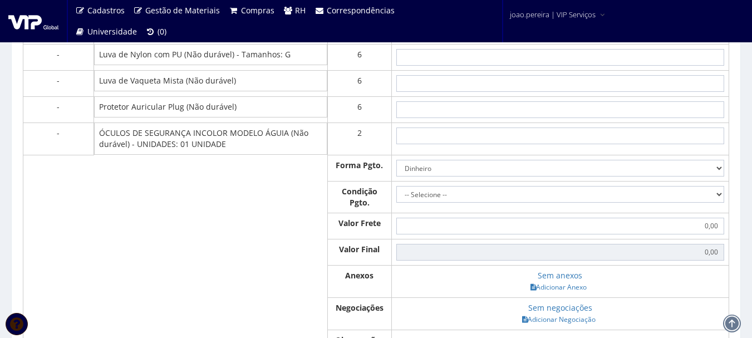
drag, startPoint x: 284, startPoint y: 144, endPoint x: 95, endPoint y: 136, distance: 189.3
click at [95, 136] on td "ÓCULOS DE SEGURANÇA INCOLOR MODELO ÁGUIA (Não durável) - UNIDADES: 01 UNIDADE" at bounding box center [210, 138] width 233 height 32
copy td "ÓCULOS DE SEGURANÇA INCOLOR MODELO ÁGUIA"
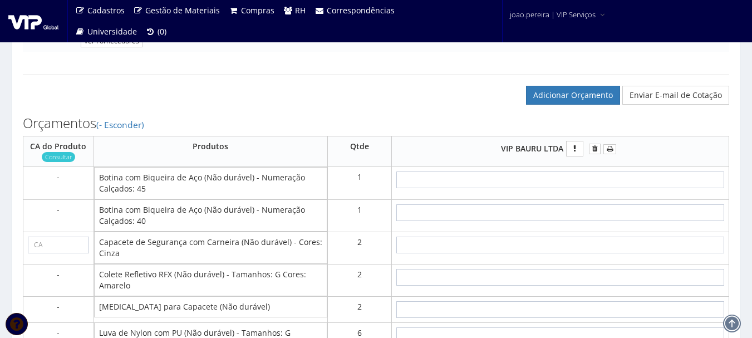
scroll to position [890, 0]
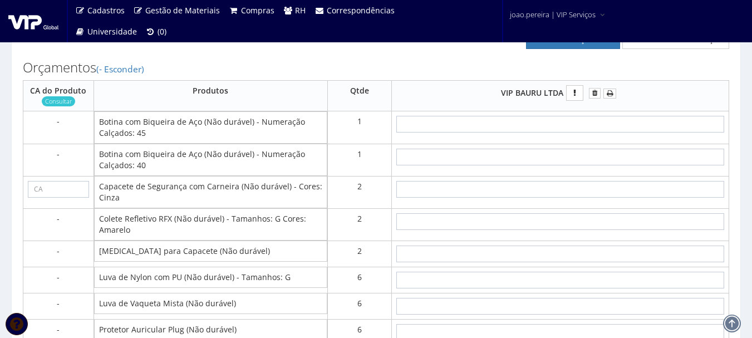
drag, startPoint x: 98, startPoint y: 263, endPoint x: 179, endPoint y: 264, distance: 81.3
click at [179, 262] on td "[MEDICAL_DATA] para Capacete (Não durável)" at bounding box center [210, 250] width 233 height 21
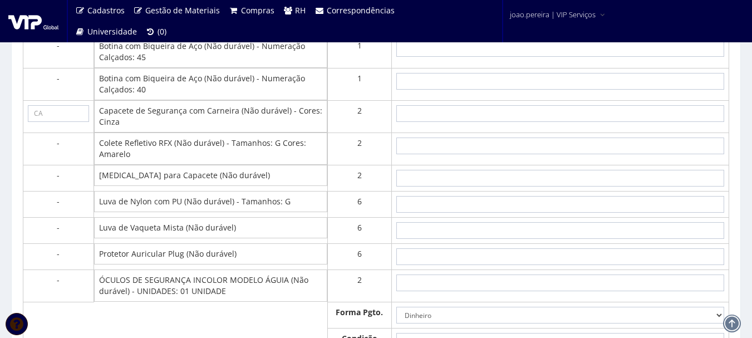
scroll to position [946, 0]
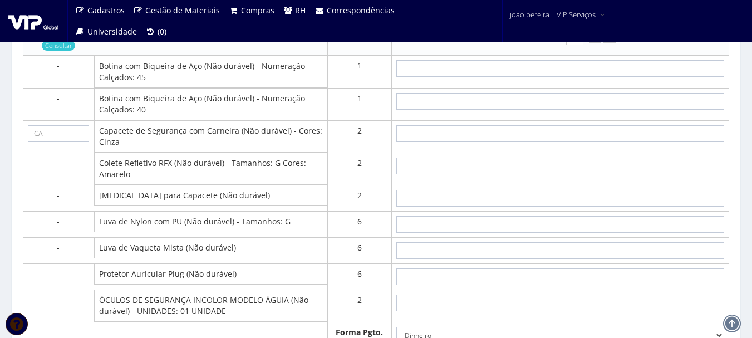
drag, startPoint x: 98, startPoint y: 140, endPoint x: 238, endPoint y: 145, distance: 139.2
click at [238, 145] on td "Capacete de Segurança com Carneira (Não durável) - Cores: Cinza" at bounding box center [210, 136] width 233 height 32
click at [118, 149] on td "Capacete de Segurança com Carneira (Não durável) - Cores: Cinza" at bounding box center [210, 136] width 233 height 32
drag, startPoint x: 101, startPoint y: 141, endPoint x: 235, endPoint y: 140, distance: 134.1
click at [235, 140] on td "Capacete de Segurança com Carneira (Não durável) - Cores: Cinza" at bounding box center [210, 136] width 233 height 32
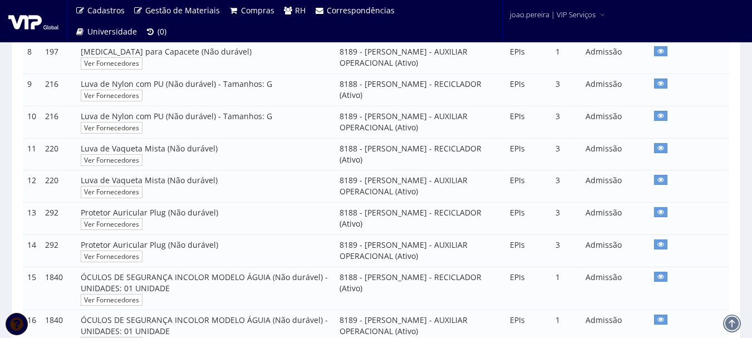
scroll to position [501, 0]
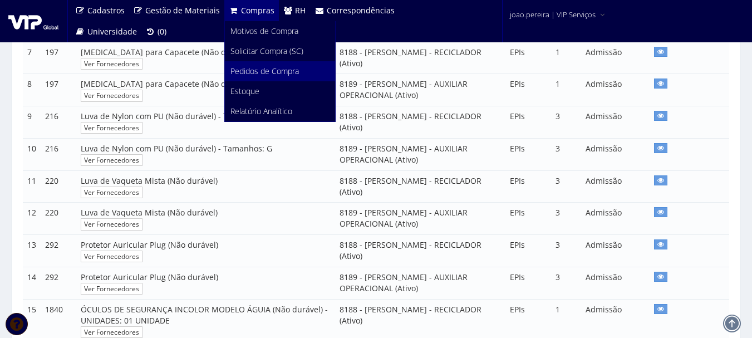
click at [261, 73] on span "Pedidos de Compra" at bounding box center [264, 71] width 68 height 11
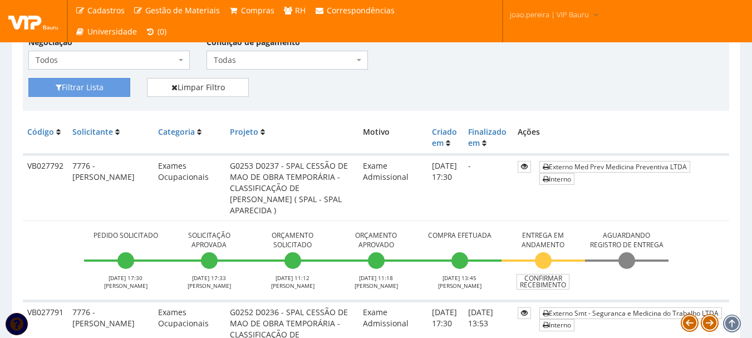
scroll to position [111, 0]
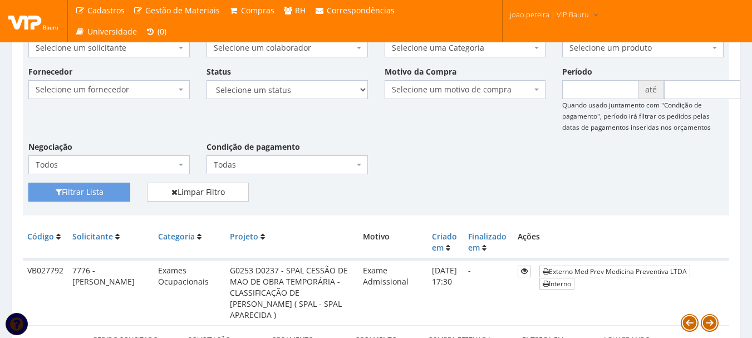
click at [352, 29] on ul "Cadastros Clientes Unidades Subclientes Unidades de Subclientes Projetos Gestão…" at bounding box center [253, 21] width 364 height 42
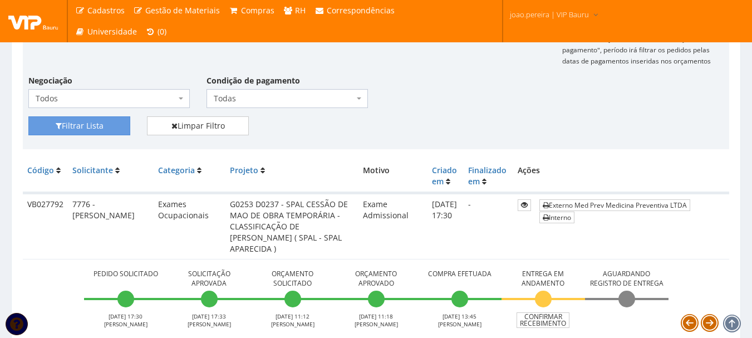
scroll to position [167, 0]
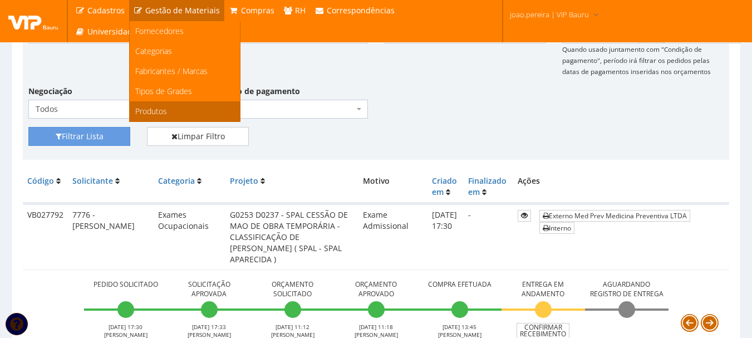
click at [160, 110] on span "Produtos" at bounding box center [151, 111] width 32 height 11
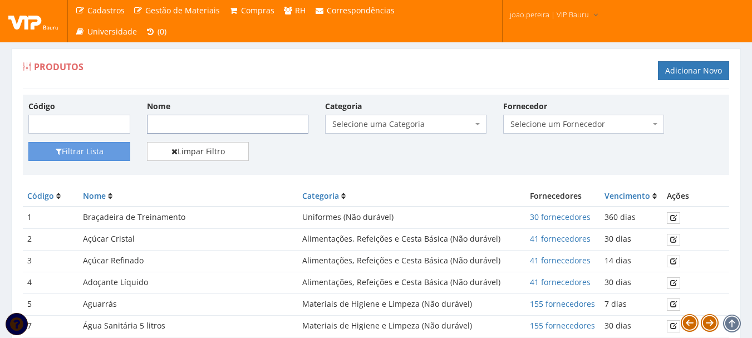
click at [166, 124] on input "Nome" at bounding box center [227, 124] width 161 height 19
paste input "Botina com Biqueira de Aço"
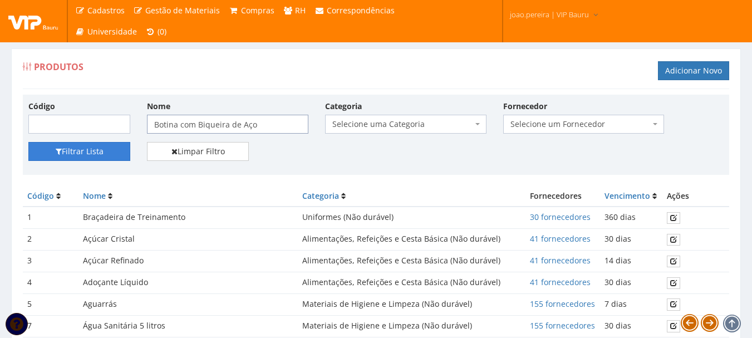
type input "Botina com Biqueira de Aço"
click at [82, 152] on button "Filtrar Lista" at bounding box center [79, 151] width 102 height 19
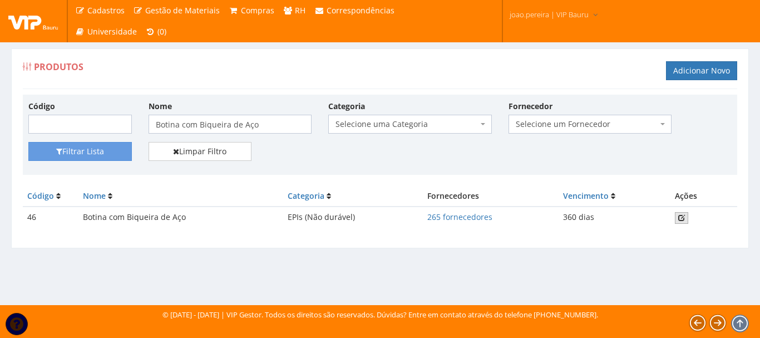
click at [687, 216] on link at bounding box center [681, 218] width 13 height 12
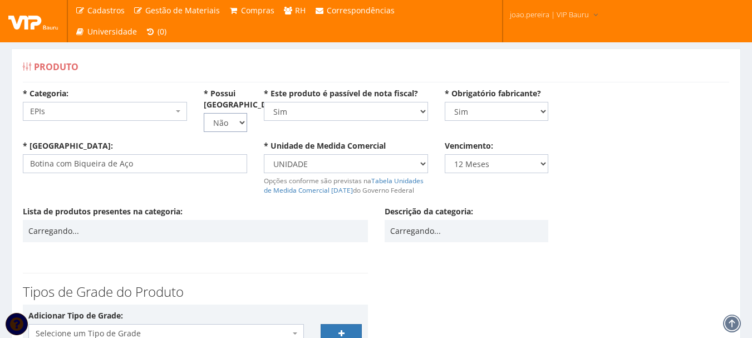
click at [242, 125] on select "Não Sim" at bounding box center [225, 122] width 43 height 19
select select "1"
click at [204, 113] on select "Não Sim" at bounding box center [225, 122] width 43 height 19
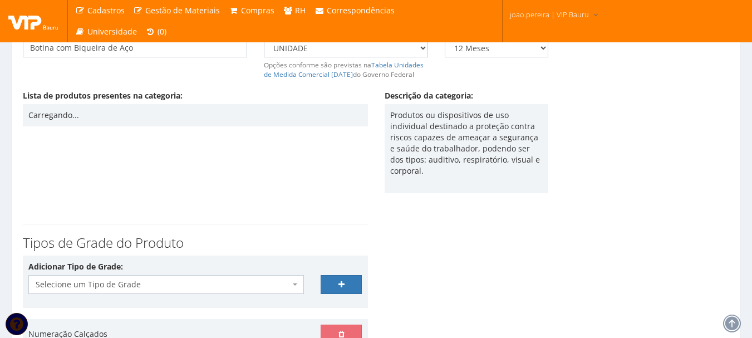
scroll to position [252, 0]
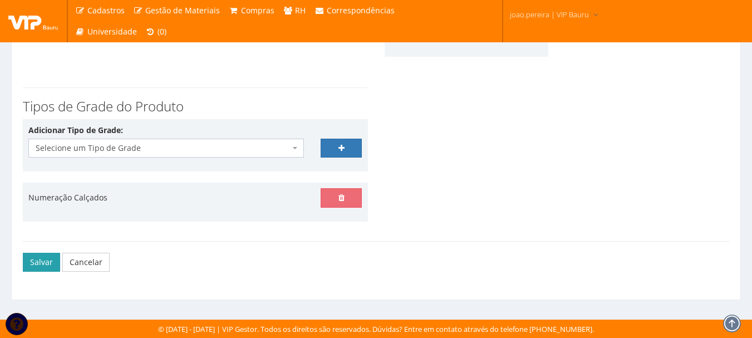
click at [47, 263] on button "Salvar" at bounding box center [41, 262] width 37 height 19
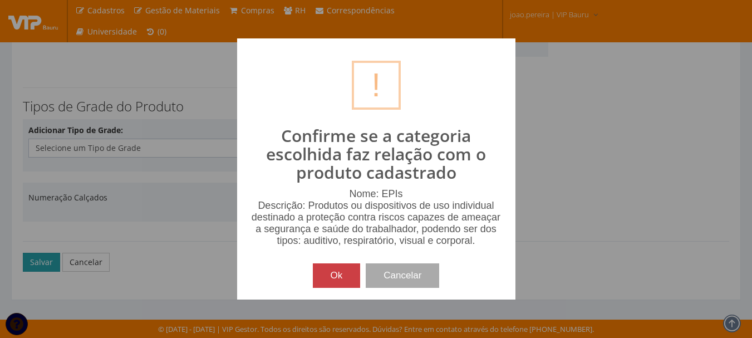
scroll to position [241, 0]
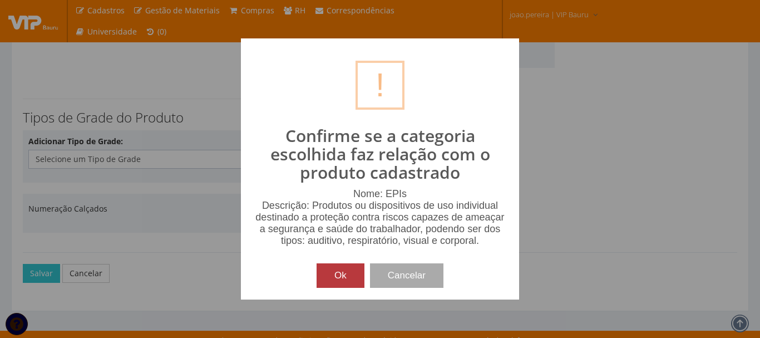
click at [331, 277] on button "Ok" at bounding box center [341, 275] width 48 height 24
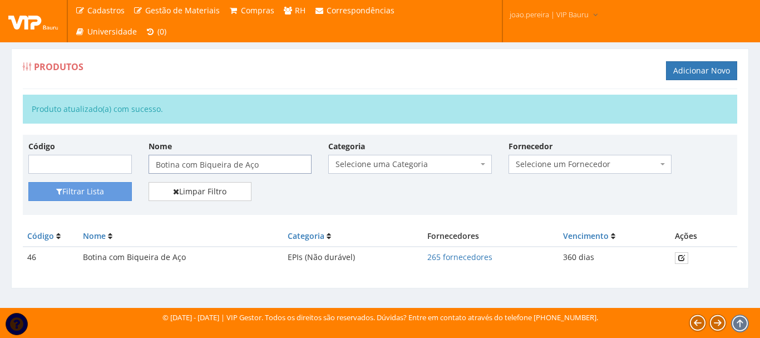
drag, startPoint x: 264, startPoint y: 162, endPoint x: 13, endPoint y: 153, distance: 250.6
click at [13, 153] on div "Produtos Adicionar Novo Produto atualizado(a) com sucesso. Código Nome Botina c…" at bounding box center [380, 168] width 738 height 240
paste input "Capacete de Segurança com Carneira"
type input "Capacete de Segurança com Carneira"
click at [92, 196] on button "Filtrar Lista" at bounding box center [79, 191] width 103 height 19
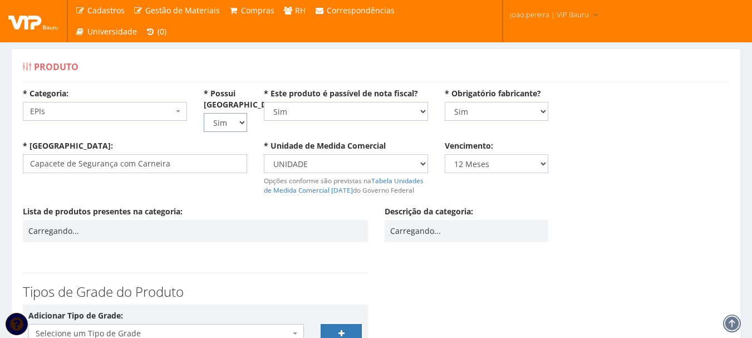
click at [246, 122] on select "Não Sim" at bounding box center [225, 122] width 43 height 19
select select "0"
click at [204, 113] on select "Não Sim" at bounding box center [225, 122] width 43 height 19
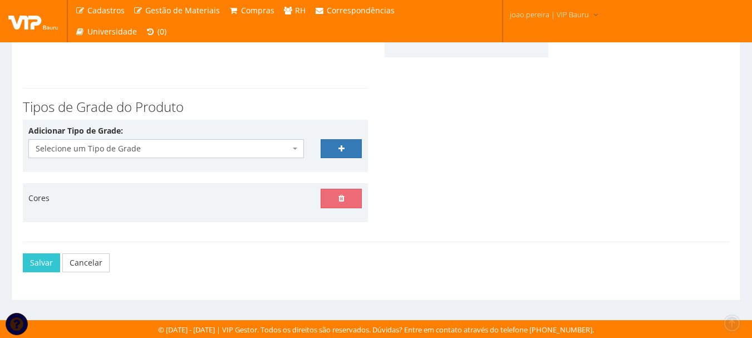
scroll to position [252, 0]
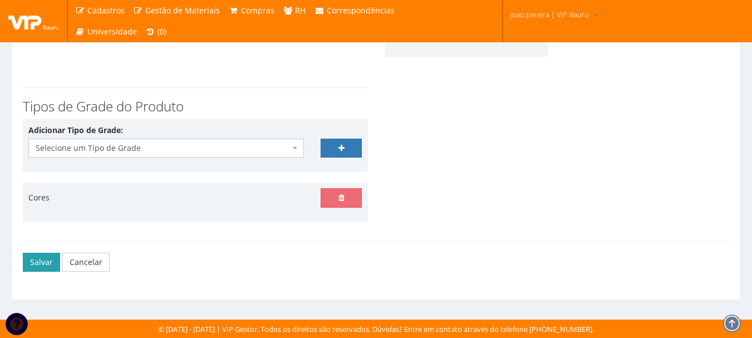
click at [38, 267] on button "Salvar" at bounding box center [41, 262] width 37 height 19
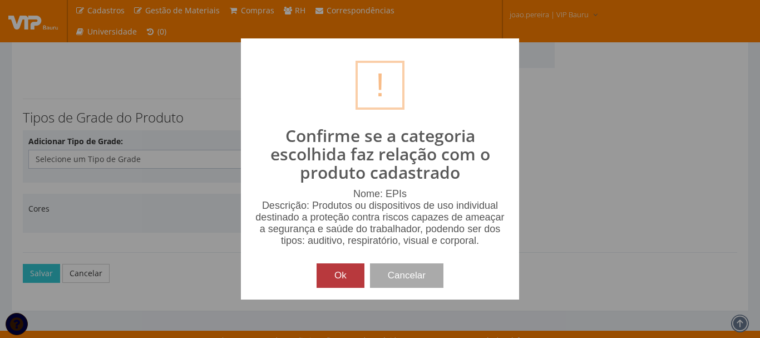
click at [342, 277] on button "Ok" at bounding box center [341, 275] width 48 height 24
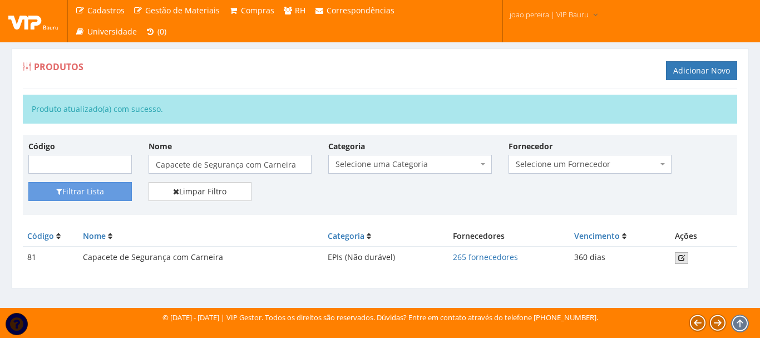
click at [681, 255] on icon at bounding box center [681, 258] width 7 height 8
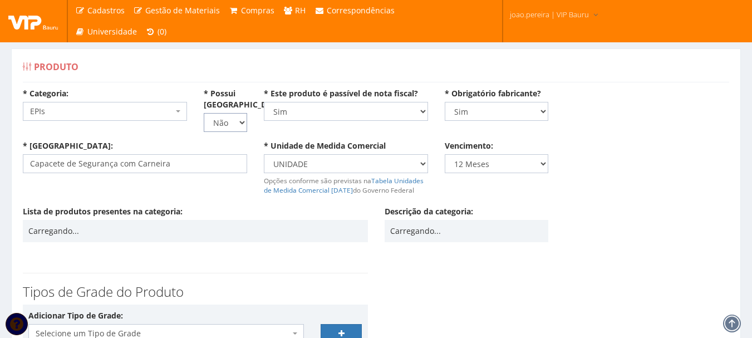
click at [243, 125] on select "Não Sim" at bounding box center [225, 122] width 43 height 19
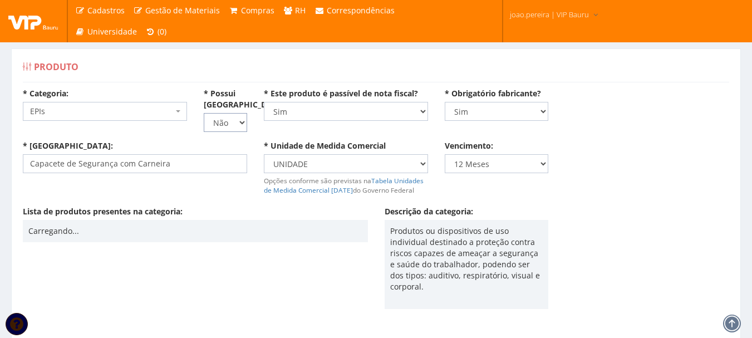
select select "1"
click at [204, 113] on select "Não Sim" at bounding box center [225, 122] width 43 height 19
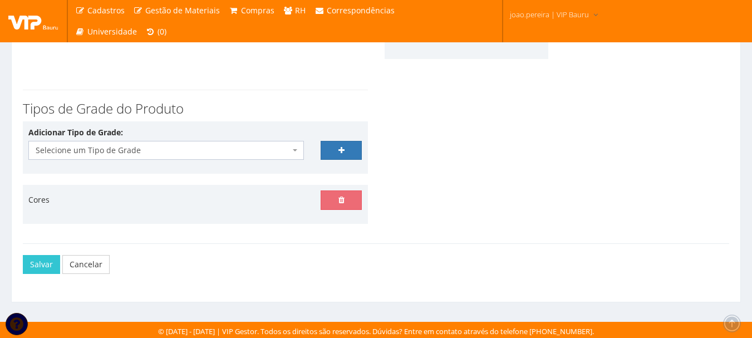
scroll to position [252, 0]
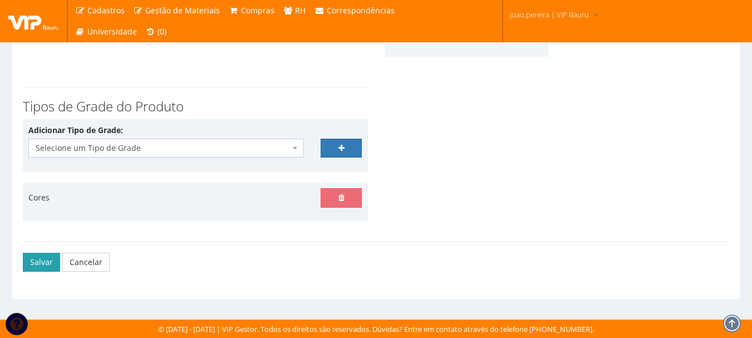
click at [32, 260] on button "Salvar" at bounding box center [41, 262] width 37 height 19
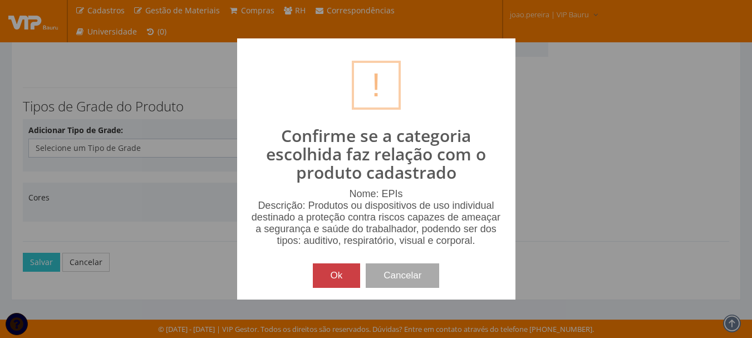
scroll to position [241, 0]
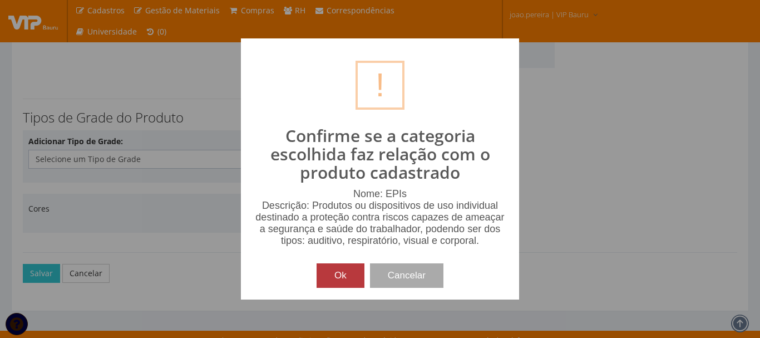
click at [342, 270] on button "Ok" at bounding box center [341, 275] width 48 height 24
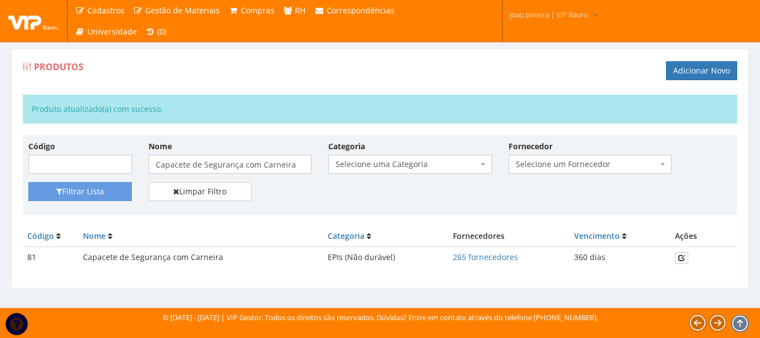
click at [306, 220] on div "Código Nome Capacete de Segurança com Carneira Categoria Selecione uma Categori…" at bounding box center [380, 207] width 714 height 145
drag, startPoint x: 155, startPoint y: 163, endPoint x: 317, endPoint y: 162, distance: 162.5
click at [317, 162] on div "Nome Capacete de Segurança com Carneira" at bounding box center [230, 156] width 180 height 33
paste input "olete Refletivo RFX (Não durável)"
type input "Colete Refletivo RFX (Não durável)"
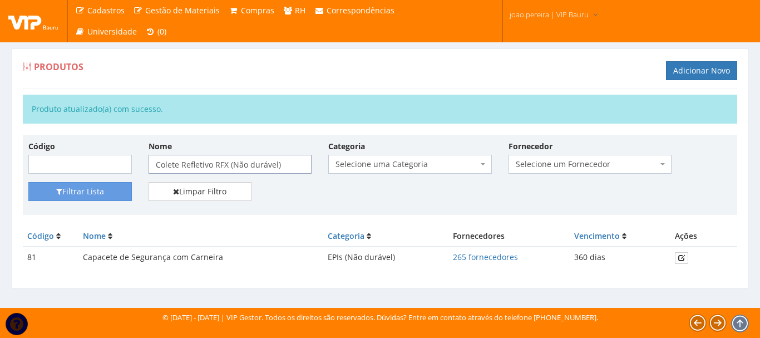
click at [28, 182] on button "Filtrar Lista" at bounding box center [79, 191] width 103 height 19
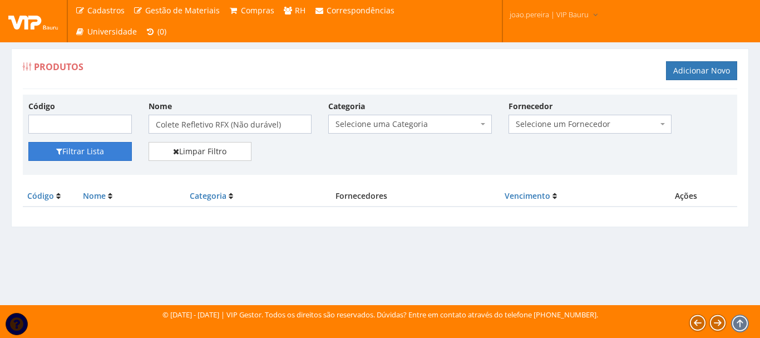
click at [91, 155] on button "Filtrar Lista" at bounding box center [79, 151] width 103 height 19
drag, startPoint x: 230, startPoint y: 126, endPoint x: 300, endPoint y: 126, distance: 70.1
click at [300, 126] on input "Colete Refletivo RFX (Não durável)" at bounding box center [231, 124] width 164 height 19
type input "Colete Refletivo RFX"
click at [101, 153] on button "Filtrar Lista" at bounding box center [79, 151] width 103 height 19
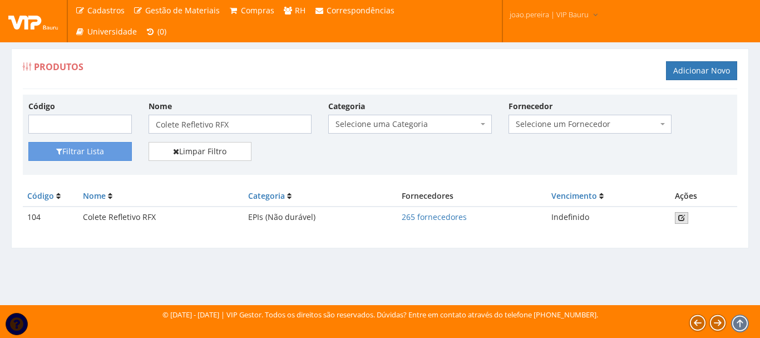
click at [683, 214] on icon at bounding box center [681, 218] width 7 height 8
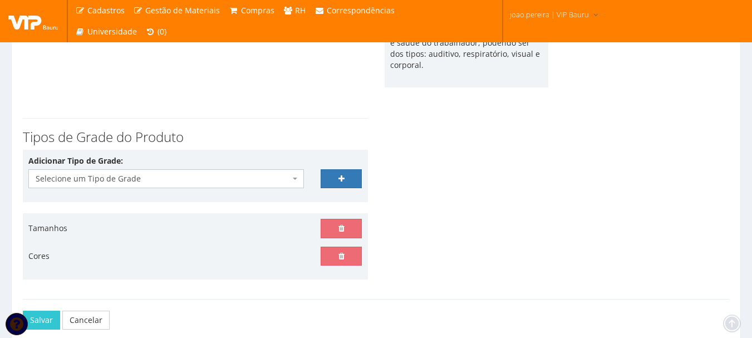
scroll to position [279, 0]
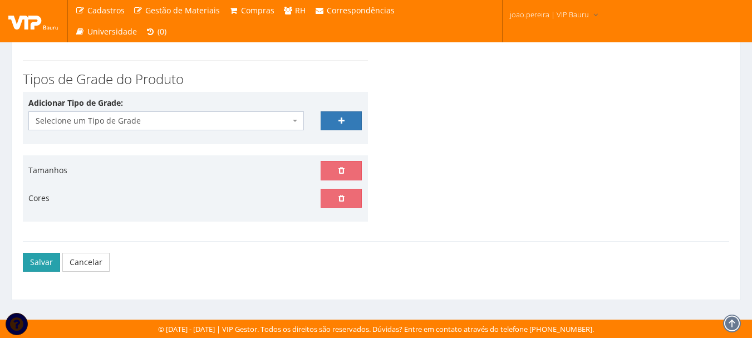
click at [32, 260] on button "Salvar" at bounding box center [41, 262] width 37 height 19
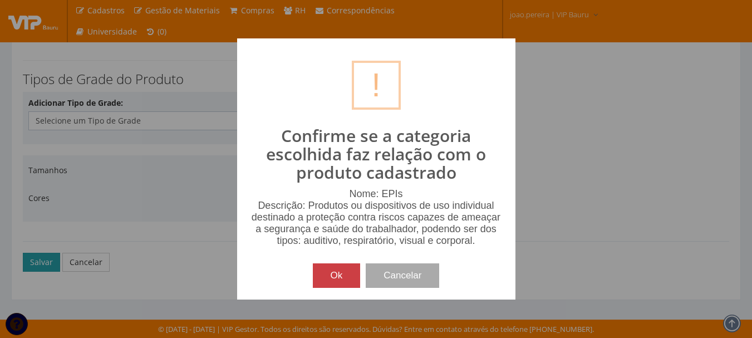
scroll to position [268, 0]
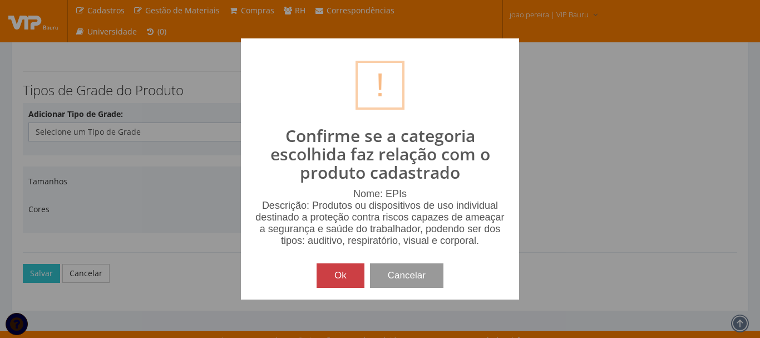
click at [417, 275] on button "Cancelar" at bounding box center [406, 275] width 73 height 24
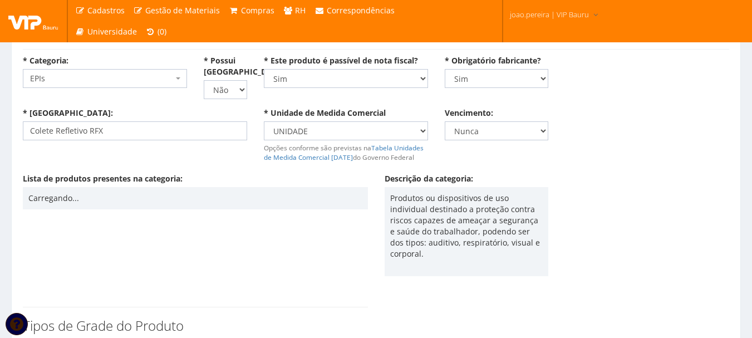
scroll to position [0, 0]
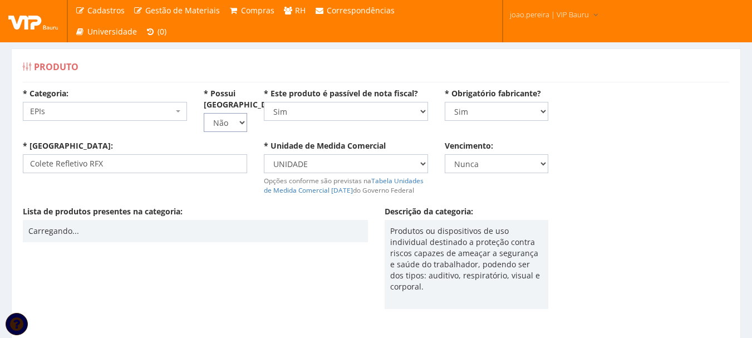
click at [239, 125] on select "Não Sim" at bounding box center [225, 122] width 43 height 19
select select "1"
click at [204, 113] on select "Não Sim" at bounding box center [225, 122] width 43 height 19
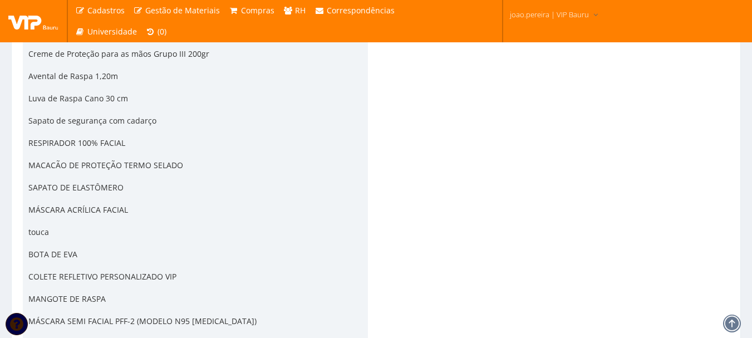
scroll to position [2827, 0]
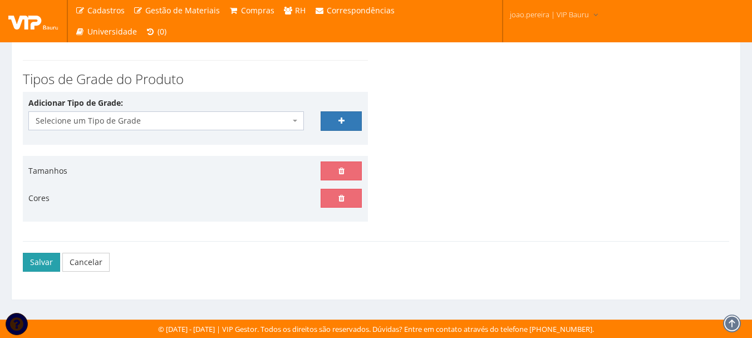
click at [35, 263] on button "Salvar" at bounding box center [41, 262] width 37 height 19
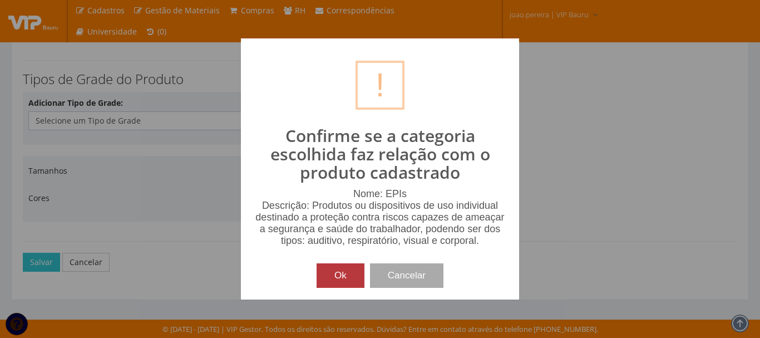
click at [341, 268] on button "Ok" at bounding box center [341, 275] width 48 height 24
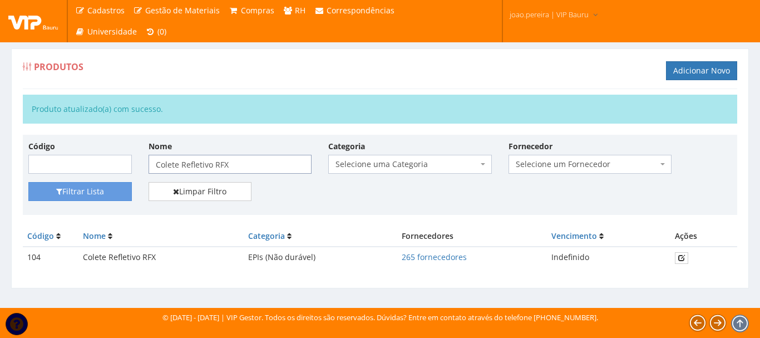
drag, startPoint x: 241, startPoint y: 161, endPoint x: 0, endPoint y: 143, distance: 242.2
click at [0, 143] on div "Produtos Adicionar Novo Produto atualizado(a) com sucesso. Código Nome Colete R…" at bounding box center [380, 168] width 760 height 280
paste input "[MEDICAL_DATA] para Capacete"
type input "[MEDICAL_DATA] para Capacete"
click at [28, 182] on button "Filtrar Lista" at bounding box center [79, 191] width 103 height 19
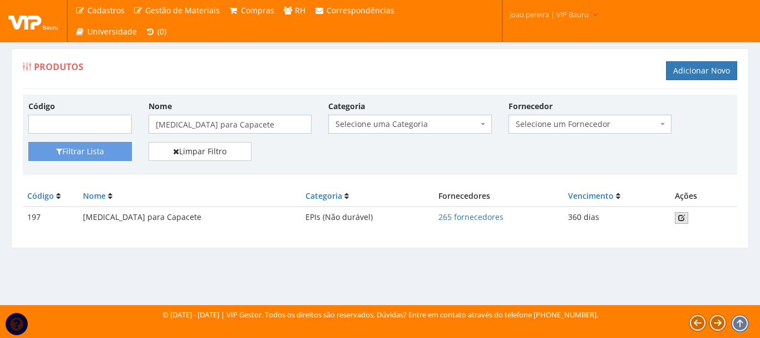
click at [683, 220] on icon at bounding box center [681, 218] width 7 height 8
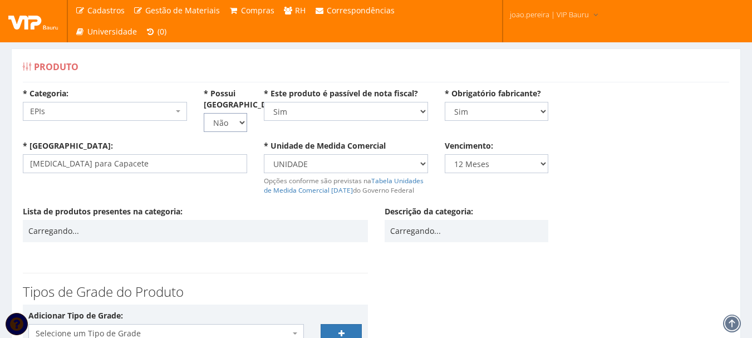
click at [239, 127] on select "Não Sim" at bounding box center [225, 122] width 43 height 19
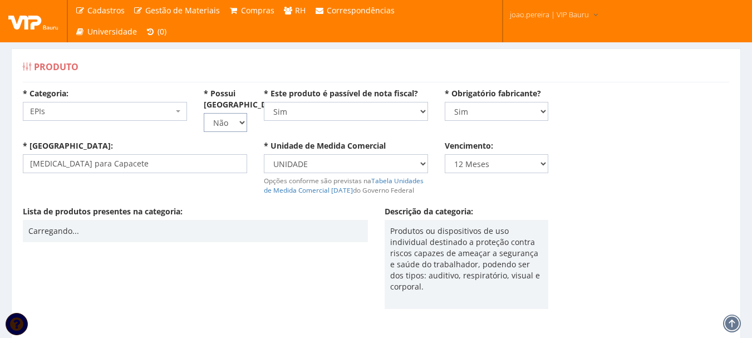
select select "1"
click at [204, 113] on select "Não Sim" at bounding box center [225, 122] width 43 height 19
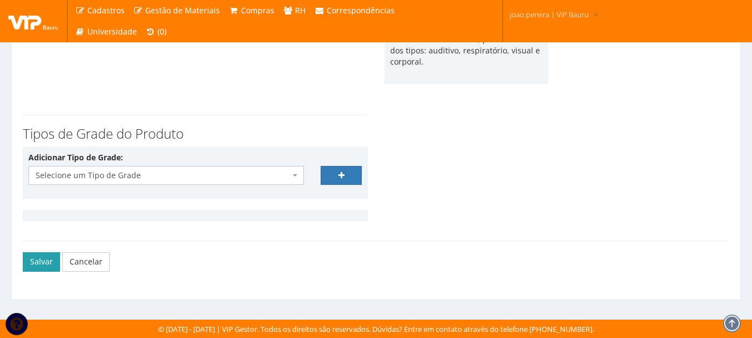
click at [34, 268] on button "Salvar" at bounding box center [41, 261] width 37 height 19
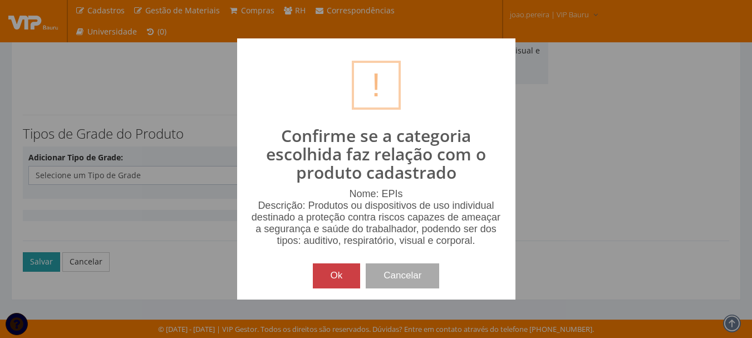
scroll to position [214, 0]
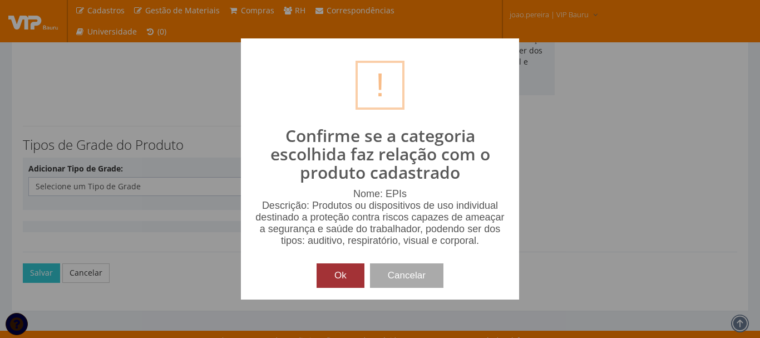
click at [352, 282] on button "Ok" at bounding box center [341, 275] width 48 height 24
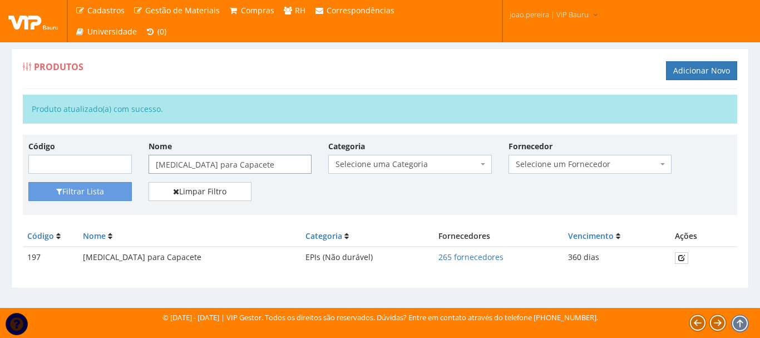
drag, startPoint x: 244, startPoint y: 165, endPoint x: 72, endPoint y: 164, distance: 171.4
click at [72, 164] on div "Código Nome [MEDICAL_DATA] para Capacete Categoria Selecione uma Categoria (Ina…" at bounding box center [380, 161] width 720 height 42
paste input "Luva de Nylon com PU"
type input "Luva de Nylon com PU"
click at [97, 187] on button "Filtrar Lista" at bounding box center [79, 191] width 103 height 19
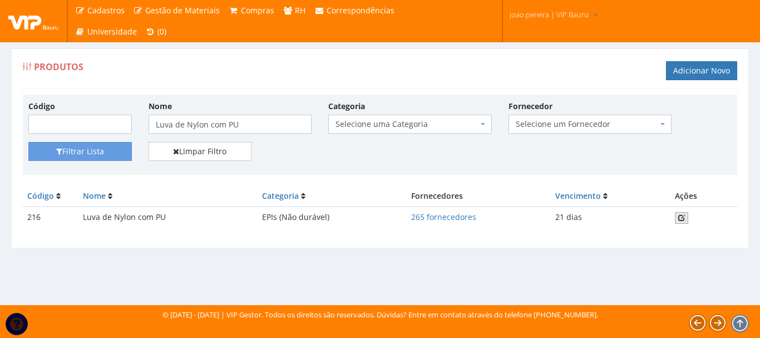
click at [683, 216] on icon at bounding box center [681, 218] width 7 height 8
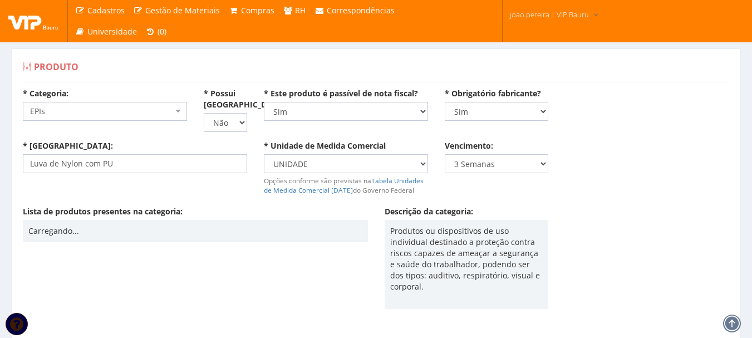
drag, startPoint x: 247, startPoint y: 120, endPoint x: 242, endPoint y: 125, distance: 7.1
click at [247, 122] on div "* Possui [GEOGRAPHIC_DATA]? Não Sim" at bounding box center [225, 110] width 60 height 44
click at [241, 126] on select "Não Sim" at bounding box center [225, 122] width 43 height 19
select select "1"
click at [204, 113] on select "Não Sim" at bounding box center [225, 122] width 43 height 19
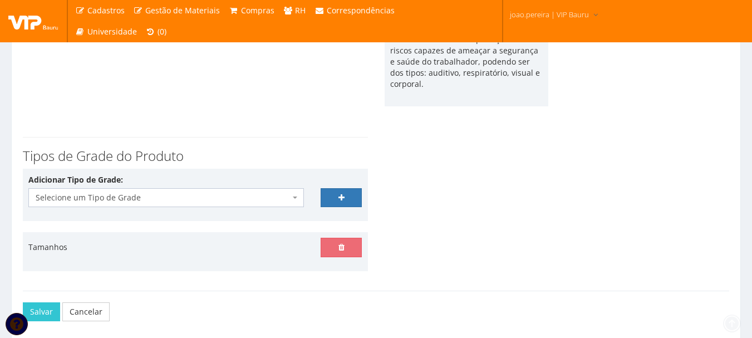
scroll to position [223, 0]
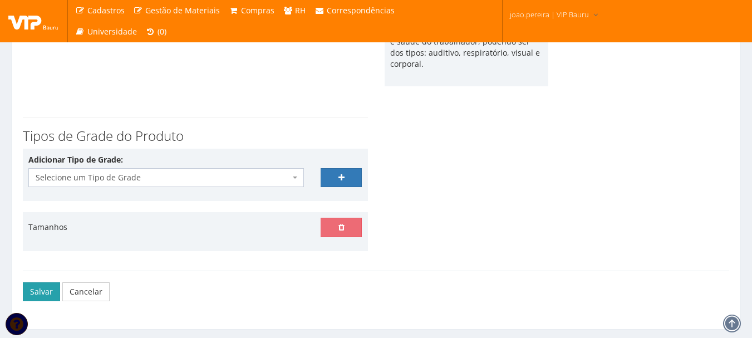
click at [39, 290] on button "Salvar" at bounding box center [41, 291] width 37 height 19
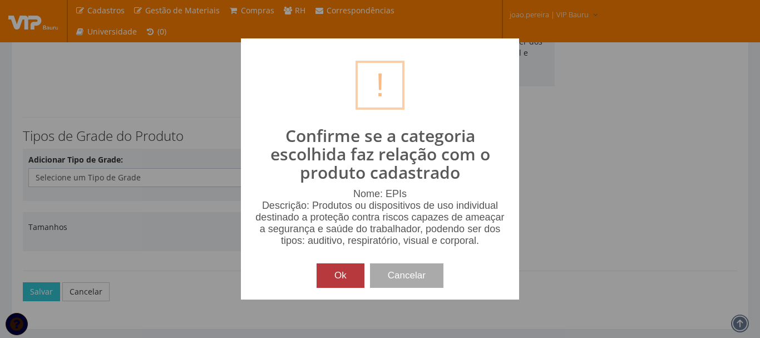
click at [341, 274] on button "Ok" at bounding box center [341, 275] width 48 height 24
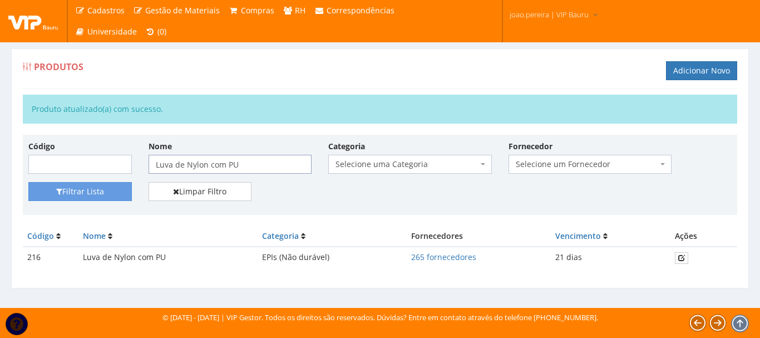
drag, startPoint x: 248, startPoint y: 166, endPoint x: 92, endPoint y: 159, distance: 155.4
click at [93, 159] on div "Código Nome Luva de Nylon com PU Categoria Selecione uma Categoria (Inativo - N…" at bounding box center [380, 161] width 720 height 42
paste input "Vaqueta Mista"
type input "Luva de Vaqueta Mista"
click at [107, 187] on button "Filtrar Lista" at bounding box center [79, 191] width 103 height 19
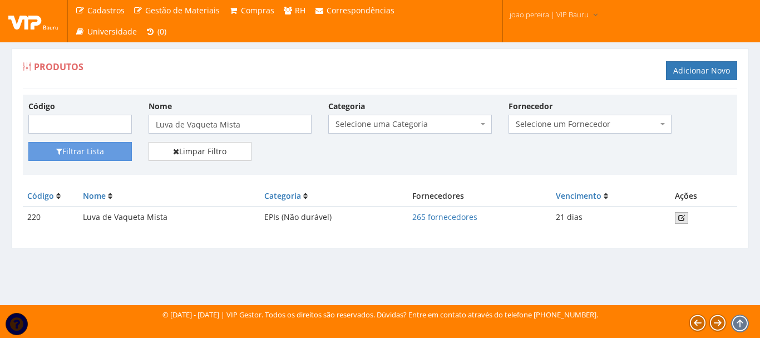
click at [680, 215] on icon at bounding box center [681, 218] width 7 height 8
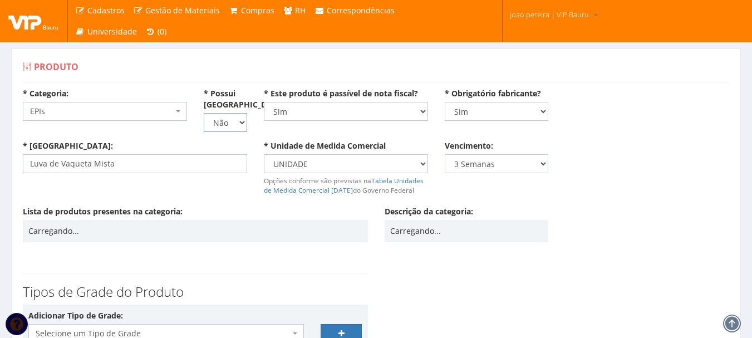
click at [239, 121] on select "Não Sim" at bounding box center [225, 122] width 43 height 19
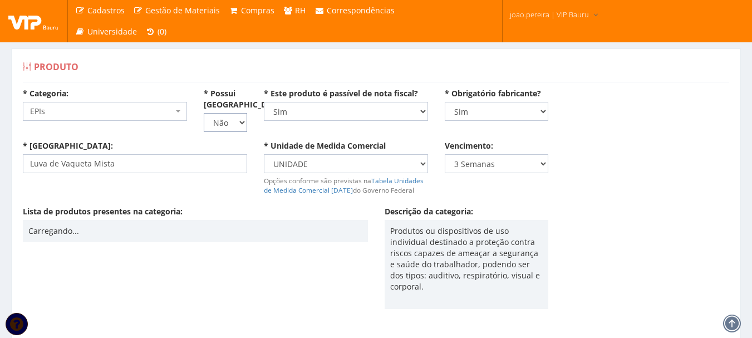
select select "1"
click at [204, 113] on select "Não Sim" at bounding box center [225, 122] width 43 height 19
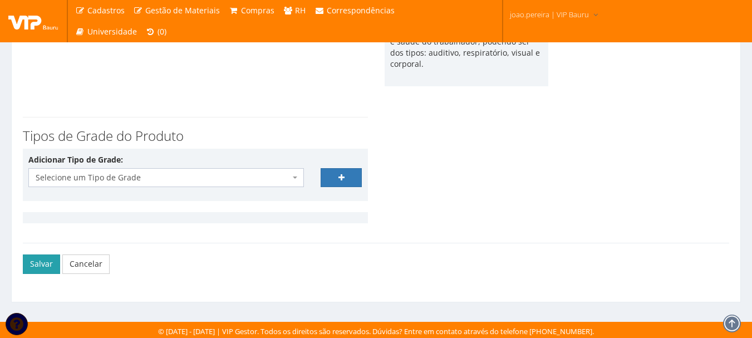
click at [36, 255] on button "Salvar" at bounding box center [41, 263] width 37 height 19
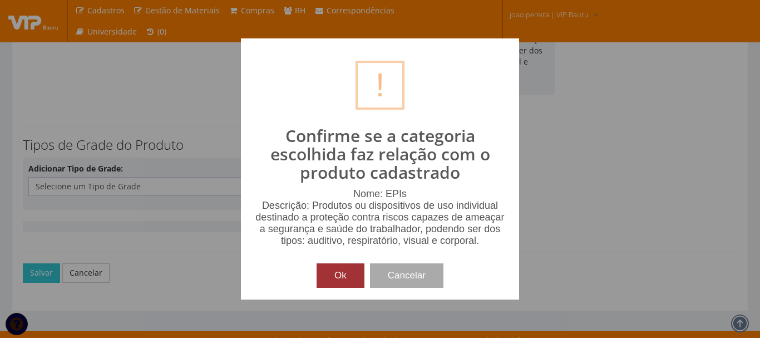
click at [351, 280] on button "Ok" at bounding box center [341, 275] width 48 height 24
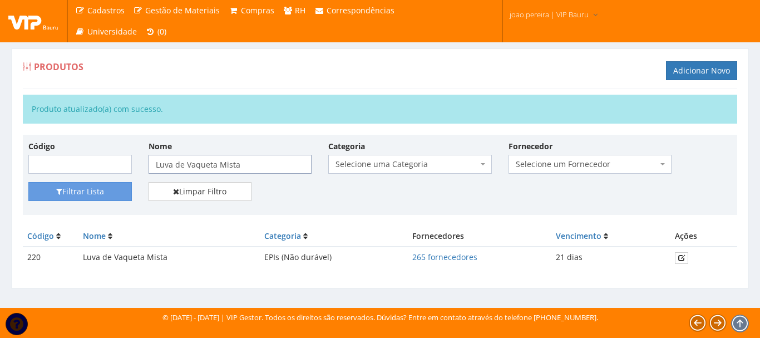
drag, startPoint x: 260, startPoint y: 164, endPoint x: 92, endPoint y: 153, distance: 167.9
click at [92, 153] on div "Código Nome Luva de Vaqueta Mista Categoria Selecione uma Categoria (Inativo - …" at bounding box center [380, 161] width 720 height 42
paste input "Protetor Auricular Plug"
type input "Protetor Auricular Plug"
click at [96, 193] on button "Filtrar Lista" at bounding box center [79, 191] width 103 height 19
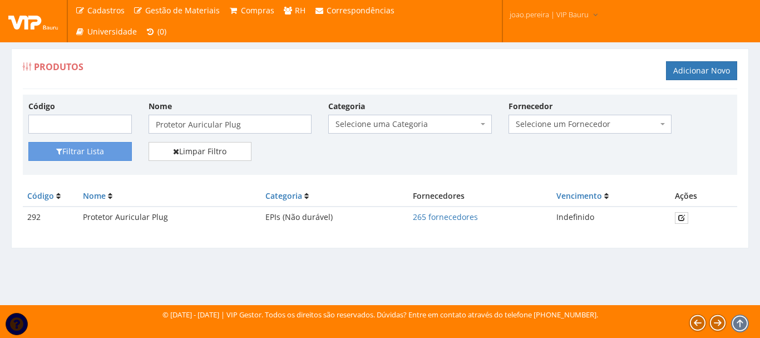
drag, startPoint x: 354, startPoint y: 257, endPoint x: 376, endPoint y: 254, distance: 21.9
click at [354, 257] on div "Produtos Adicionar Novo Código Nome Protetor Auricular Plug Categoria Selecione…" at bounding box center [380, 155] width 755 height 214
click at [686, 216] on link at bounding box center [681, 218] width 13 height 12
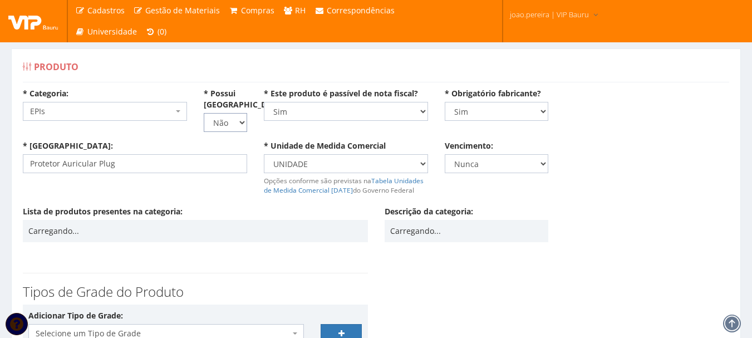
click at [240, 123] on select "Não Sim" at bounding box center [225, 122] width 43 height 19
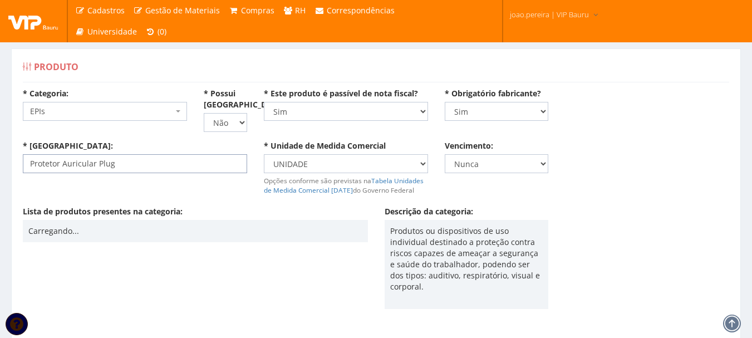
click at [223, 164] on input "Protetor Auricular Plug" at bounding box center [135, 163] width 224 height 19
click at [247, 120] on div "* Possui [GEOGRAPHIC_DATA]? Não Sim" at bounding box center [225, 110] width 60 height 44
click at [244, 122] on select "Não Sim" at bounding box center [225, 122] width 43 height 19
select select "1"
click at [204, 113] on select "Não Sim" at bounding box center [225, 122] width 43 height 19
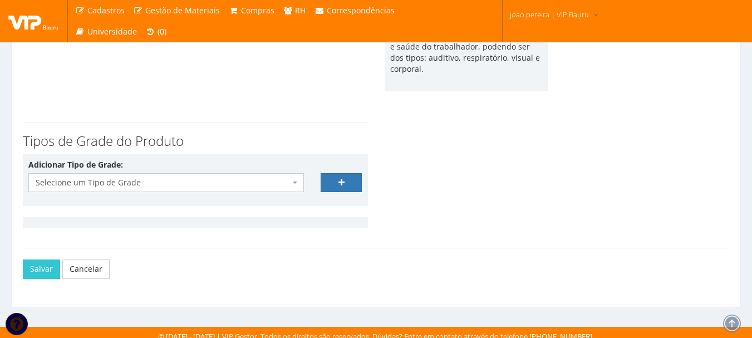
scroll to position [223, 0]
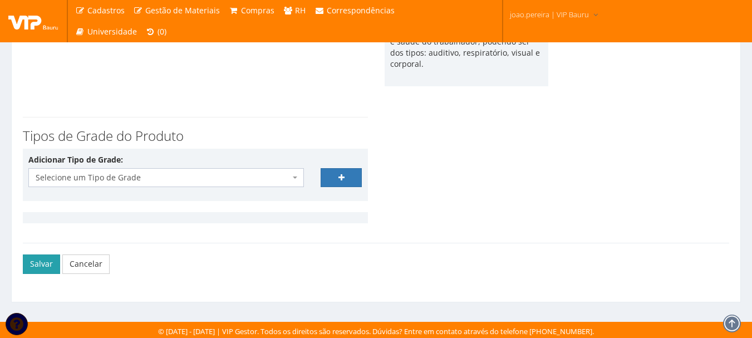
click at [40, 263] on button "Salvar" at bounding box center [41, 263] width 37 height 19
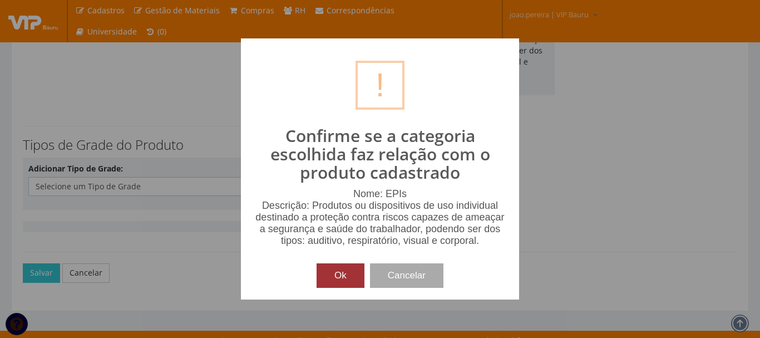
click at [337, 272] on button "Ok" at bounding box center [341, 275] width 48 height 24
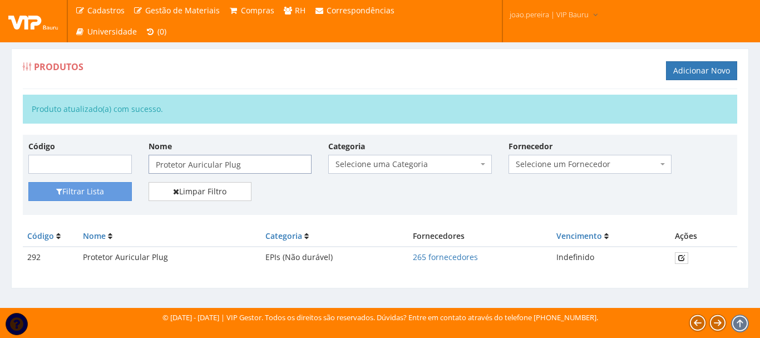
drag, startPoint x: 258, startPoint y: 166, endPoint x: 45, endPoint y: 151, distance: 213.6
click at [45, 151] on div "Código Nome Protetor Auricular Plug Categoria Selecione uma Categoria (Inativo …" at bounding box center [380, 161] width 720 height 42
paste input "ÓCULOS DE SEGURANÇA INCOLOR MODELO ÁGUIA"
type input "ÓCULOS DE SEGURANÇA INCOLOR MODELO ÁGUIA"
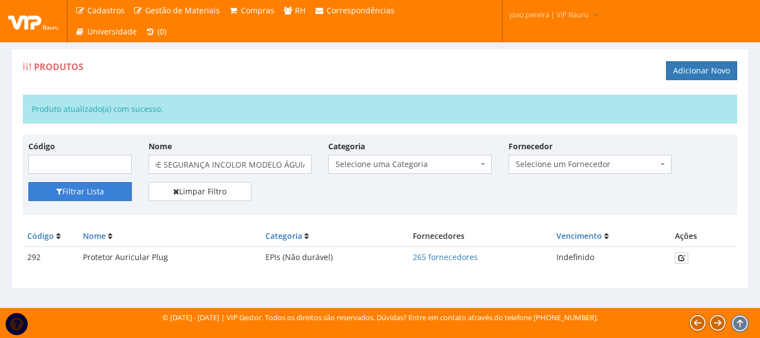
click at [89, 188] on button "Filtrar Lista" at bounding box center [79, 191] width 103 height 19
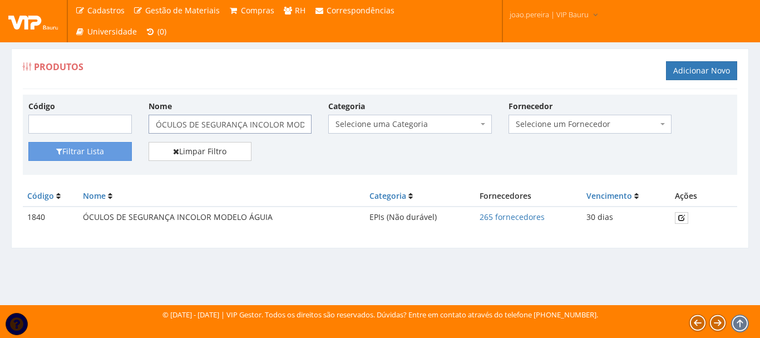
drag, startPoint x: 306, startPoint y: 127, endPoint x: 78, endPoint y: 116, distance: 227.9
click at [78, 116] on div "Código Nome ÓCULOS DE SEGURANÇA INCOLOR MODELO ÁGUIA Categoria Selecione uma Ca…" at bounding box center [380, 121] width 720 height 42
click at [208, 126] on input "ÓCULOS DE SEGURANÇA INCOLOR MODELO ÁGUIA" at bounding box center [231, 124] width 164 height 19
click at [687, 220] on link at bounding box center [681, 218] width 13 height 12
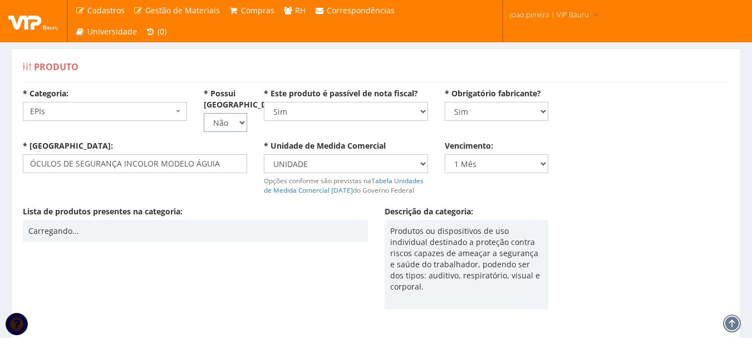
click at [241, 126] on select "Não Sim" at bounding box center [225, 122] width 43 height 19
select select "1"
click at [204, 113] on select "Não Sim" at bounding box center [225, 122] width 43 height 19
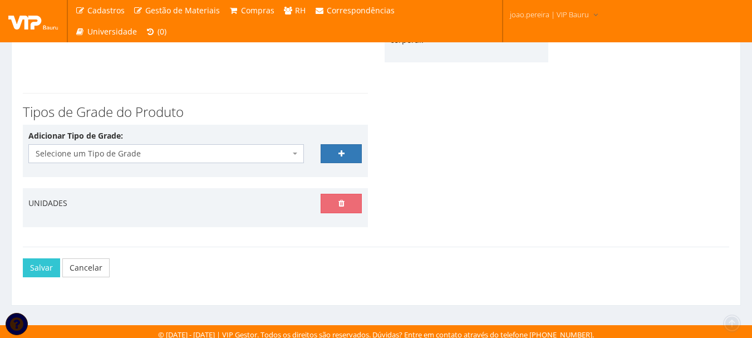
scroll to position [252, 0]
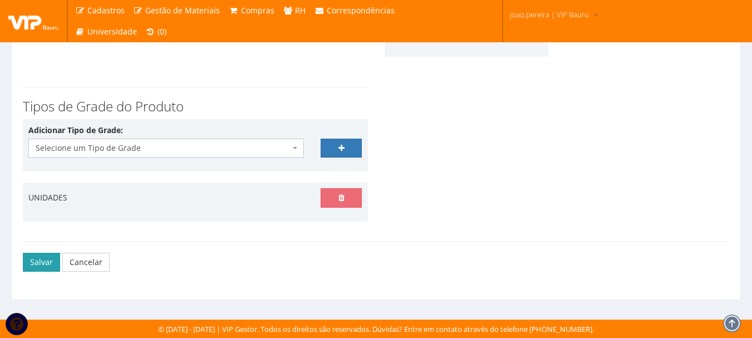
click at [41, 258] on button "Salvar" at bounding box center [41, 262] width 37 height 19
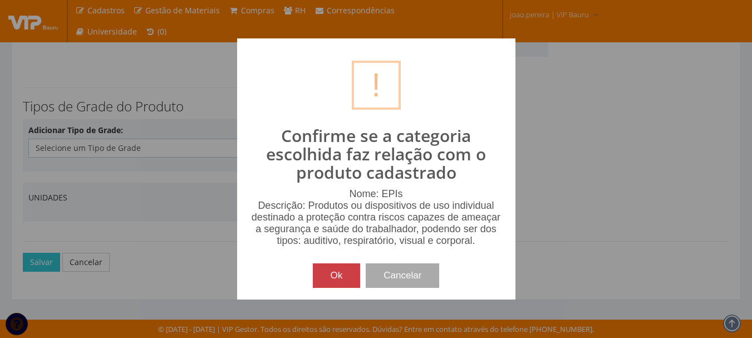
scroll to position [241, 0]
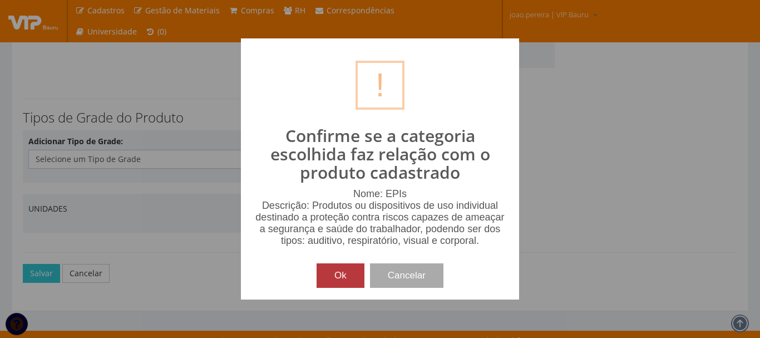
click at [330, 281] on button "Ok" at bounding box center [341, 275] width 48 height 24
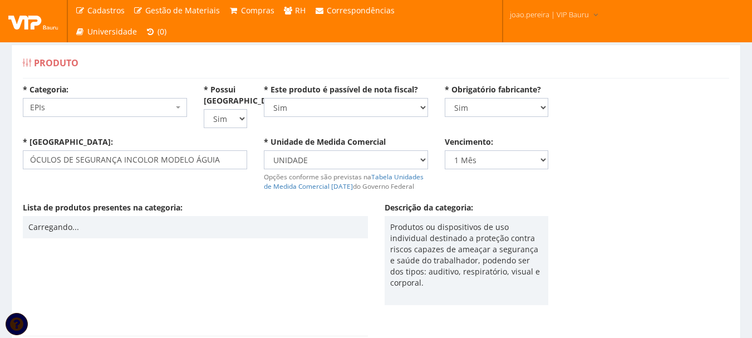
scroll to position [0, 0]
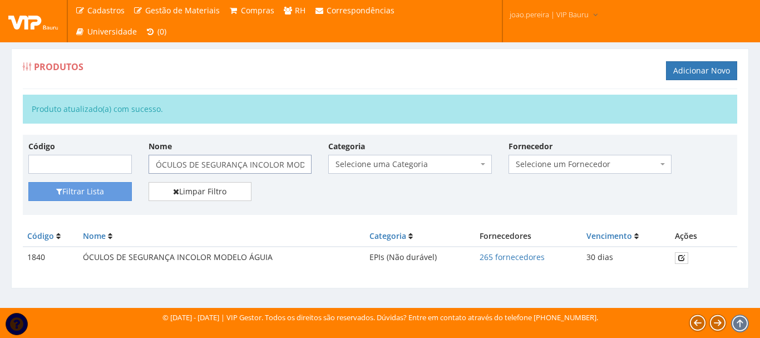
scroll to position [0, 38]
drag, startPoint x: 155, startPoint y: 164, endPoint x: 366, endPoint y: 176, distance: 210.7
click at [366, 176] on div "Código Nome ÓCULOS DE SEGURANÇA INCOLOR MODELO ÁGUIA Categoria Selecione uma Ca…" at bounding box center [380, 161] width 720 height 42
type input "o"
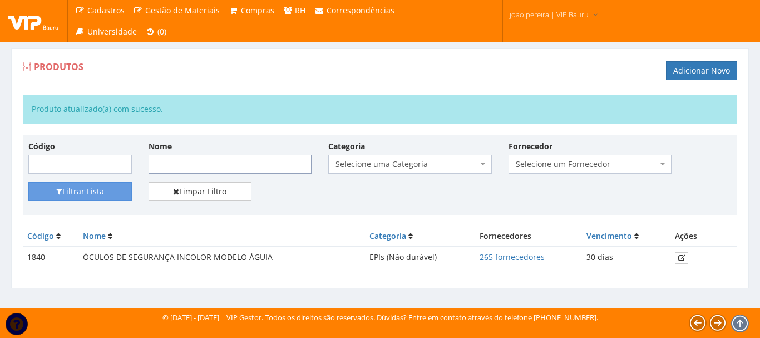
type input "Ó"
type input "Óculos de Segurança Incolor"
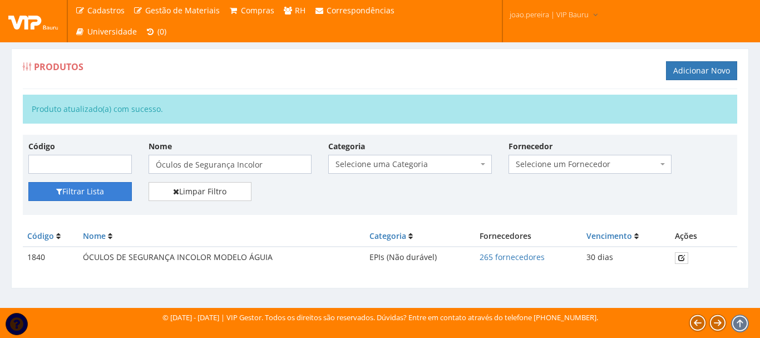
click at [77, 193] on button "Filtrar Lista" at bounding box center [79, 191] width 103 height 19
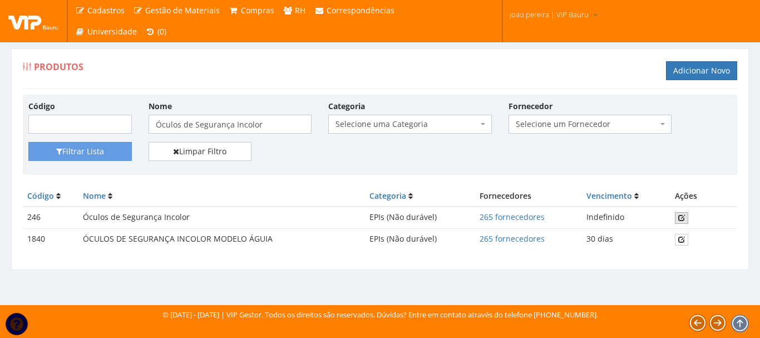
click at [679, 219] on icon at bounding box center [681, 218] width 7 height 8
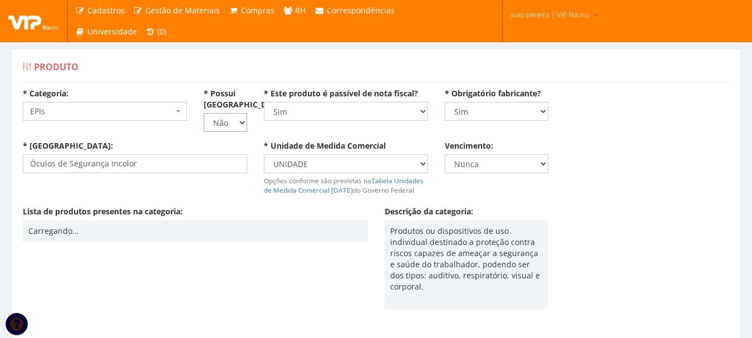
click at [243, 124] on select "Não Sim" at bounding box center [225, 122] width 43 height 19
select select "1"
click at [204, 113] on select "Não Sim" at bounding box center [225, 122] width 43 height 19
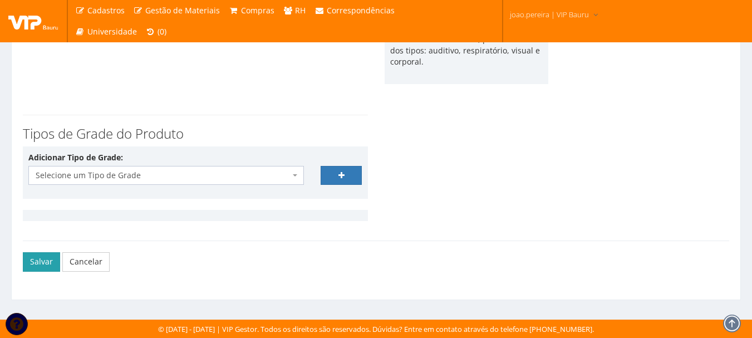
click at [35, 265] on button "Salvar" at bounding box center [41, 261] width 37 height 19
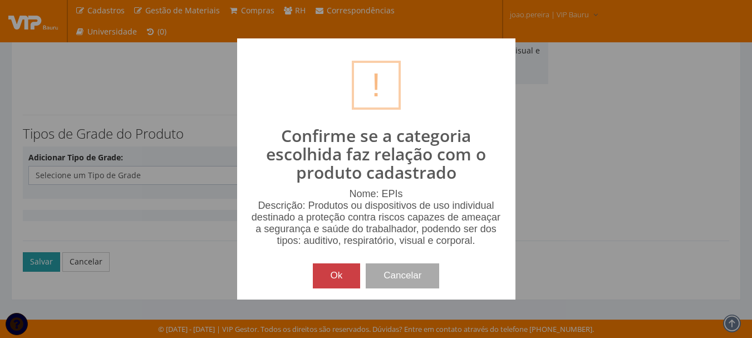
scroll to position [214, 0]
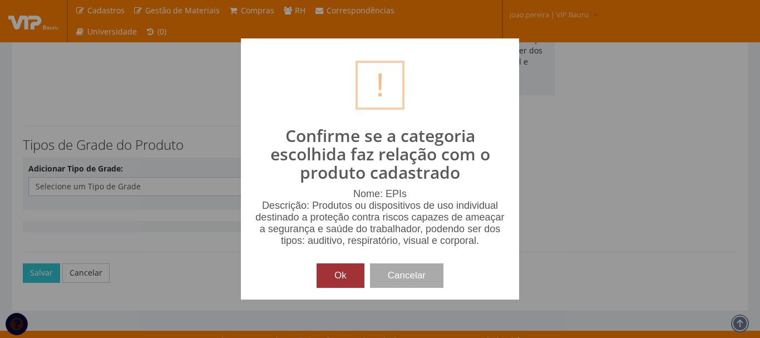
click at [319, 275] on button "Ok" at bounding box center [341, 275] width 48 height 24
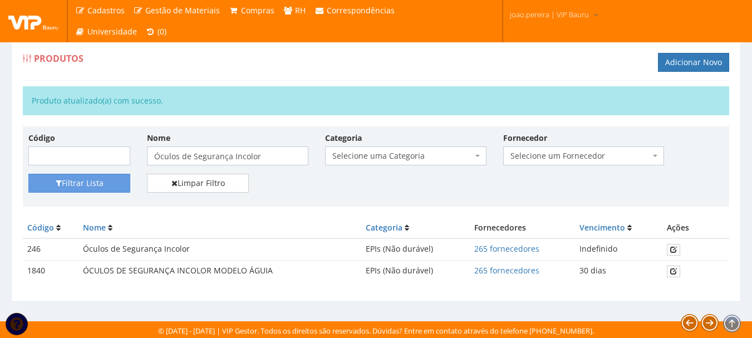
scroll to position [10, 0]
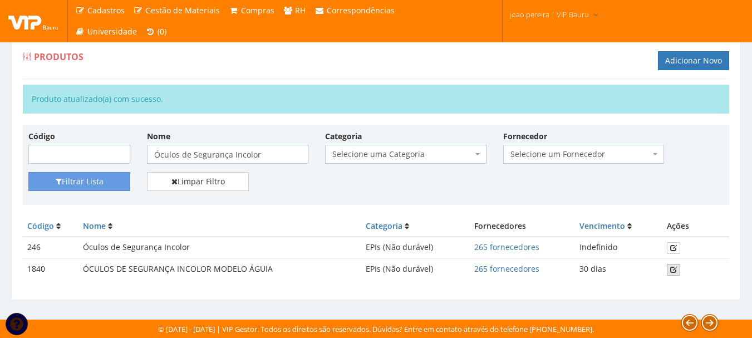
click at [677, 271] on link at bounding box center [673, 270] width 13 height 12
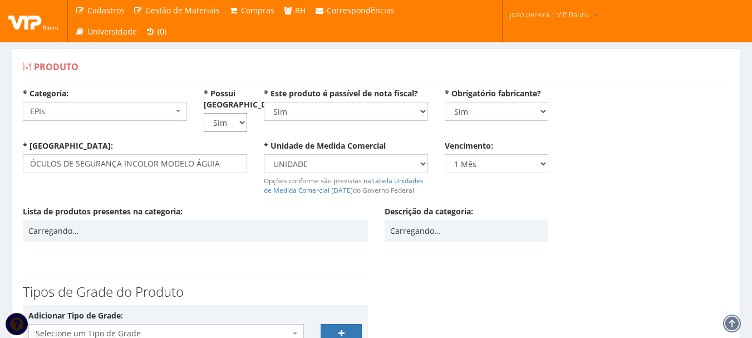
click at [241, 121] on select "Não Sim" at bounding box center [225, 122] width 43 height 19
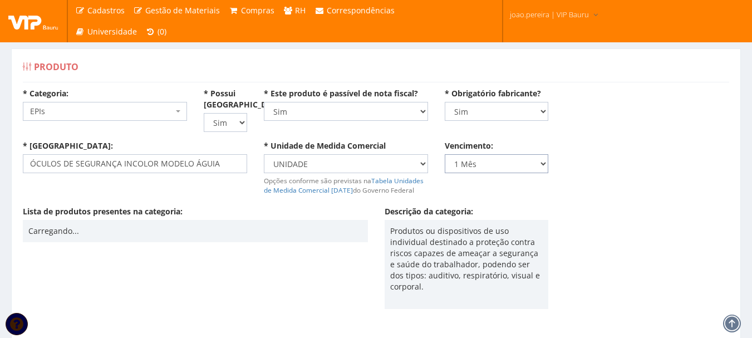
click at [548, 167] on select "Nunca 1 Dia 1 Semana 2 Semanas 3 Semanas 1 Mês 2 Meses 3 Meses 4 Meses 5 Meses …" at bounding box center [497, 163] width 104 height 19
select select "0"
click at [445, 154] on select "Nunca 1 Dia 1 Semana 2 Semanas 3 Semanas 1 Mês 2 Meses 3 Meses 4 Meses 5 Meses …" at bounding box center [497, 163] width 104 height 19
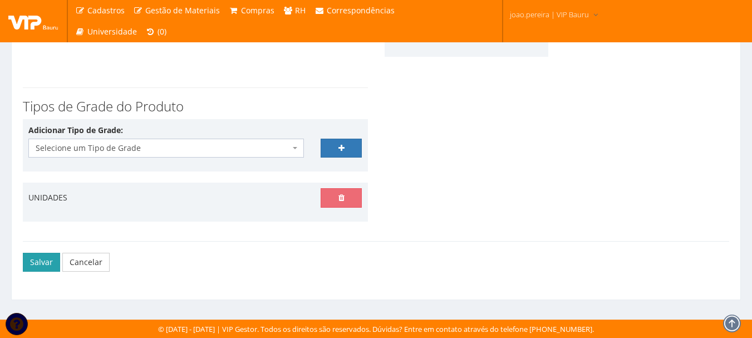
click at [51, 260] on button "Salvar" at bounding box center [41, 262] width 37 height 19
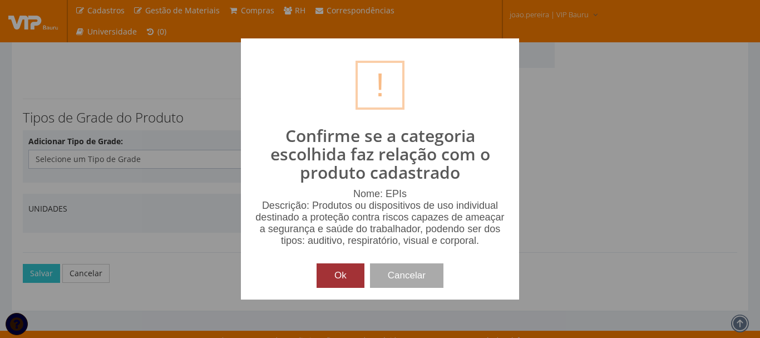
click at [342, 281] on button "Ok" at bounding box center [341, 275] width 48 height 24
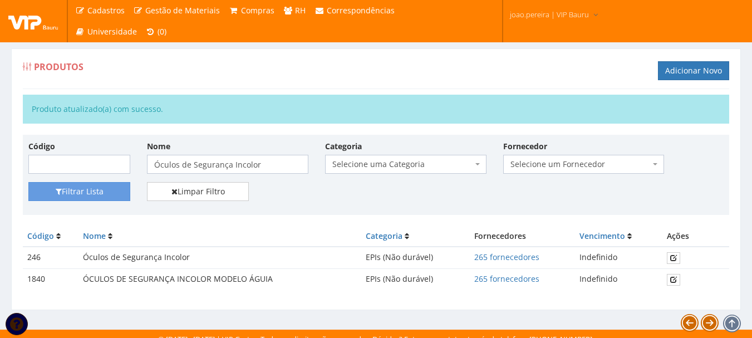
scroll to position [10, 0]
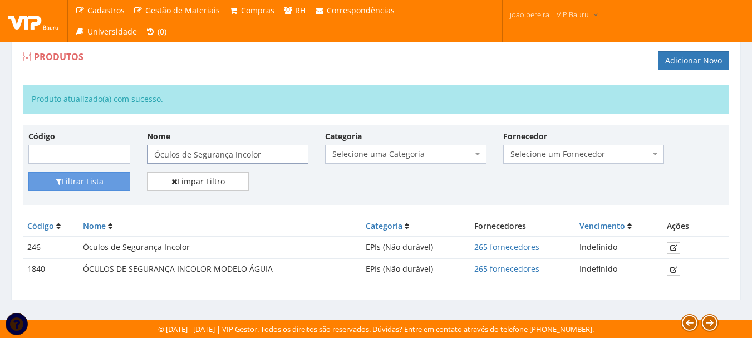
click at [269, 156] on input "Óculos de Segurança Incolor" at bounding box center [227, 154] width 161 height 19
drag, startPoint x: 182, startPoint y: 155, endPoint x: 307, endPoint y: 156, distance: 125.2
click at [307, 156] on input "Óculos de Segurança Incolor" at bounding box center [227, 154] width 161 height 19
type input "Óculos"
click at [28, 172] on button "Filtrar Lista" at bounding box center [79, 181] width 102 height 19
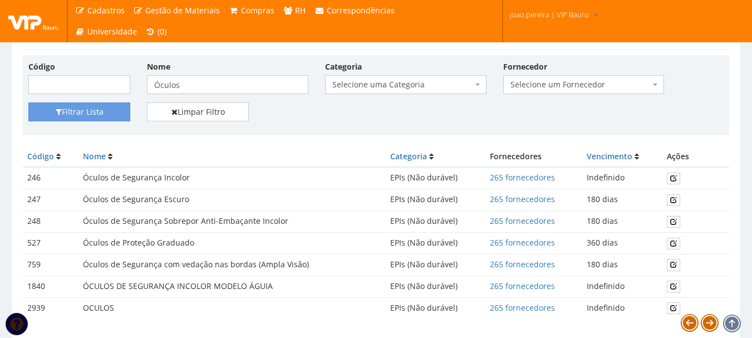
scroll to position [56, 0]
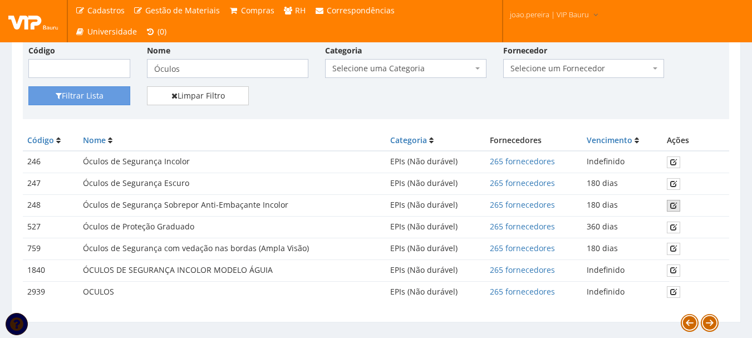
click at [672, 203] on icon at bounding box center [673, 205] width 7 height 8
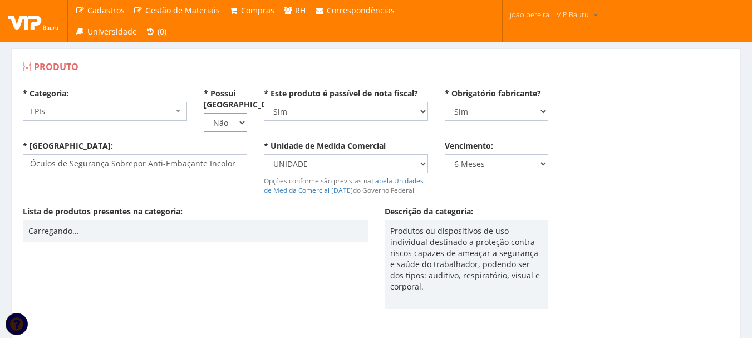
click at [240, 125] on select "Não Sim" at bounding box center [225, 122] width 43 height 19
select select "1"
click at [204, 113] on select "Não Sim" at bounding box center [225, 122] width 43 height 19
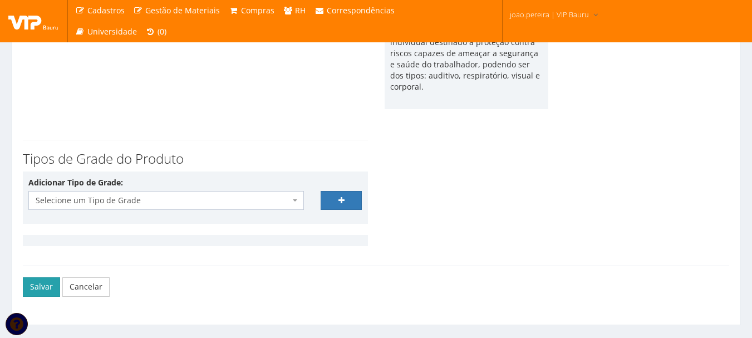
scroll to position [225, 0]
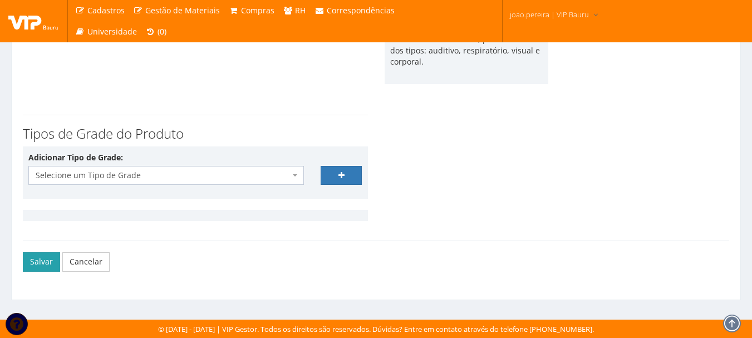
click at [32, 265] on button "Salvar" at bounding box center [41, 261] width 37 height 19
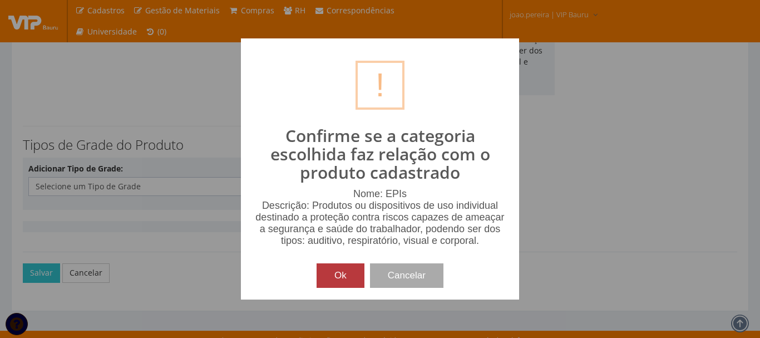
click at [338, 273] on button "Ok" at bounding box center [341, 275] width 48 height 24
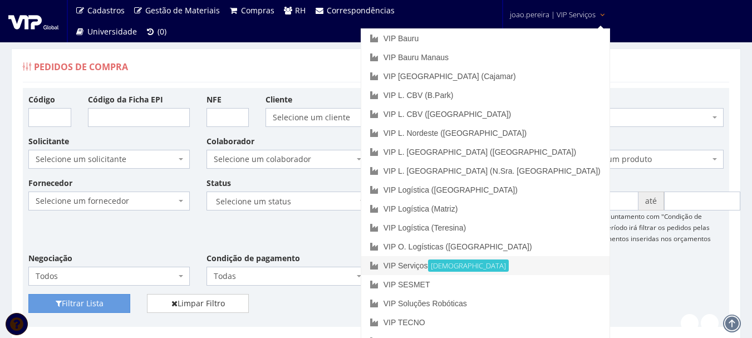
click at [521, 267] on link "VIP Serviços Ativa" at bounding box center [485, 265] width 248 height 19
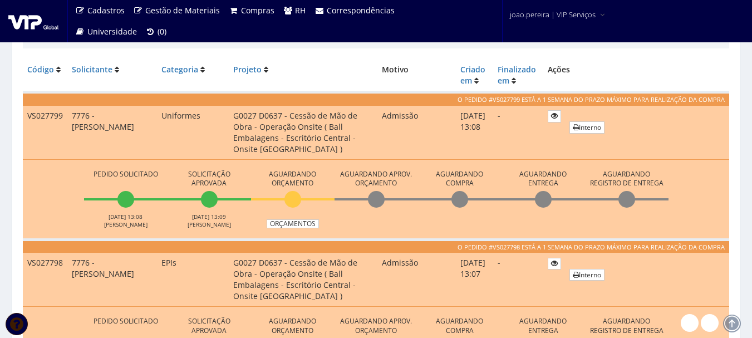
scroll to position [334, 0]
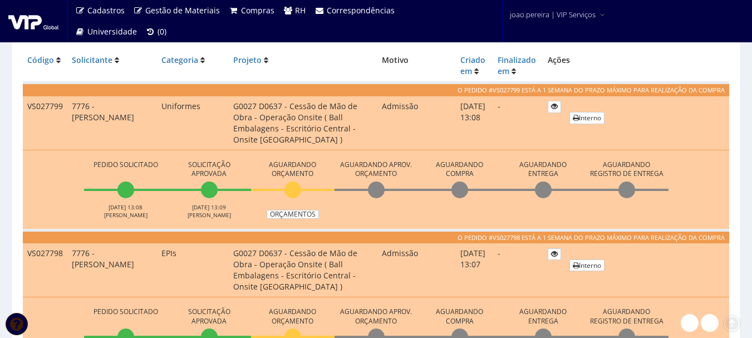
scroll to position [390, 0]
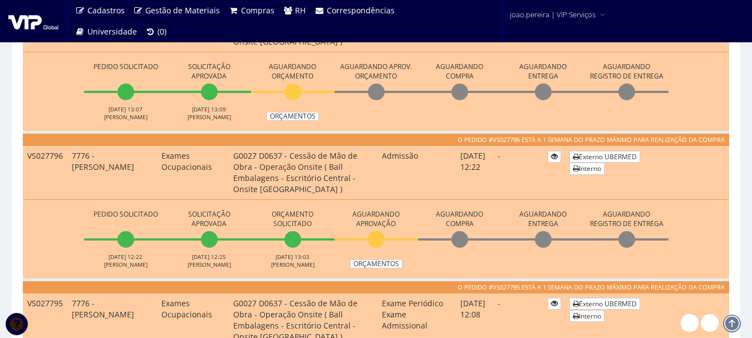
scroll to position [496, 0]
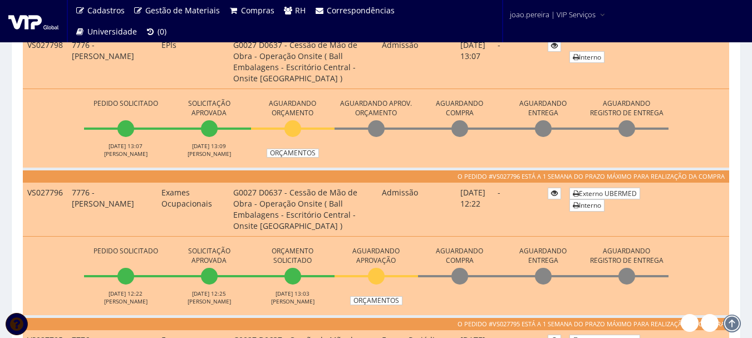
click at [293, 145] on li "Aguardando Orçamento Orçamentos" at bounding box center [292, 126] width 83 height 61
click at [292, 150] on link "Orçamentos" at bounding box center [293, 153] width 52 height 9
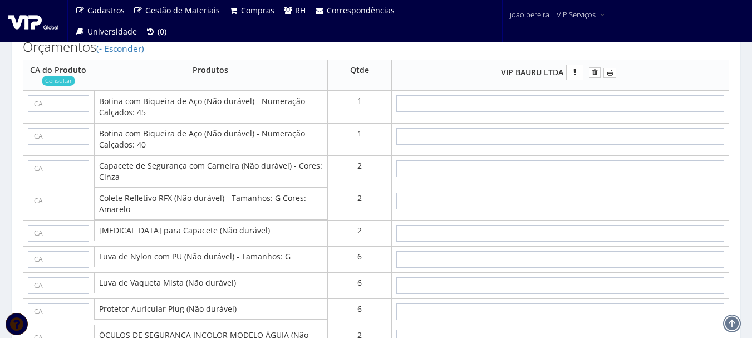
scroll to position [890, 0]
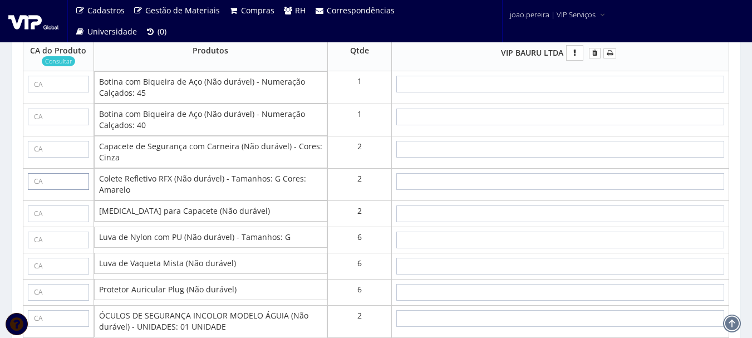
click at [62, 190] on input "text" at bounding box center [58, 181] width 61 height 17
paste input "39543"
type input "39543"
click at [72, 157] on input "text" at bounding box center [58, 149] width 61 height 17
click at [82, 184] on icon at bounding box center [82, 180] width 6 height 8
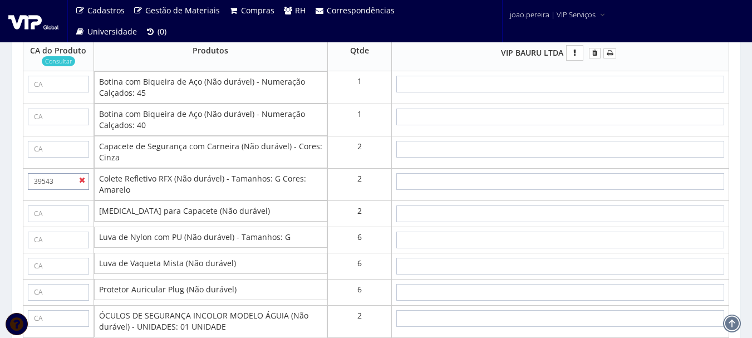
click at [64, 190] on input "39543" at bounding box center [58, 181] width 61 height 17
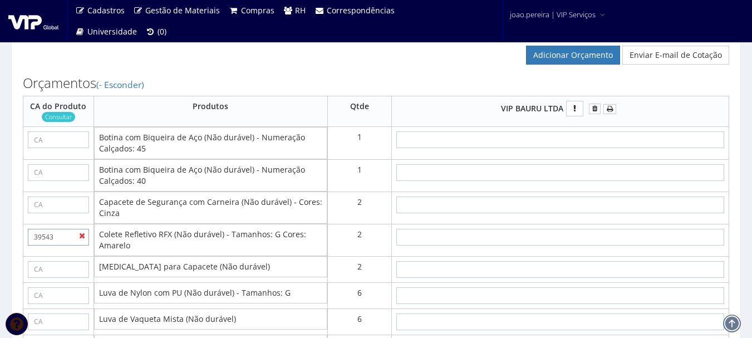
click at [78, 244] on input "39543" at bounding box center [58, 237] width 61 height 17
click at [82, 239] on icon at bounding box center [82, 235] width 6 height 8
drag, startPoint x: 68, startPoint y: 252, endPoint x: 3, endPoint y: 240, distance: 66.2
click at [67, 148] on input "text" at bounding box center [58, 139] width 61 height 17
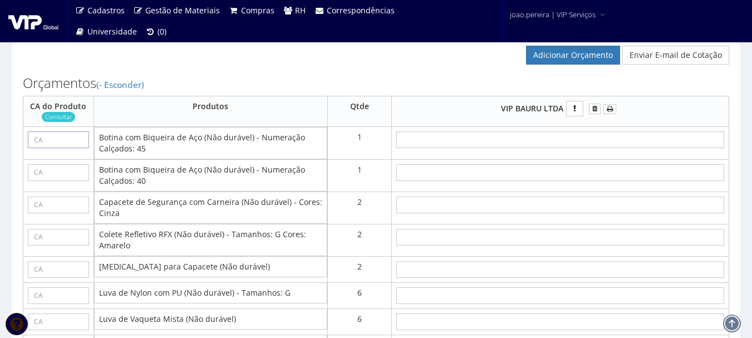
paste input "28511"
type input "28511"
click at [60, 180] on input "text" at bounding box center [58, 172] width 61 height 17
type input "28511"
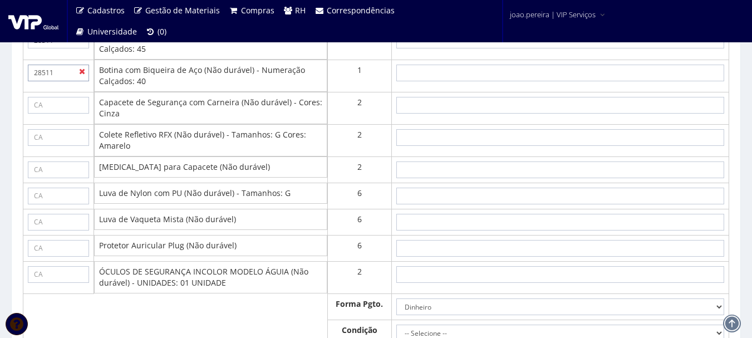
scroll to position [946, 0]
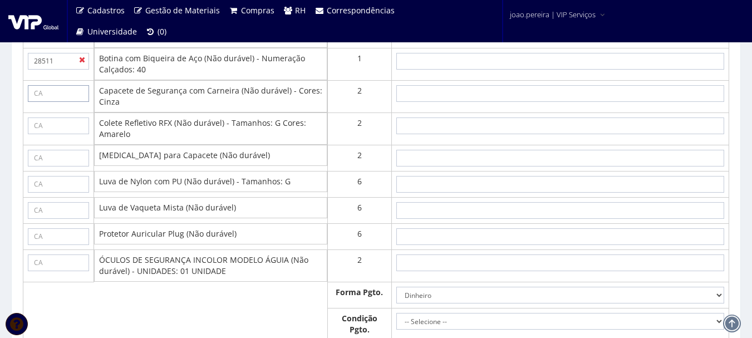
click at [47, 102] on input "text" at bounding box center [58, 93] width 61 height 17
paste input "29637"
type input "29637"
click at [49, 134] on input "text" at bounding box center [58, 125] width 61 height 17
click at [47, 134] on input "text" at bounding box center [58, 125] width 61 height 17
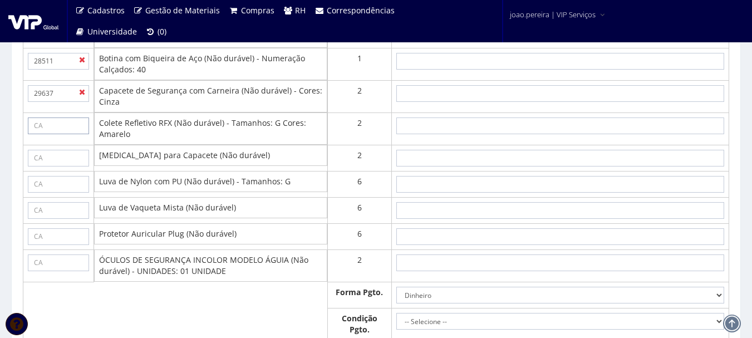
paste input "39543"
type input "39543"
click at [72, 166] on input "text" at bounding box center [58, 158] width 61 height 17
click at [65, 166] on input "text" at bounding box center [58, 158] width 61 height 17
paste input "34414"
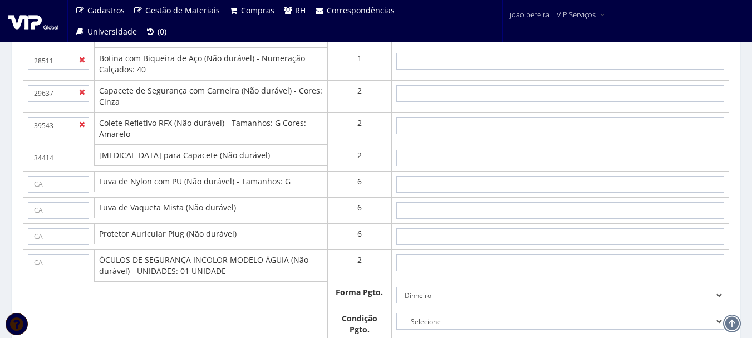
type input "34414"
click at [51, 193] on input "text" at bounding box center [58, 184] width 61 height 17
paste input "30916"
type input "30916"
click at [84, 219] on input "text" at bounding box center [58, 210] width 61 height 17
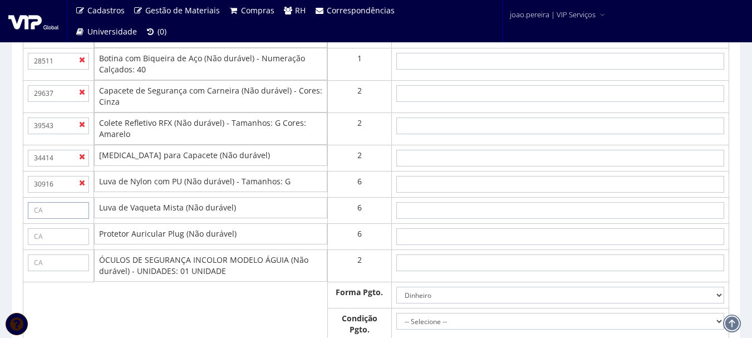
click at [63, 219] on input "text" at bounding box center [58, 210] width 61 height 17
paste input "16270"
type input "16270"
click at [57, 243] on input "text" at bounding box center [58, 236] width 61 height 17
click at [65, 245] on input "text" at bounding box center [58, 236] width 61 height 17
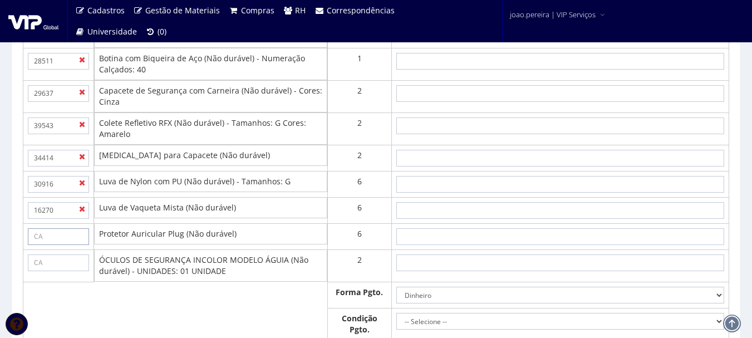
paste input "5745"
type input "5745"
click at [140, 269] on td "ÓCULOS DE SEGURANÇA INCOLOR MODELO ÁGUIA (Não durável) - UNIDADES: 01 UNIDADE" at bounding box center [210, 265] width 233 height 32
click at [52, 271] on input "text" at bounding box center [58, 262] width 61 height 17
paste input "11268"
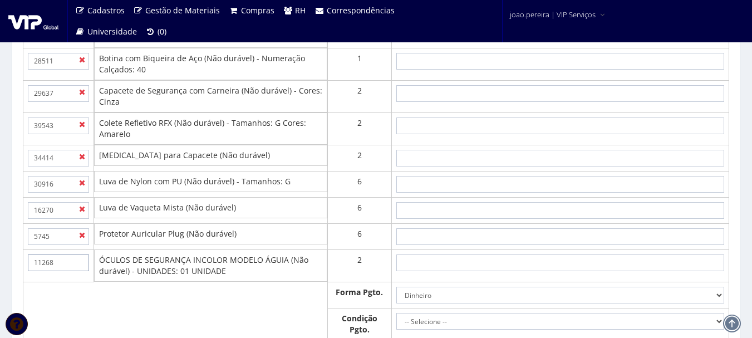
type input "11268"
click at [184, 244] on td "Protetor Auricular Plug (Não durável)" at bounding box center [210, 233] width 233 height 21
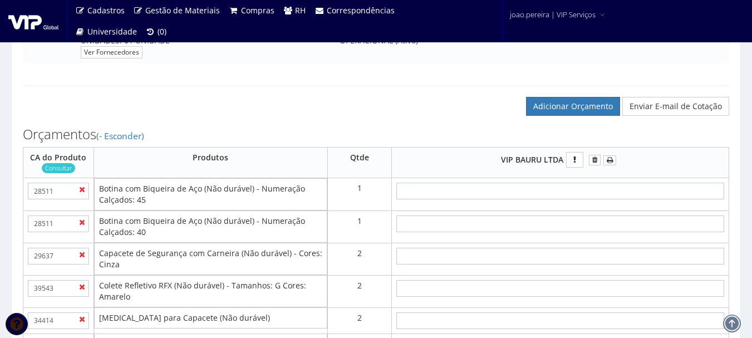
scroll to position [779, 0]
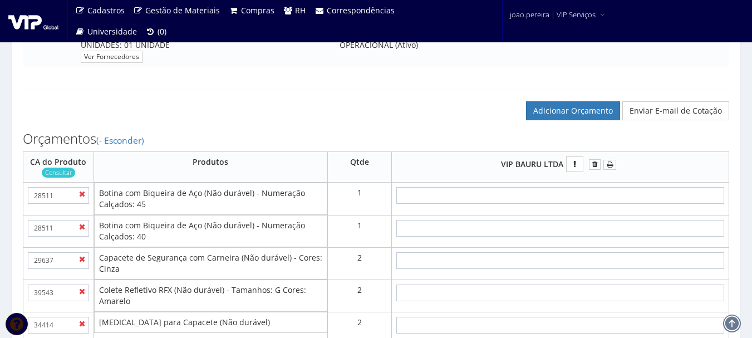
drag, startPoint x: 100, startPoint y: 203, endPoint x: 200, endPoint y: 205, distance: 100.8
click at [200, 205] on td "Botina com Biqueira de Aço (Não durável) - Numeração Calçados: 45" at bounding box center [210, 199] width 233 height 32
copy td "Botina com Biqueira de Aço"
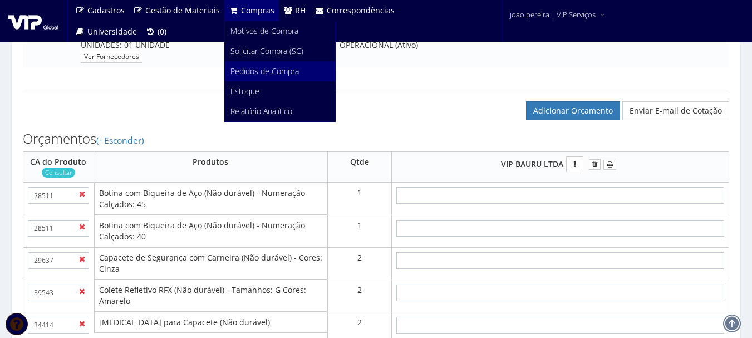
click at [251, 67] on span "Pedidos de Compra" at bounding box center [264, 71] width 68 height 11
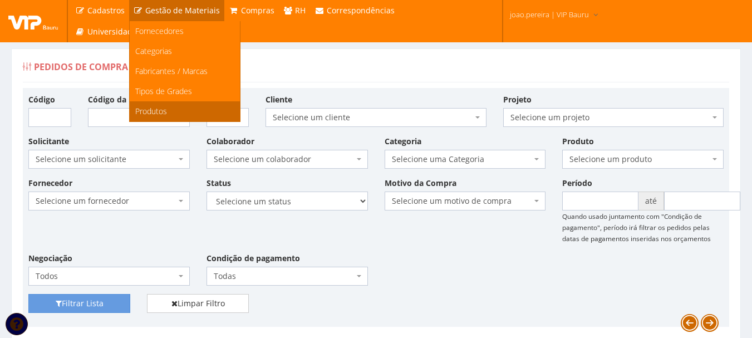
click at [154, 111] on span "Produtos" at bounding box center [151, 111] width 32 height 11
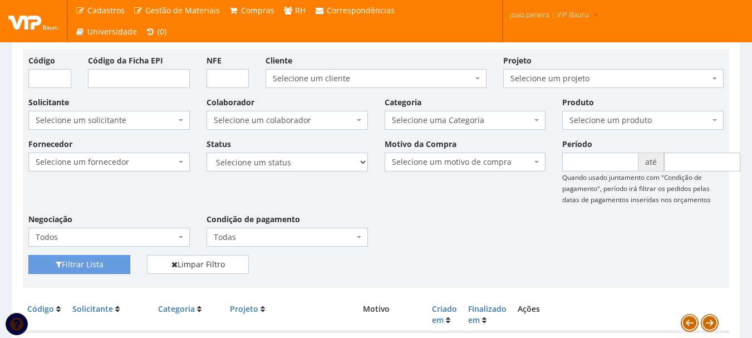
scroll to position [56, 0]
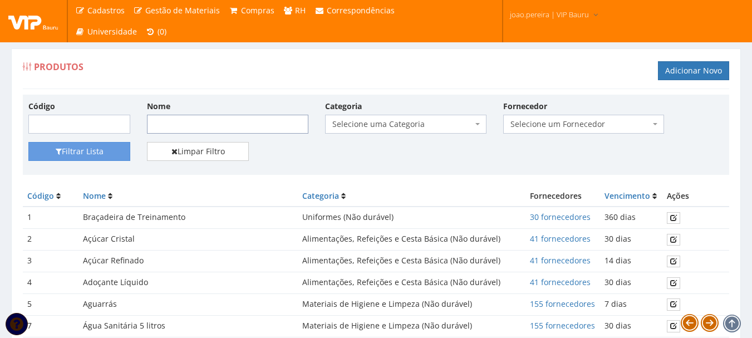
click at [184, 128] on input "Nome" at bounding box center [227, 124] width 161 height 19
paste input "Botina com Biqueira de Aço"
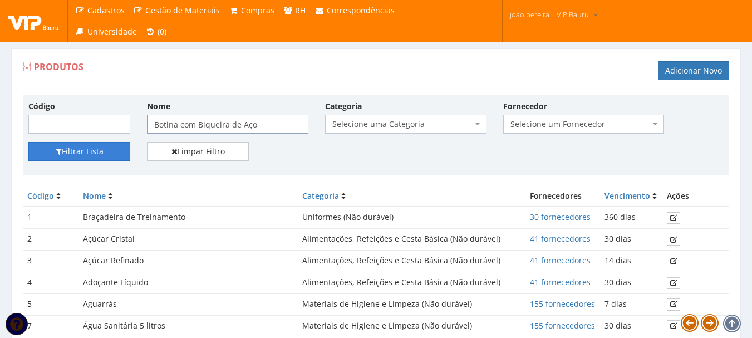
type input "Botina com Biqueira de Aço"
click at [84, 146] on button "Filtrar Lista" at bounding box center [79, 151] width 102 height 19
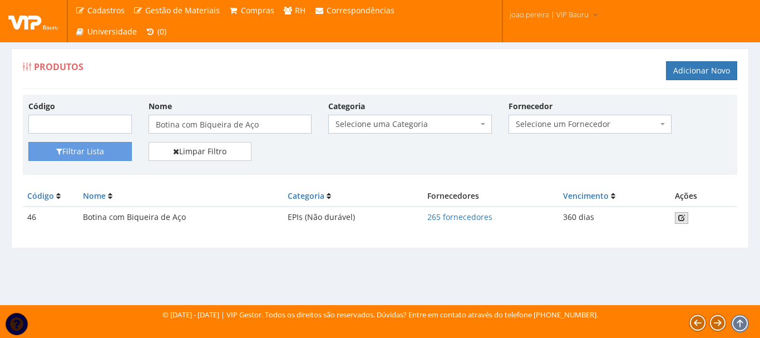
click at [682, 216] on icon at bounding box center [681, 218] width 7 height 8
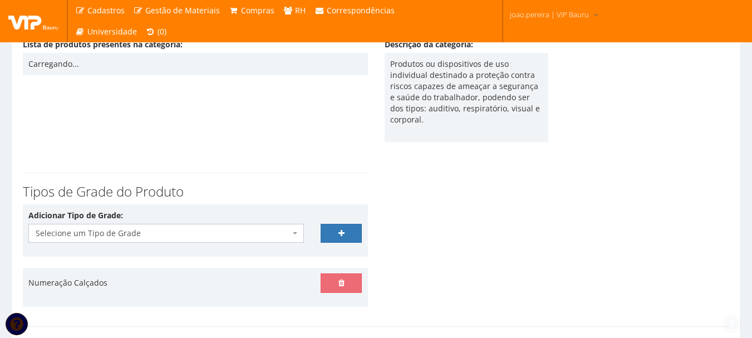
scroll to position [223, 0]
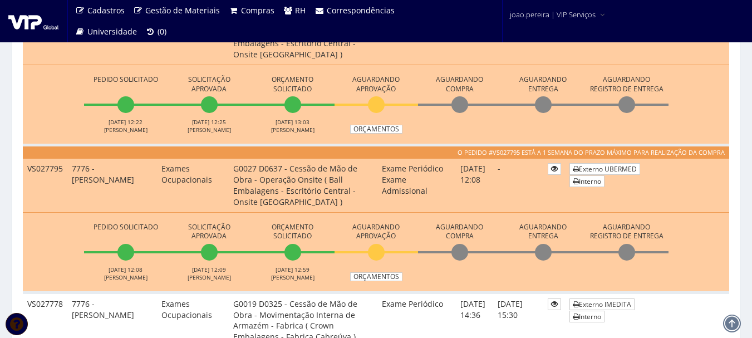
scroll to position [668, 0]
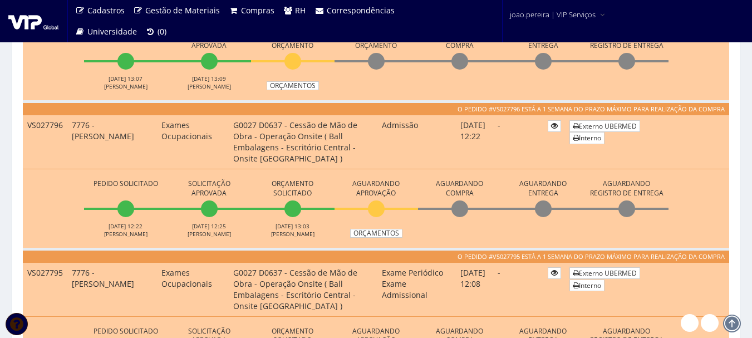
scroll to position [554, 0]
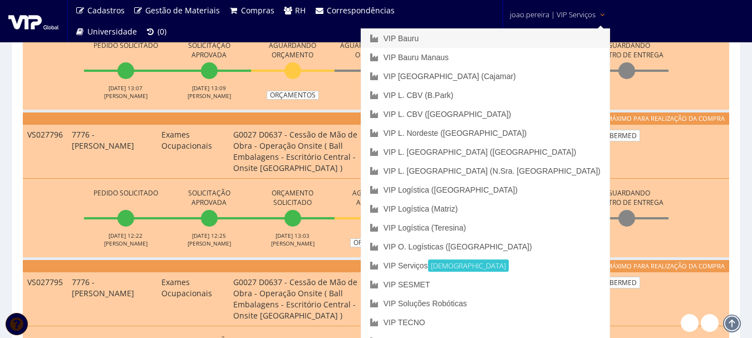
click at [519, 43] on link "VIP Bauru" at bounding box center [485, 38] width 248 height 19
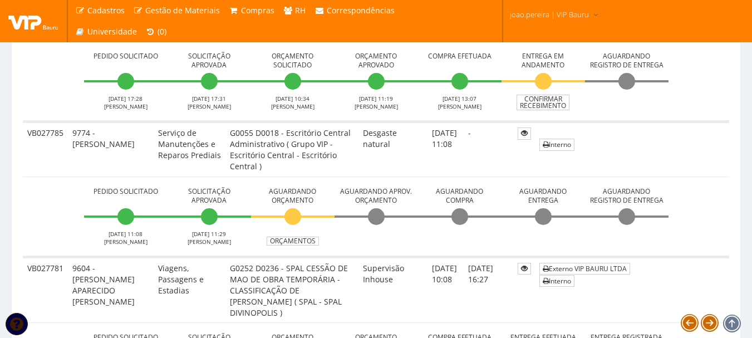
scroll to position [835, 0]
click at [310, 240] on link "Orçamentos" at bounding box center [293, 240] width 52 height 9
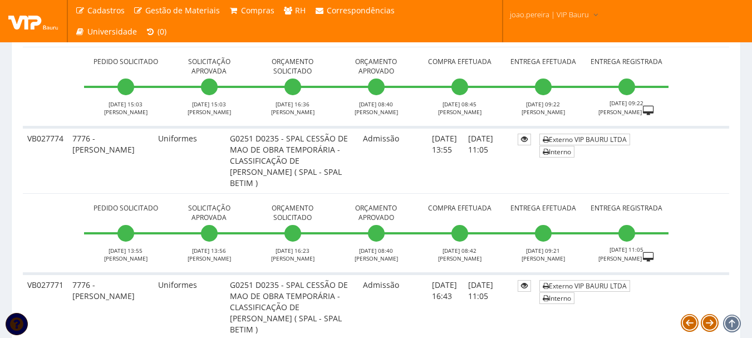
scroll to position [1614, 0]
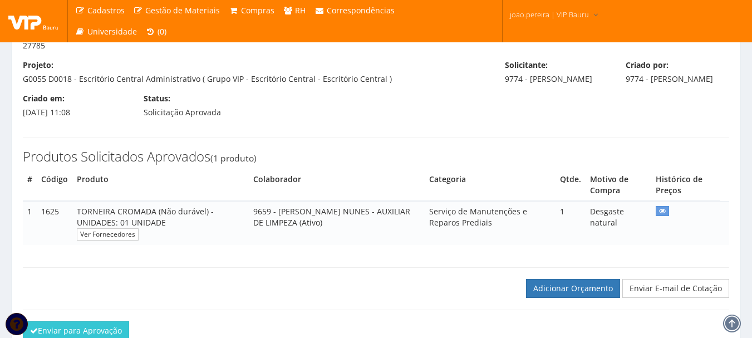
scroll to position [157, 0]
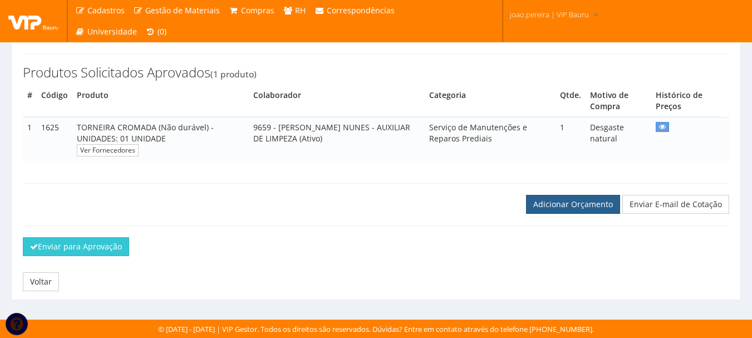
click at [576, 203] on link "Adicionar Orçamento" at bounding box center [573, 204] width 94 height 19
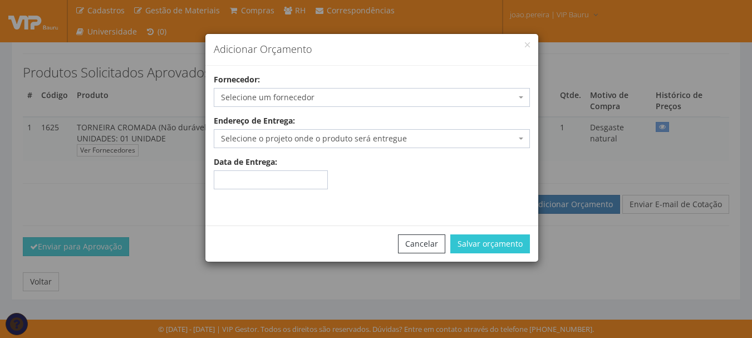
click at [334, 96] on span "Selecione um fornecedor" at bounding box center [368, 97] width 295 height 11
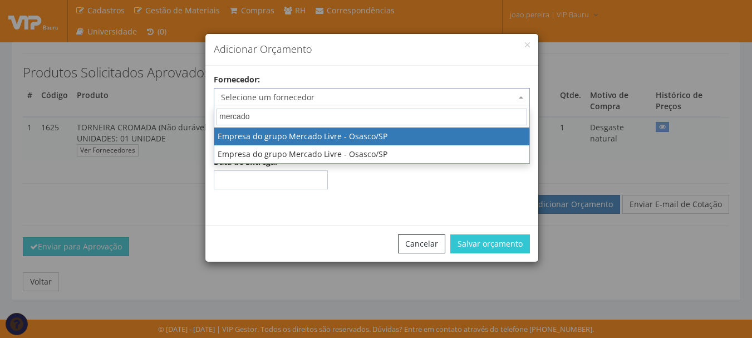
type input "mercado"
select select "318"
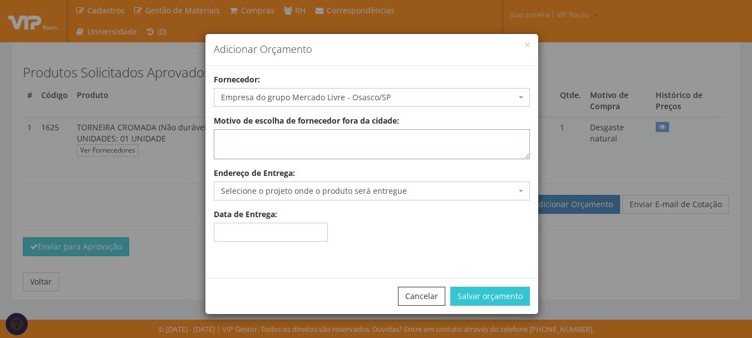
click at [358, 134] on textarea "Motivo de escolha de fornecedor fora da cidade:" at bounding box center [372, 144] width 316 height 30
type textarea "entrega no local"
click at [323, 186] on span "Selecione o projeto onde o produto será entregue" at bounding box center [368, 190] width 295 height 11
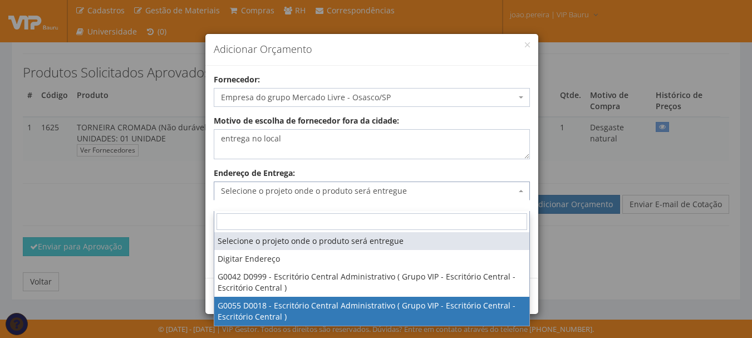
select select "55"
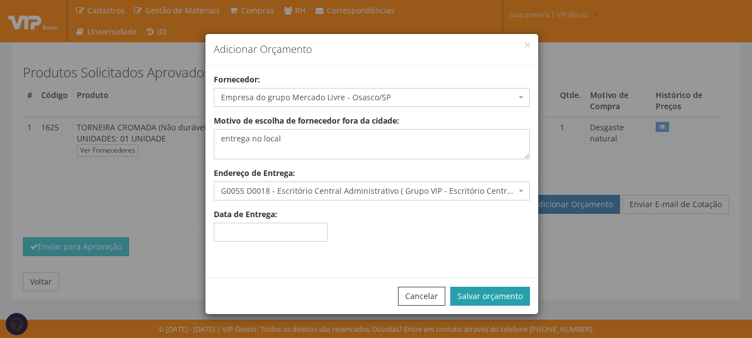
click at [487, 299] on button "Salvar orçamento" at bounding box center [490, 296] width 80 height 19
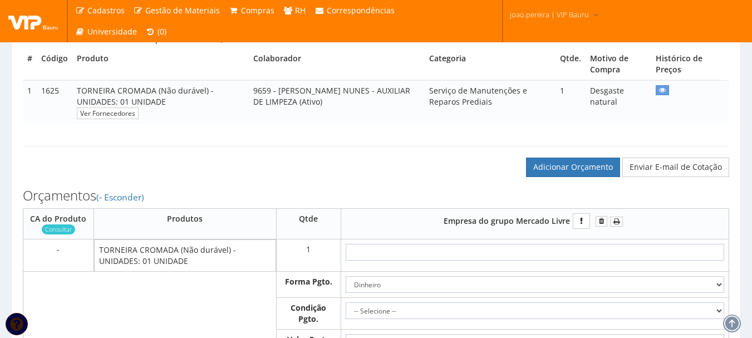
scroll to position [334, 0]
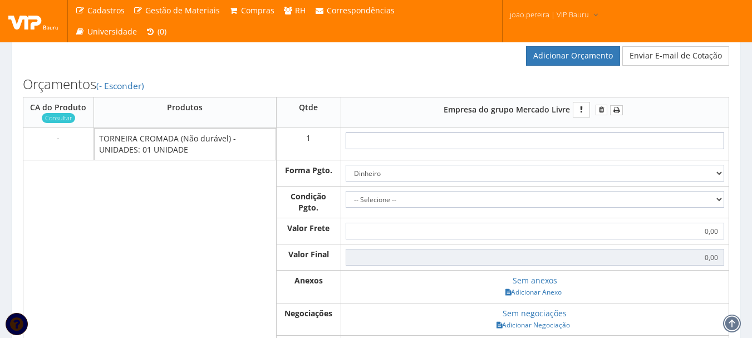
click at [578, 149] on input "text" at bounding box center [535, 140] width 378 height 17
type input "2"
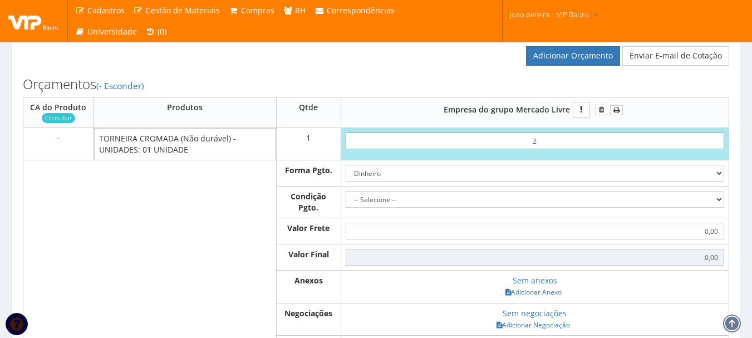
type input "2,00"
type input "20"
type input "20,00"
type input "2,09"
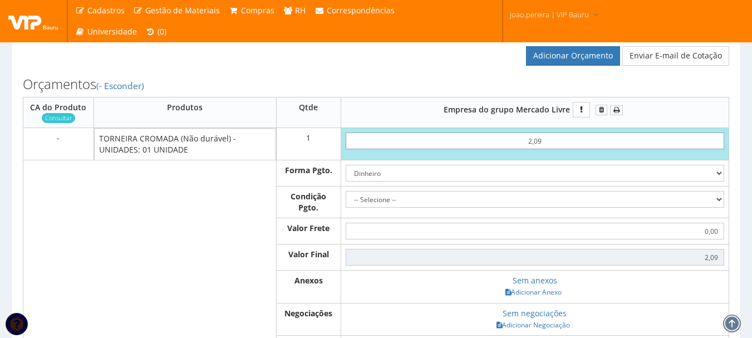
type input "20,90"
click at [651, 208] on select "-- Selecione -- À vista 7 dias 10 dias" at bounding box center [535, 199] width 378 height 17
select select "0"
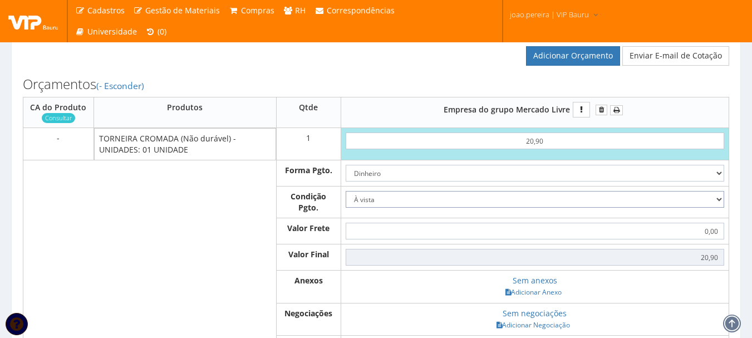
click at [346, 202] on select "-- Selecione -- À vista 7 dias 10 dias" at bounding box center [535, 199] width 378 height 17
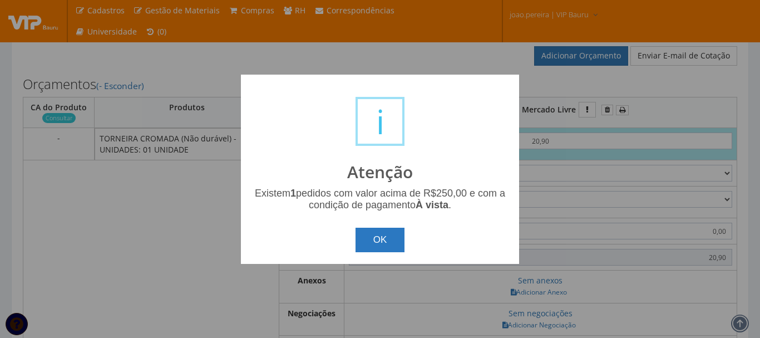
click at [381, 240] on button "OK" at bounding box center [381, 240] width 50 height 24
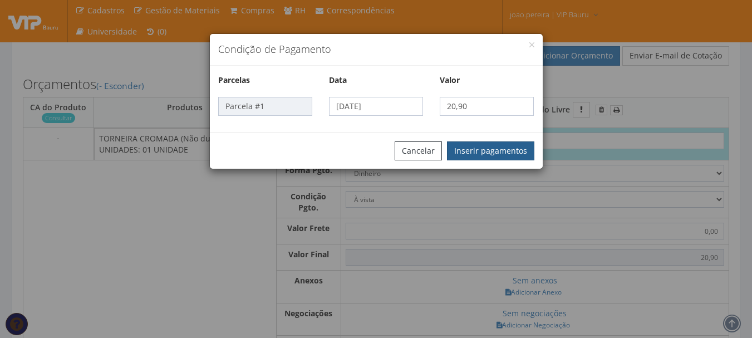
click at [513, 156] on button "Inserir pagamentos" at bounding box center [490, 150] width 87 height 19
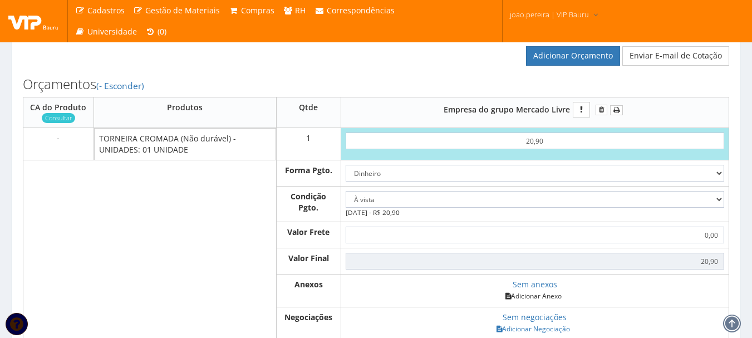
click at [536, 302] on link "Adicionar Anexo" at bounding box center [533, 296] width 63 height 12
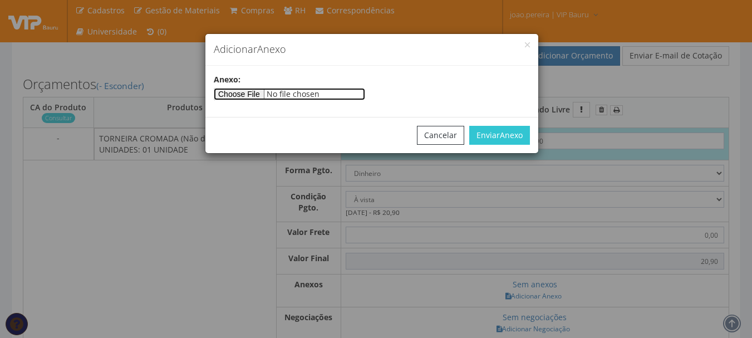
click at [271, 88] on input"] "file" at bounding box center [289, 94] width 151 height 12
type input"] "C:\fakepath\MERCADO.jpg"
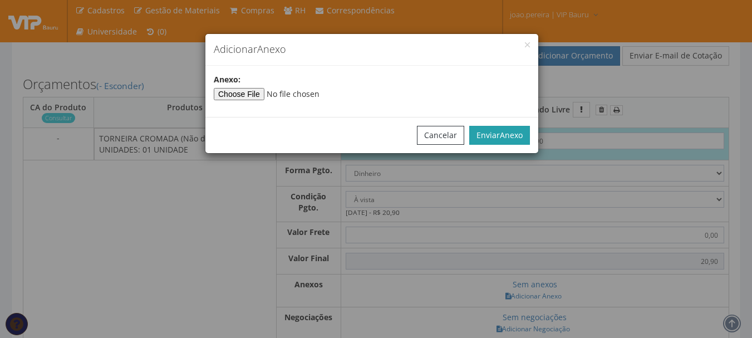
click at [491, 131] on button "Enviar Anexo" at bounding box center [499, 135] width 61 height 19
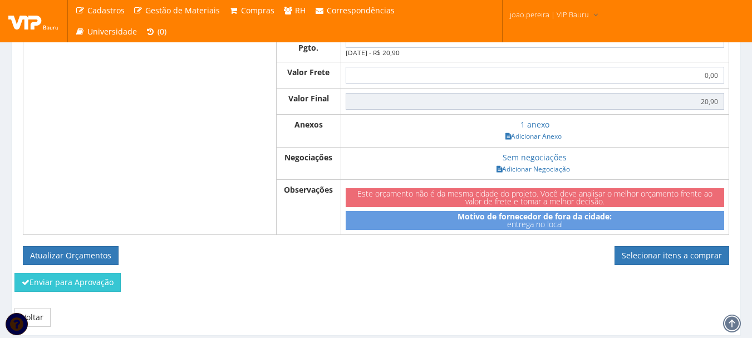
scroll to position [540, 0]
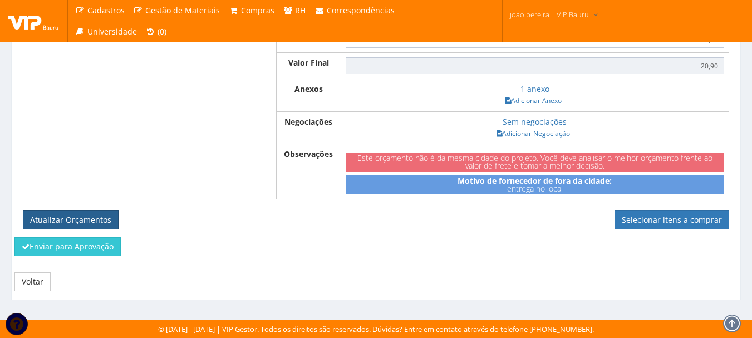
click at [90, 218] on button "Atualizar Orçamentos" at bounding box center [71, 219] width 96 height 19
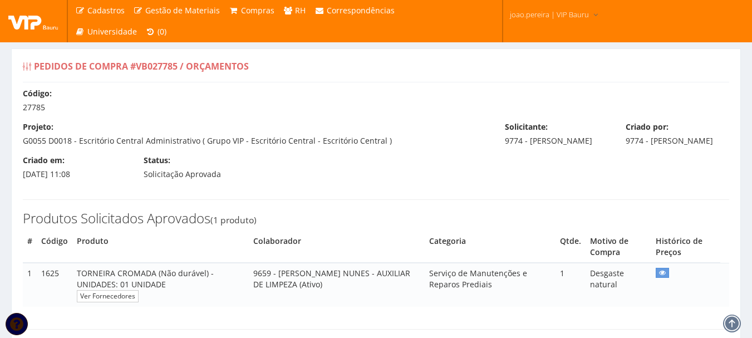
select select "0"
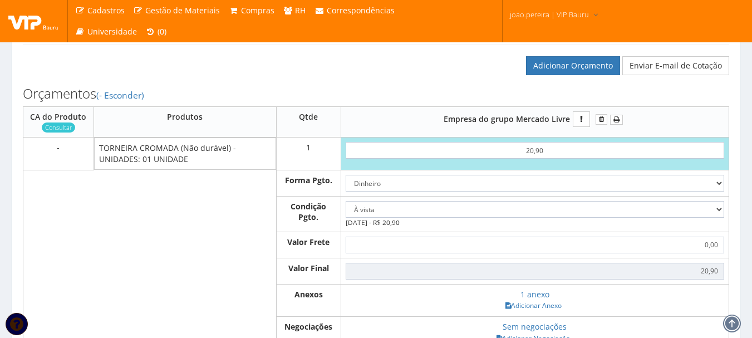
scroll to position [223, 0]
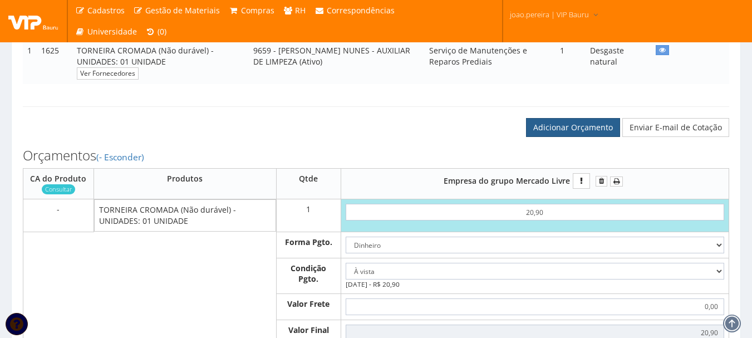
click at [584, 137] on link "Adicionar Orçamento" at bounding box center [573, 127] width 94 height 19
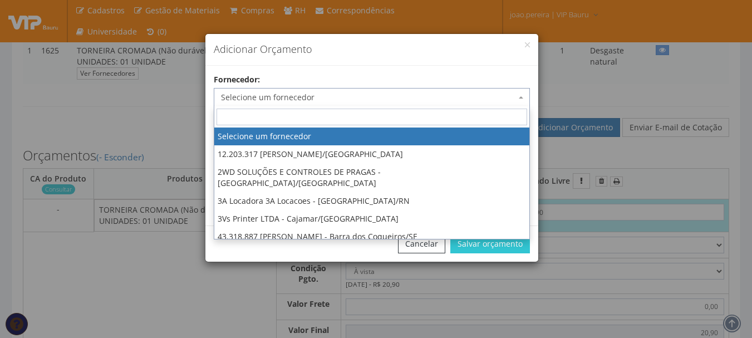
click at [368, 96] on span "Selecione um fornecedor" at bounding box center [368, 97] width 295 height 11
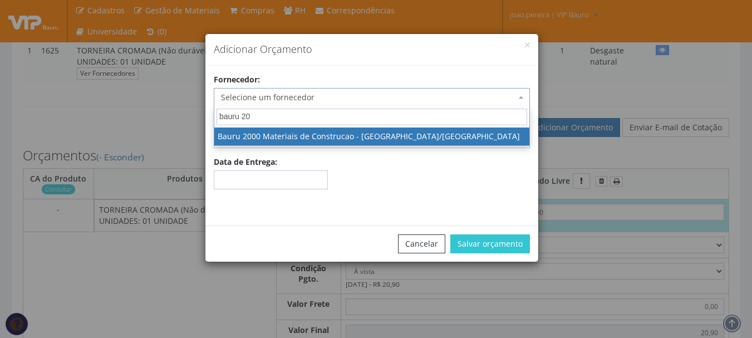
type input "bauru 20"
select select "1365"
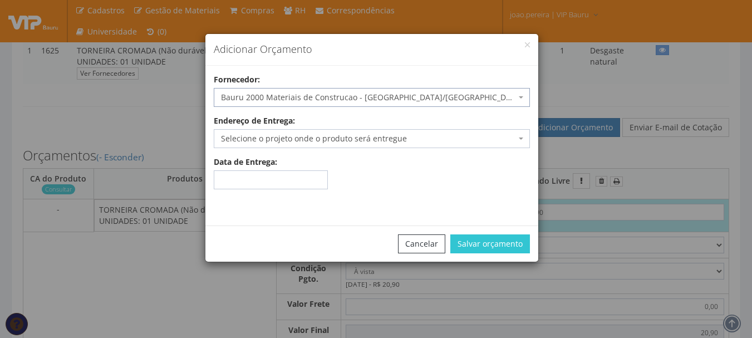
click at [415, 130] on span "Selecione o projeto onde o produto será entregue" at bounding box center [372, 138] width 316 height 19
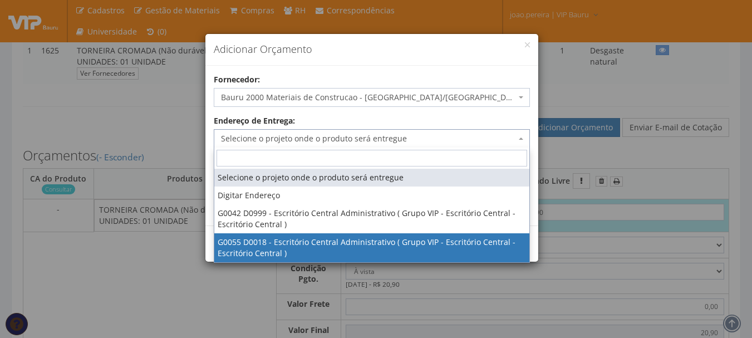
select select "55"
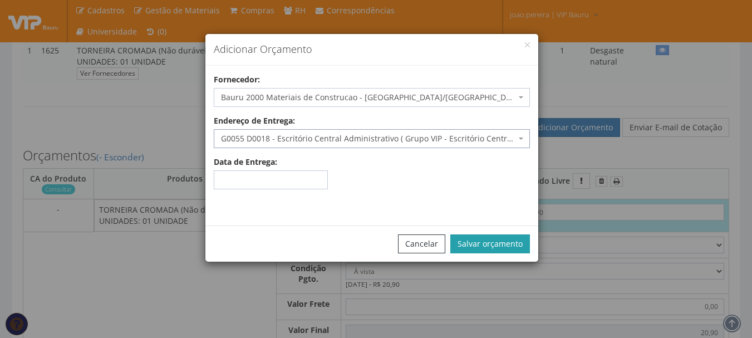
click at [519, 244] on button "Salvar orçamento" at bounding box center [490, 243] width 80 height 19
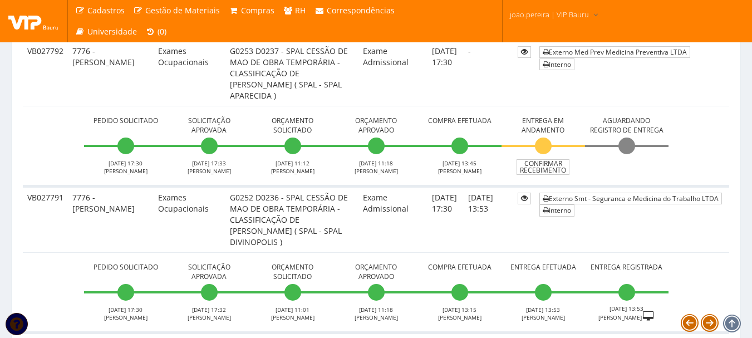
scroll to position [334, 0]
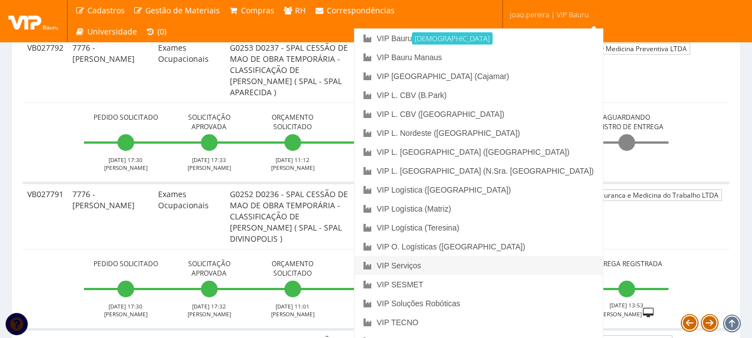
click at [512, 263] on link "VIP Serviços" at bounding box center [478, 265] width 248 height 19
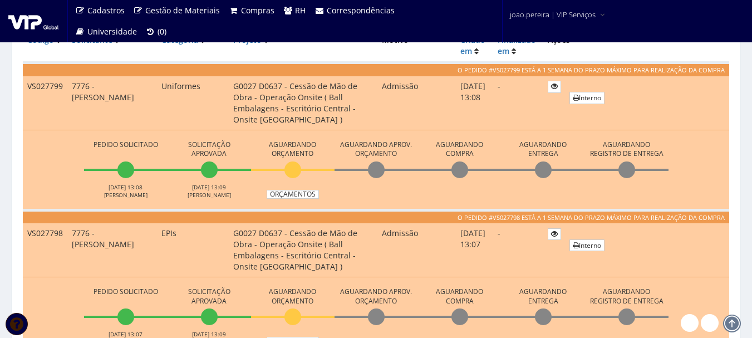
scroll to position [390, 0]
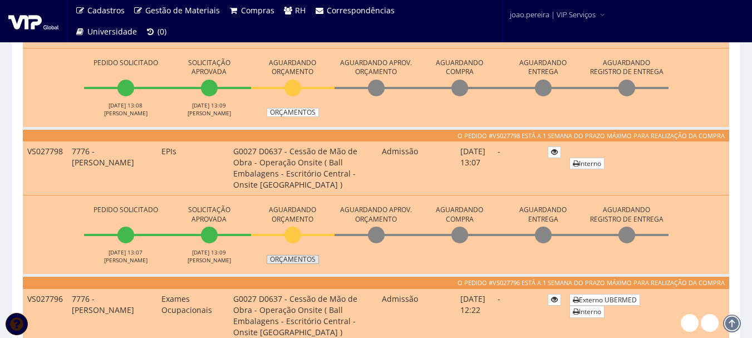
click at [305, 263] on link "Orçamentos" at bounding box center [293, 259] width 52 height 9
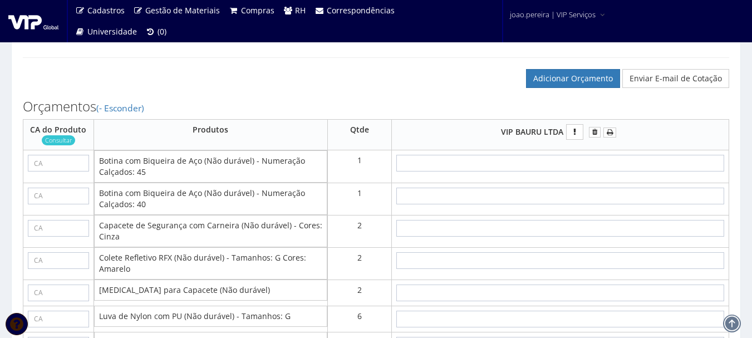
scroll to position [779, 0]
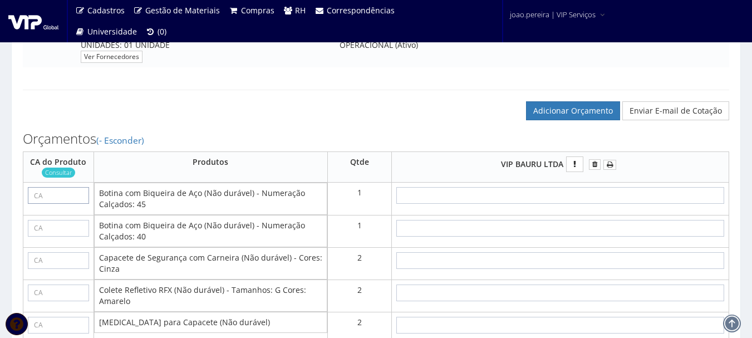
click at [73, 204] on input "text" at bounding box center [58, 195] width 61 height 17
click at [54, 204] on input "text" at bounding box center [58, 195] width 61 height 17
paste input "43339"
type input "43339"
click at [56, 247] on td at bounding box center [58, 231] width 71 height 32
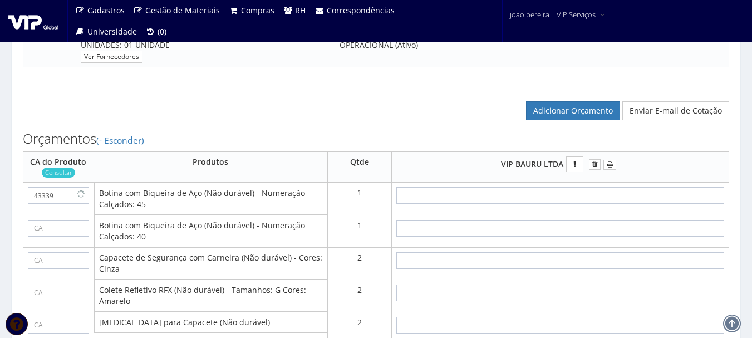
type input "43339"
click at [82, 198] on icon at bounding box center [82, 194] width 6 height 8
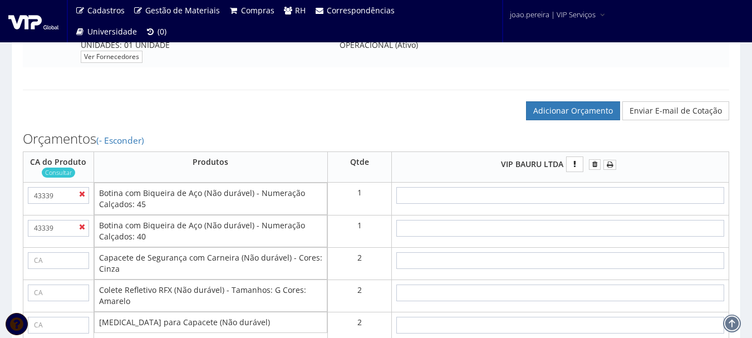
click at [82, 198] on icon at bounding box center [82, 194] width 6 height 8
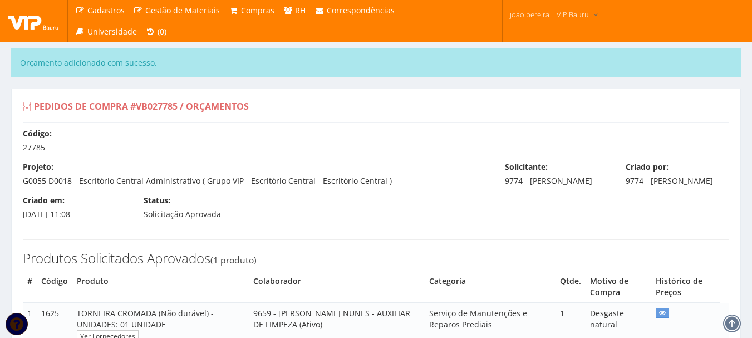
select select "0"
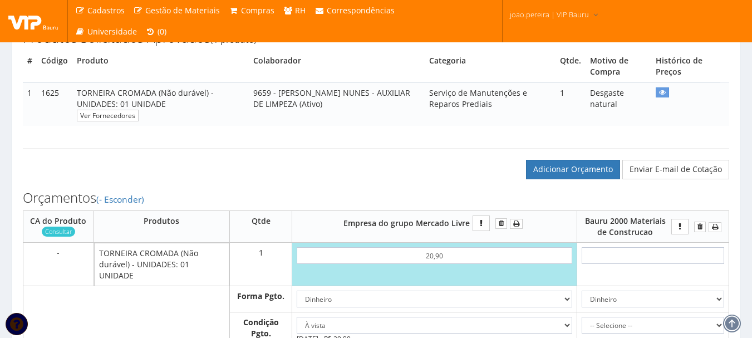
scroll to position [223, 0]
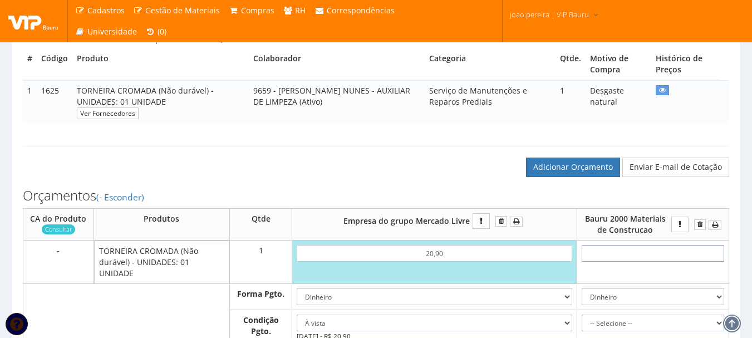
click at [672, 262] on input "text" at bounding box center [652, 253] width 142 height 17
click at [655, 262] on input "text" at bounding box center [652, 253] width 142 height 17
type input "3"
type input "3,00"
type input "32"
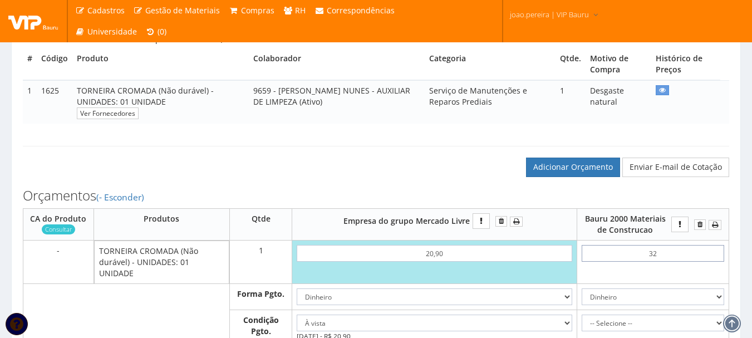
type input "32,00"
type input "3,29"
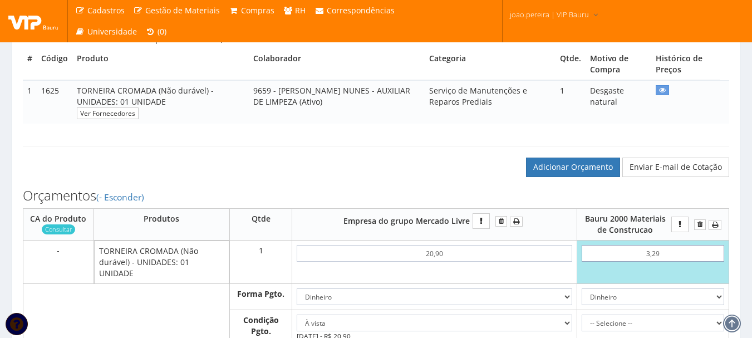
type input "3,29"
type input "32,90"
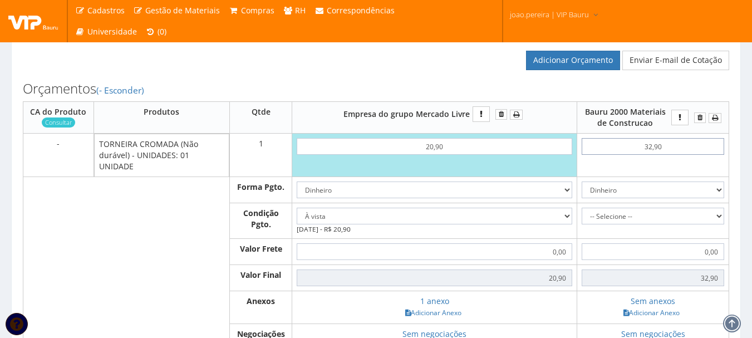
scroll to position [334, 0]
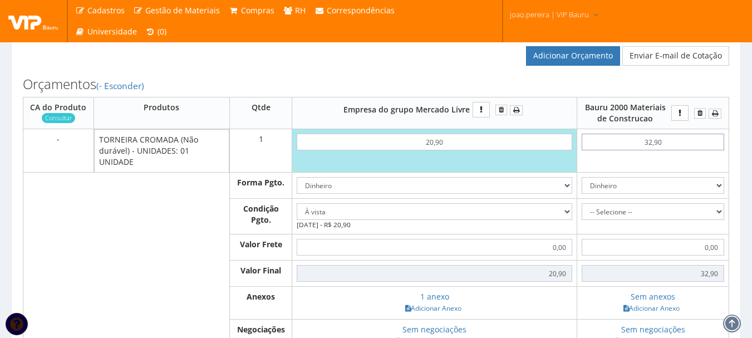
type input "32,90"
click at [716, 194] on select "Dinheiro Boleto Bancário Depósito Transferência Bancária Cartão de Crédito Cart…" at bounding box center [652, 185] width 142 height 17
click at [582, 188] on select "Dinheiro Boleto Bancário Depósito Transferência Bancária Cartão de Crédito Cart…" at bounding box center [652, 185] width 142 height 17
drag, startPoint x: 718, startPoint y: 221, endPoint x: 709, endPoint y: 227, distance: 10.5
click at [718, 220] on select "-- Selecione -- À vista 7 dias 10 dias" at bounding box center [652, 211] width 142 height 17
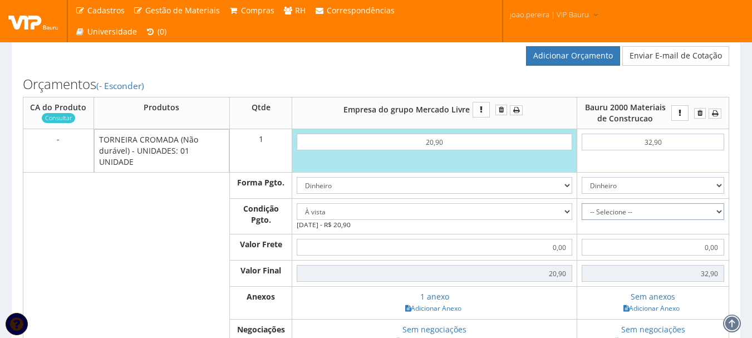
select select "0"
click at [582, 214] on select "-- Selecione -- À vista 7 dias 10 dias" at bounding box center [652, 211] width 142 height 17
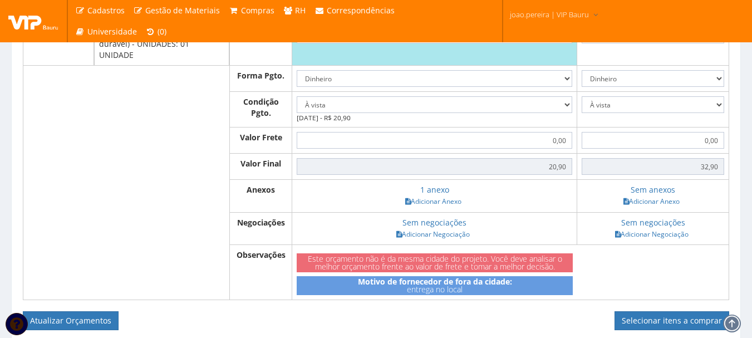
scroll to position [445, 0]
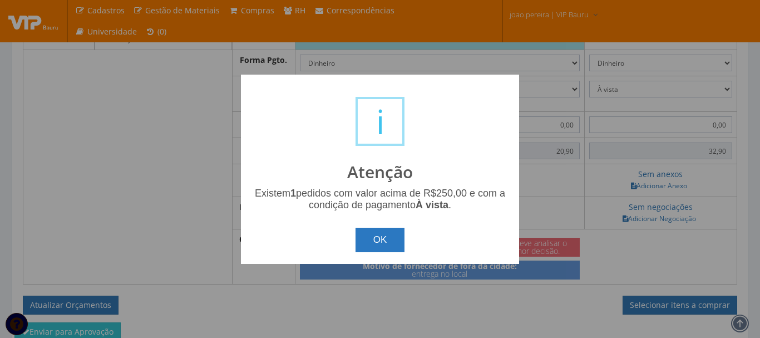
click at [381, 242] on button "OK" at bounding box center [381, 240] width 50 height 24
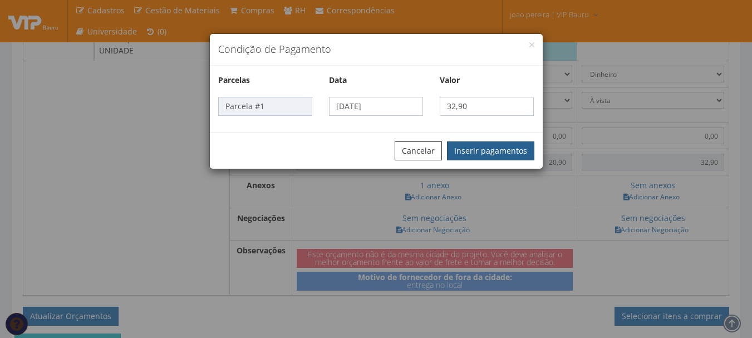
click at [486, 148] on button "Inserir pagamentos" at bounding box center [490, 150] width 87 height 19
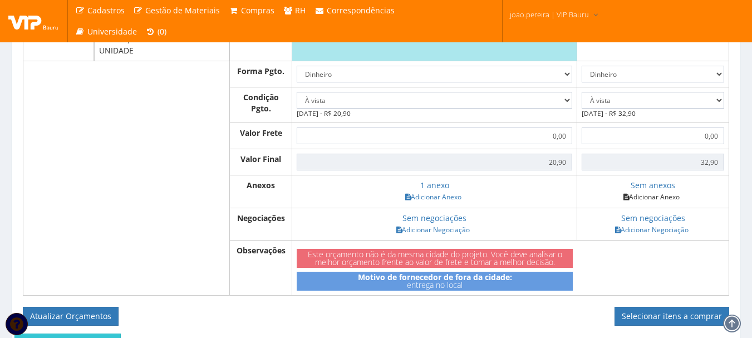
click at [671, 203] on link "Adicionar Anexo" at bounding box center [651, 197] width 63 height 12
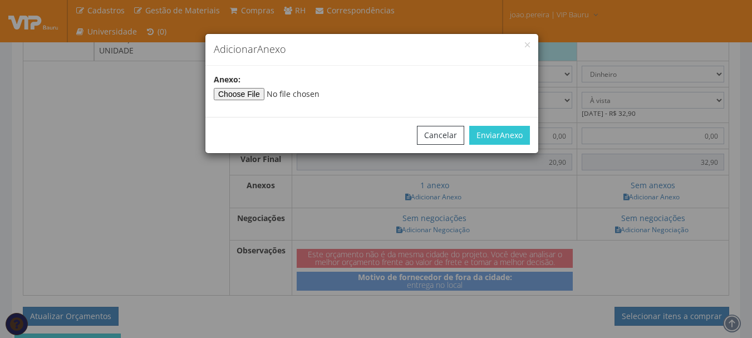
type input"] "C:\fakepath\Bauru 2000.jpg"
click at [497, 132] on button "Enviar Anexo" at bounding box center [499, 135] width 61 height 19
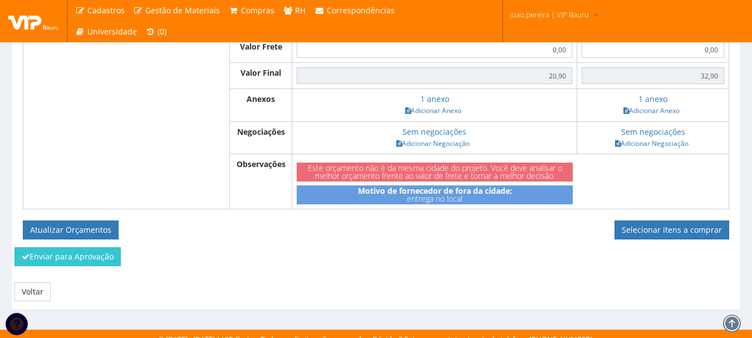
scroll to position [553, 0]
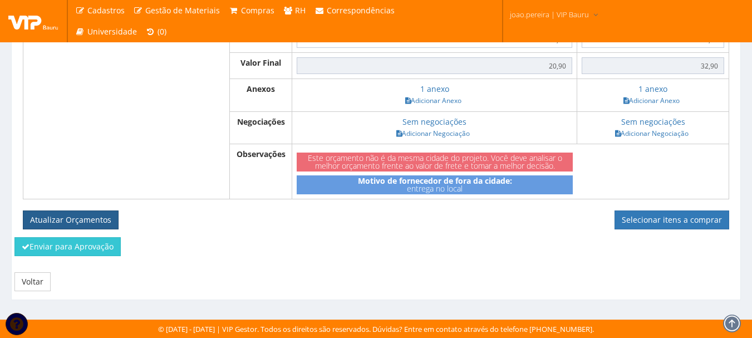
click at [65, 221] on button "Atualizar Orçamentos" at bounding box center [71, 219] width 96 height 19
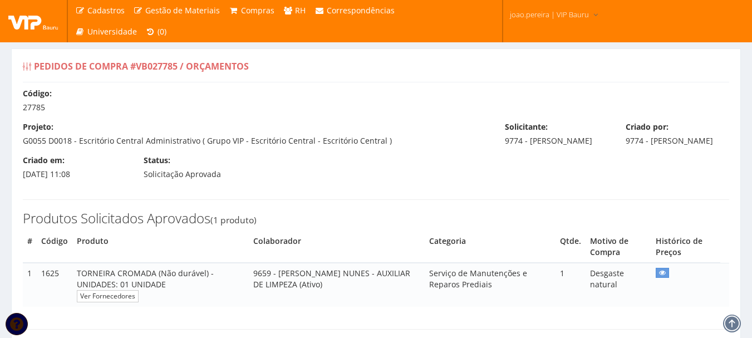
select select "0"
